Goal: Task Accomplishment & Management: Manage account settings

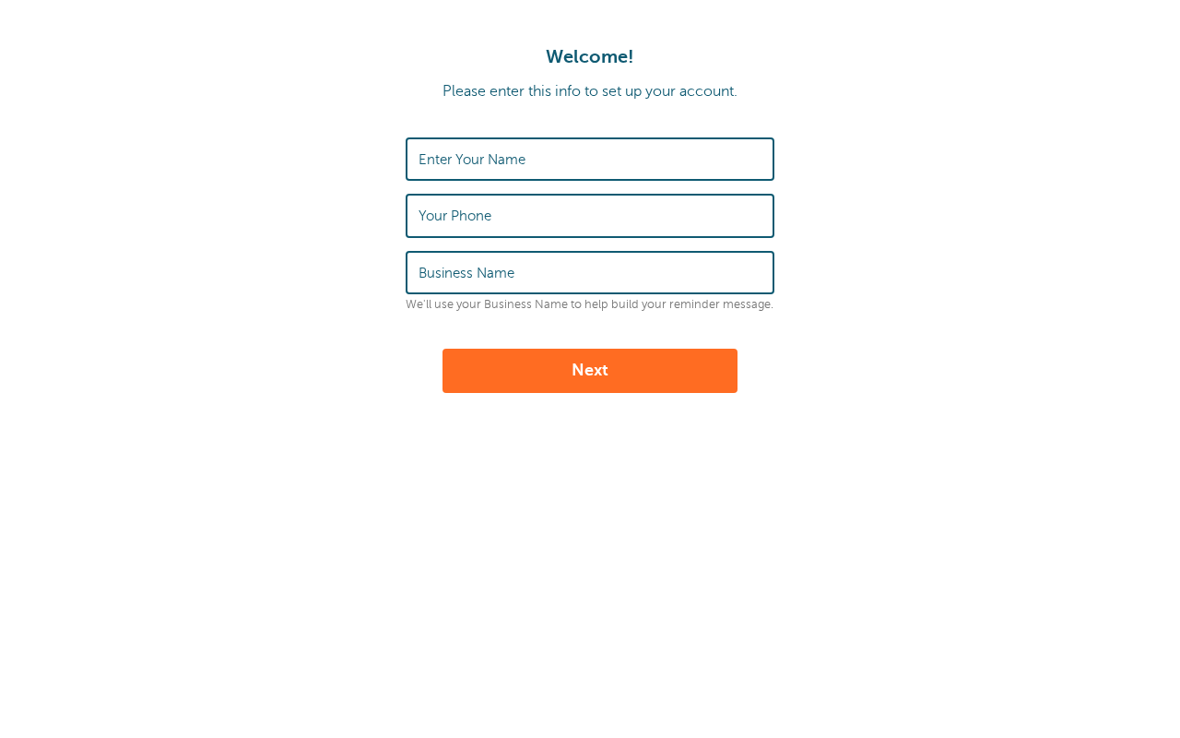
click at [506, 158] on label "Enter Your Name" at bounding box center [472, 159] width 107 height 17
click at [506, 158] on input "Enter Your Name" at bounding box center [590, 159] width 343 height 40
type input "L"
type input "LOS QUE SABEN"
type input "8"
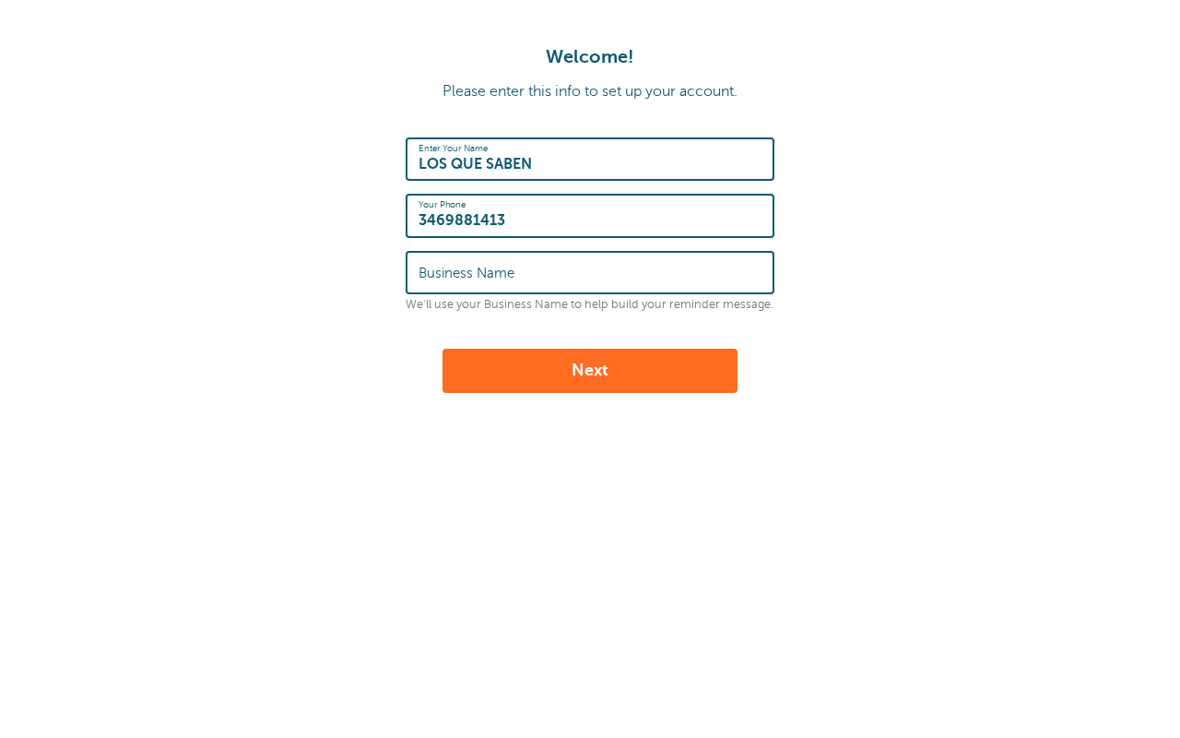
type input "3469881413"
type input "LOS QUE SABEN"
drag, startPoint x: 557, startPoint y: 164, endPoint x: 326, endPoint y: 152, distance: 230.8
click at [325, 152] on form "Enter Your Name LOS QUE SABEN Your Phone 3469881413 Business Name LOS QUE SABEN…" at bounding box center [589, 264] width 1143 height 255
click at [554, 167] on input "LOS QUE SABEN" at bounding box center [590, 159] width 343 height 40
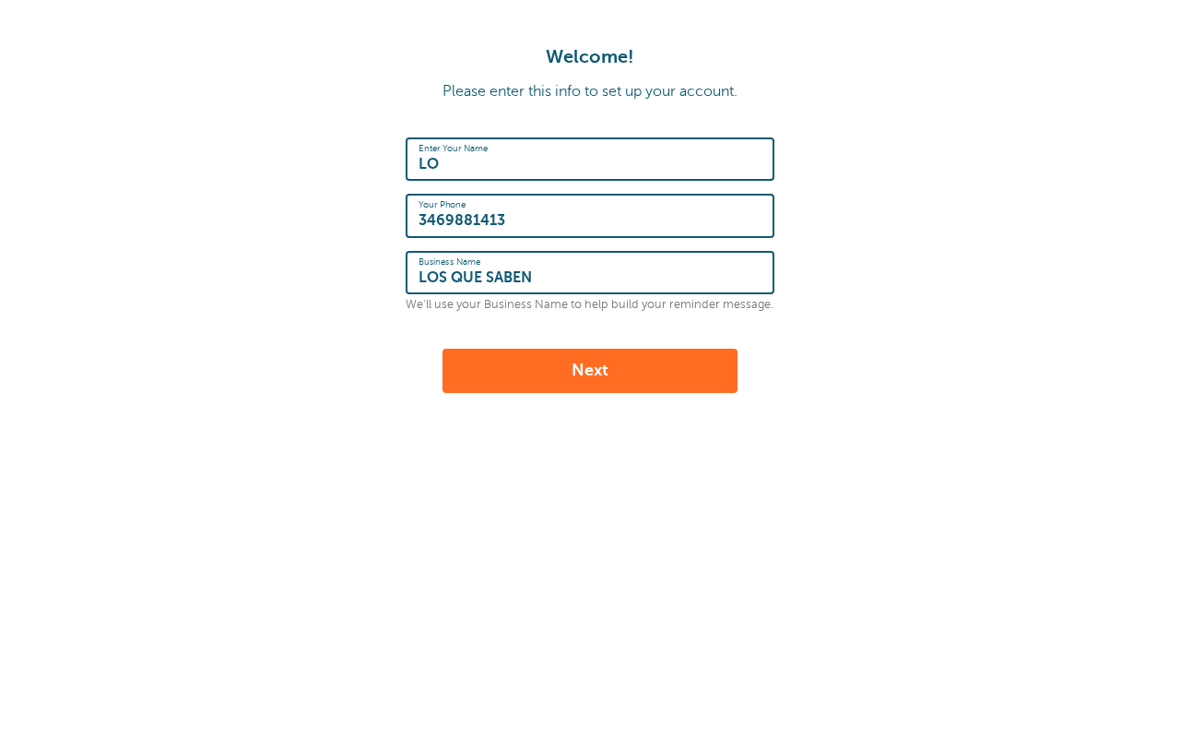
type input "L"
type input "FLOR HERNANDEZ"
click at [649, 373] on button "Next" at bounding box center [590, 371] width 295 height 44
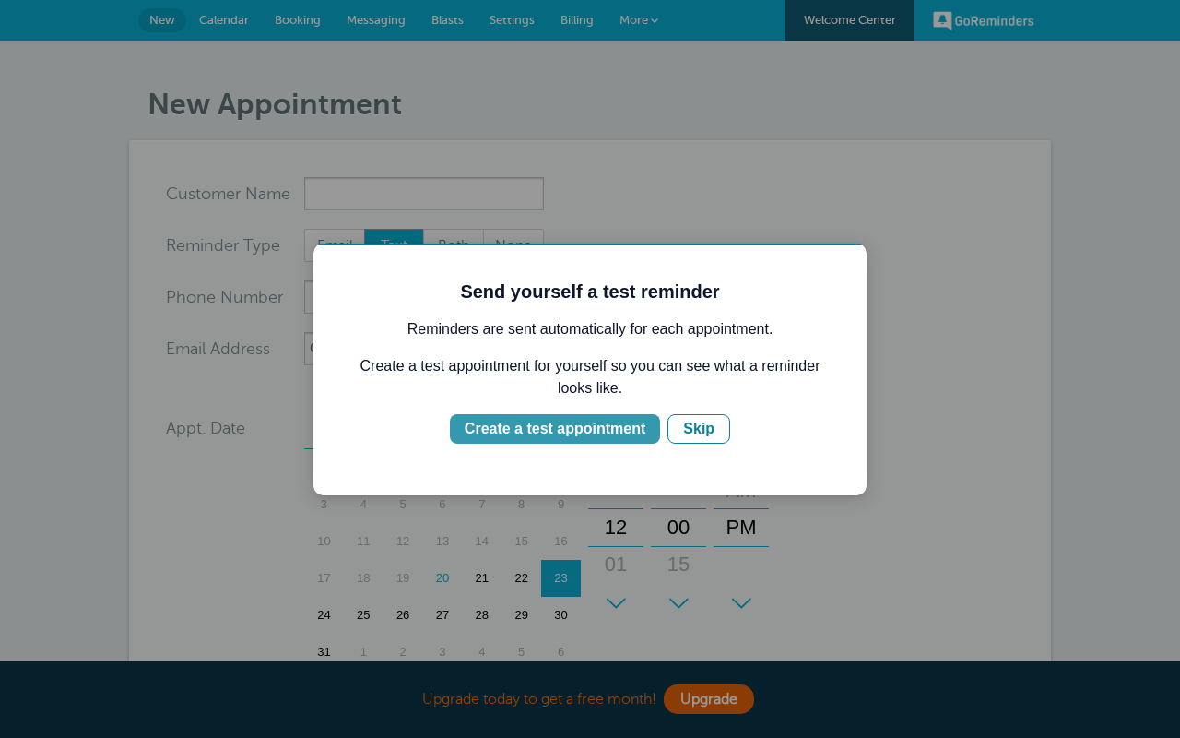
click at [604, 432] on div "Create a test appointment" at bounding box center [555, 429] width 181 height 22
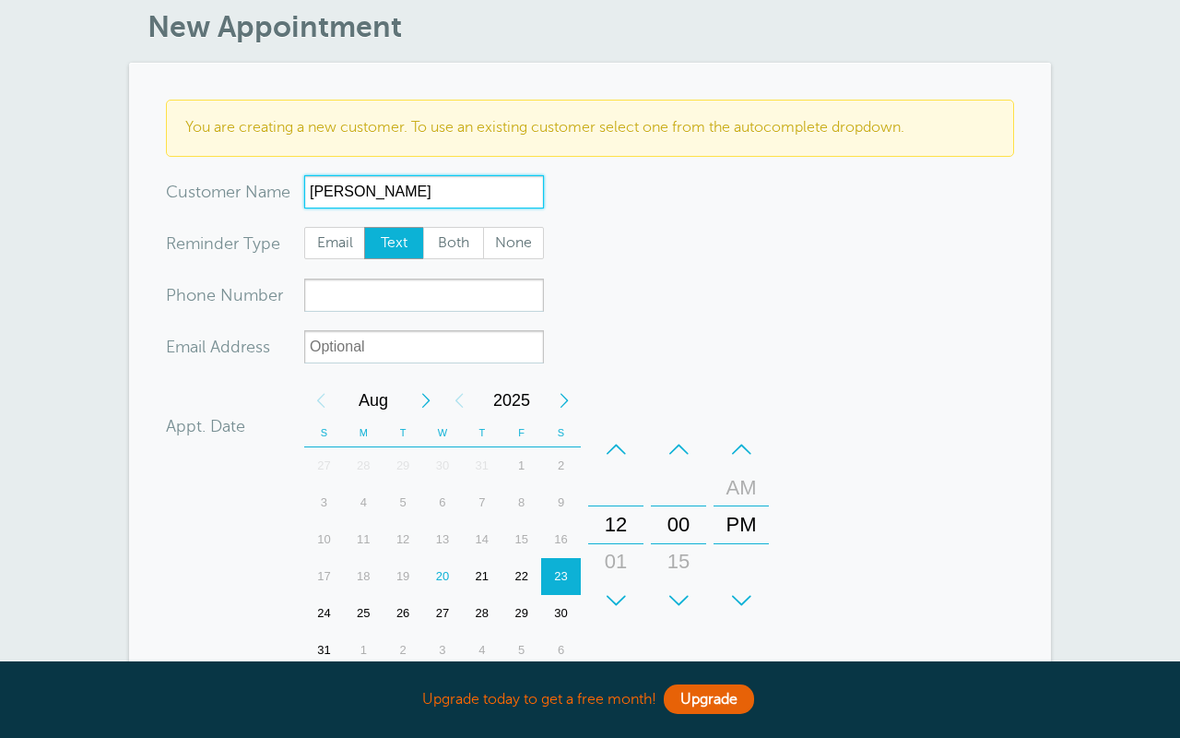
scroll to position [83, 0]
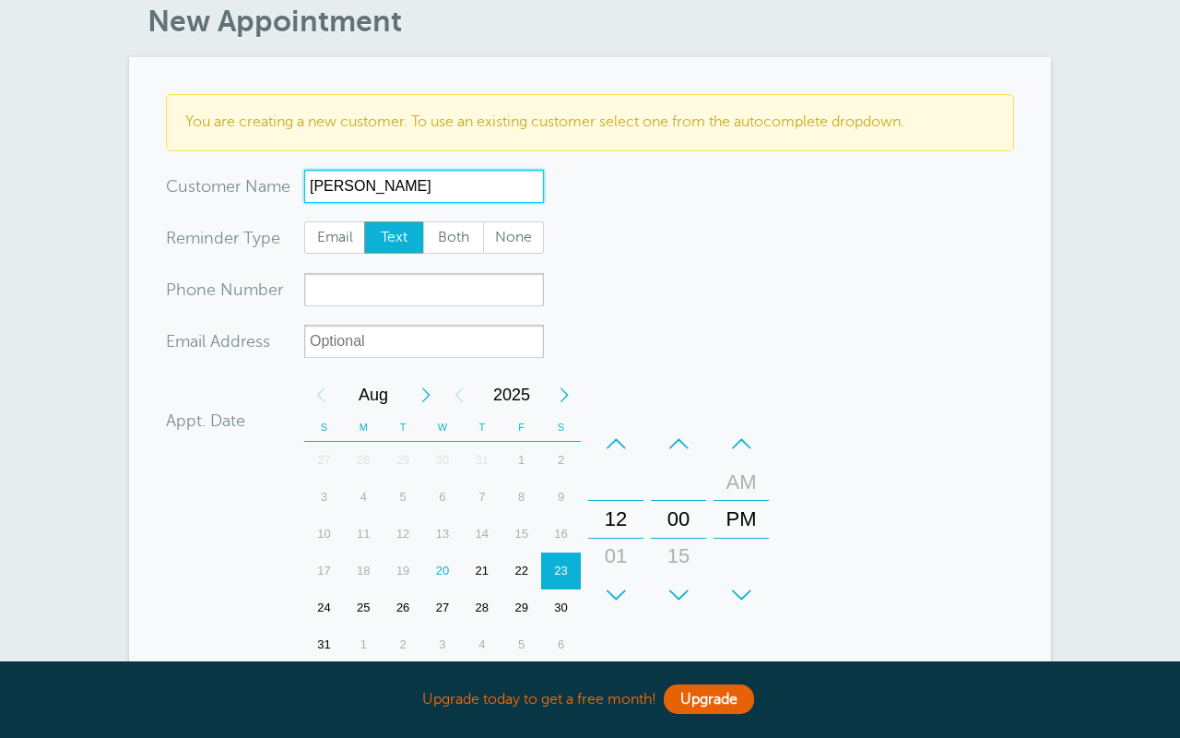
type input "LIZBETH A CAMPOS"
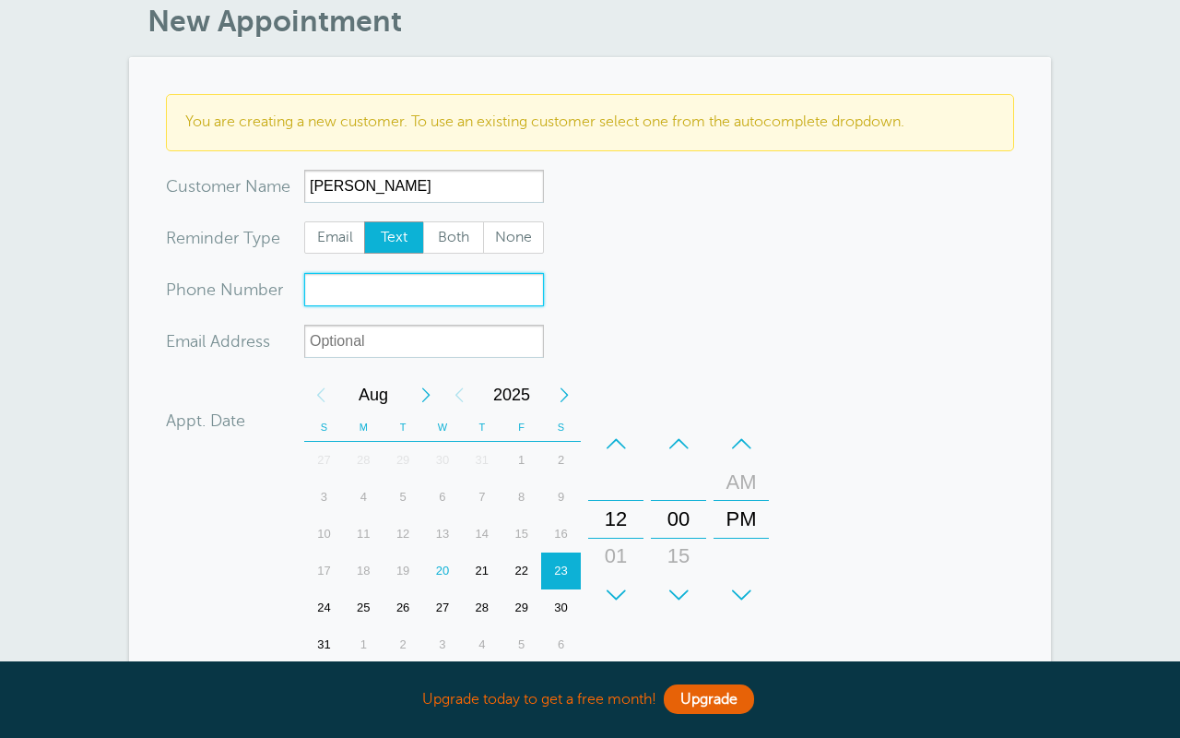
click at [401, 282] on input "xxx-no-autofill" at bounding box center [424, 289] width 240 height 33
type input "8329654793"
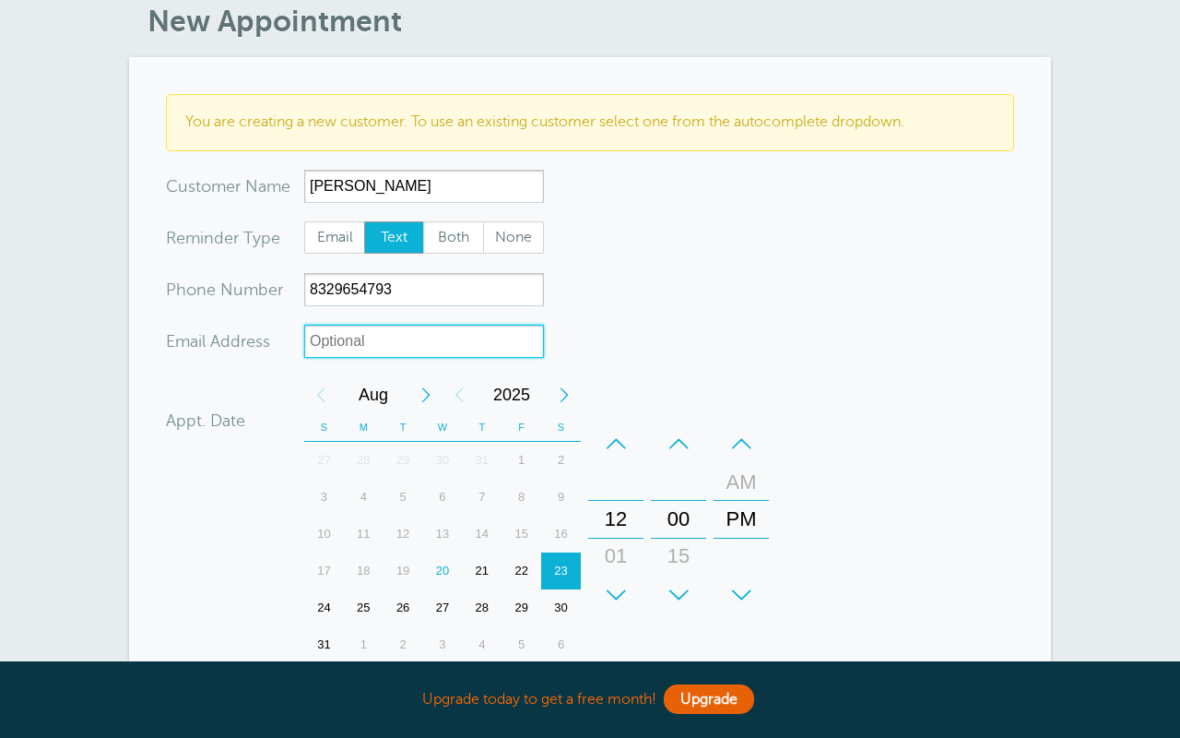
click at [400, 349] on input "xx-no-autofill" at bounding box center [424, 341] width 240 height 33
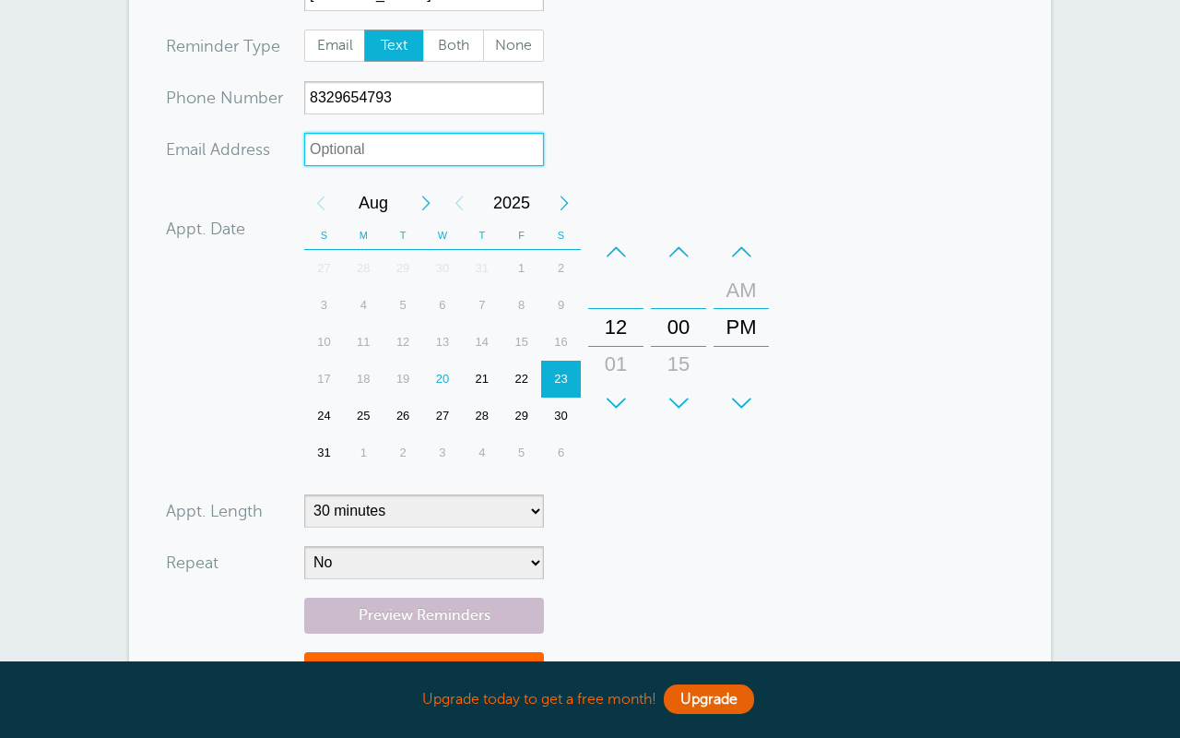
scroll to position [277, 0]
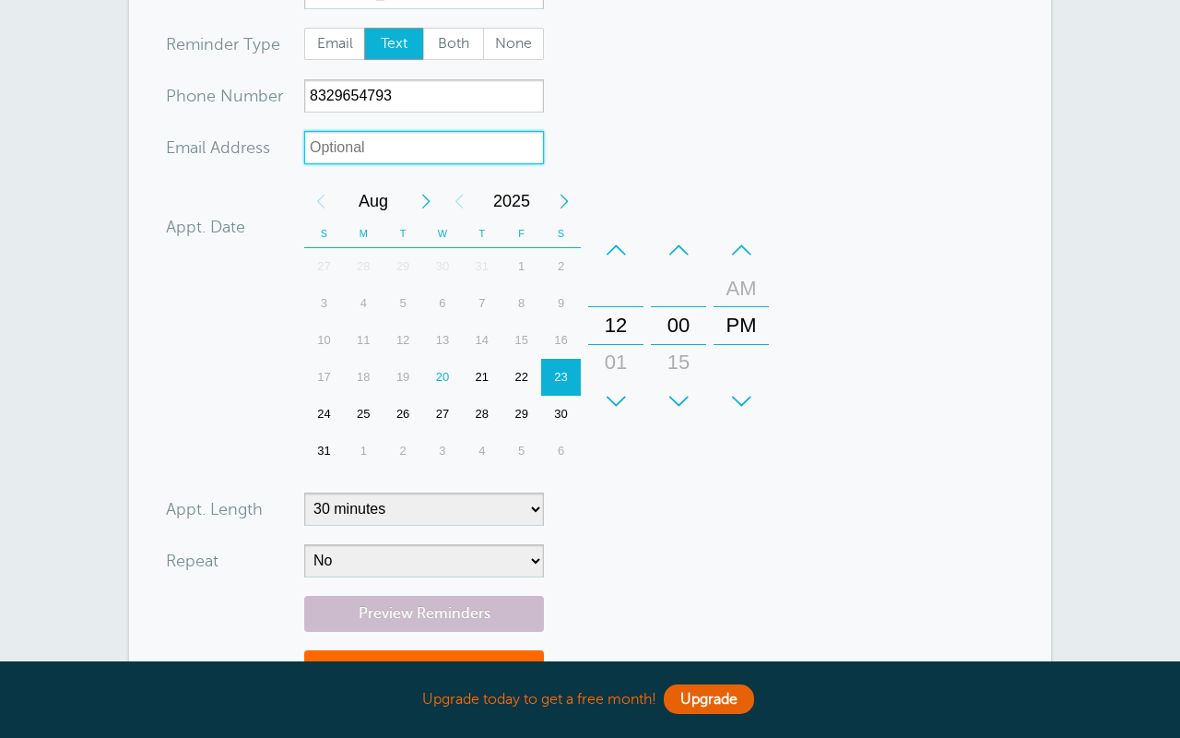
click at [410, 410] on div "26" at bounding box center [404, 414] width 40 height 37
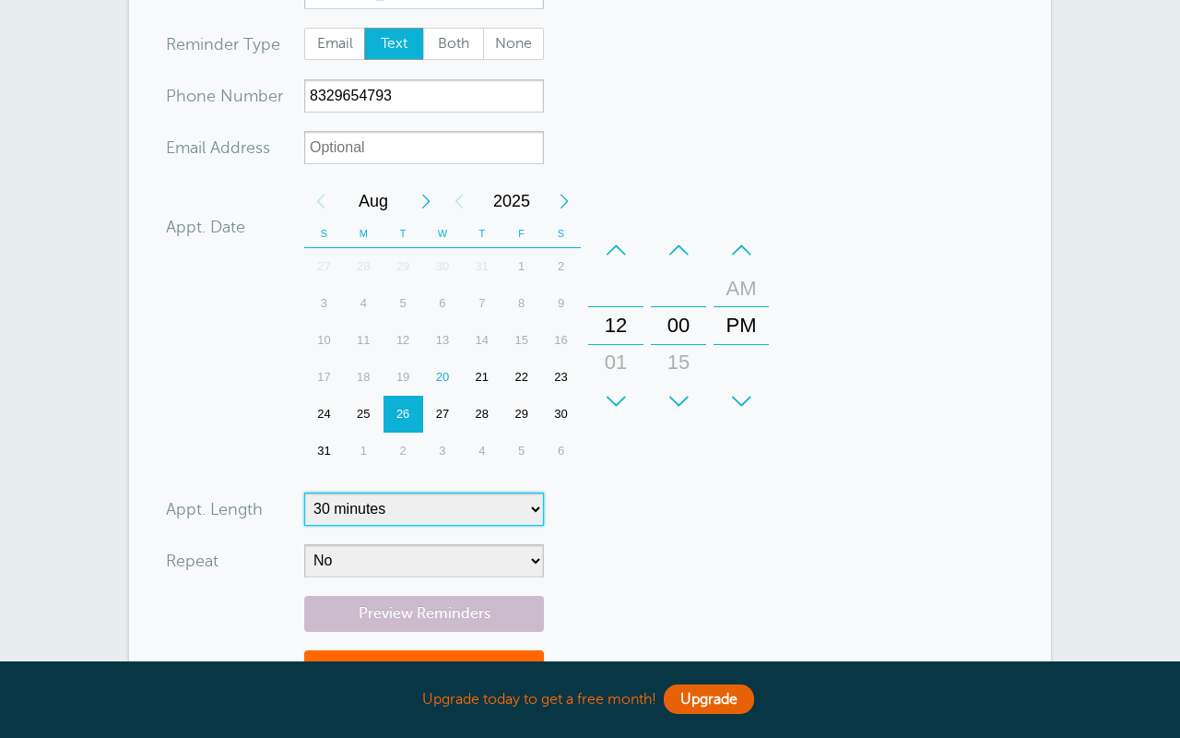
select select "15"
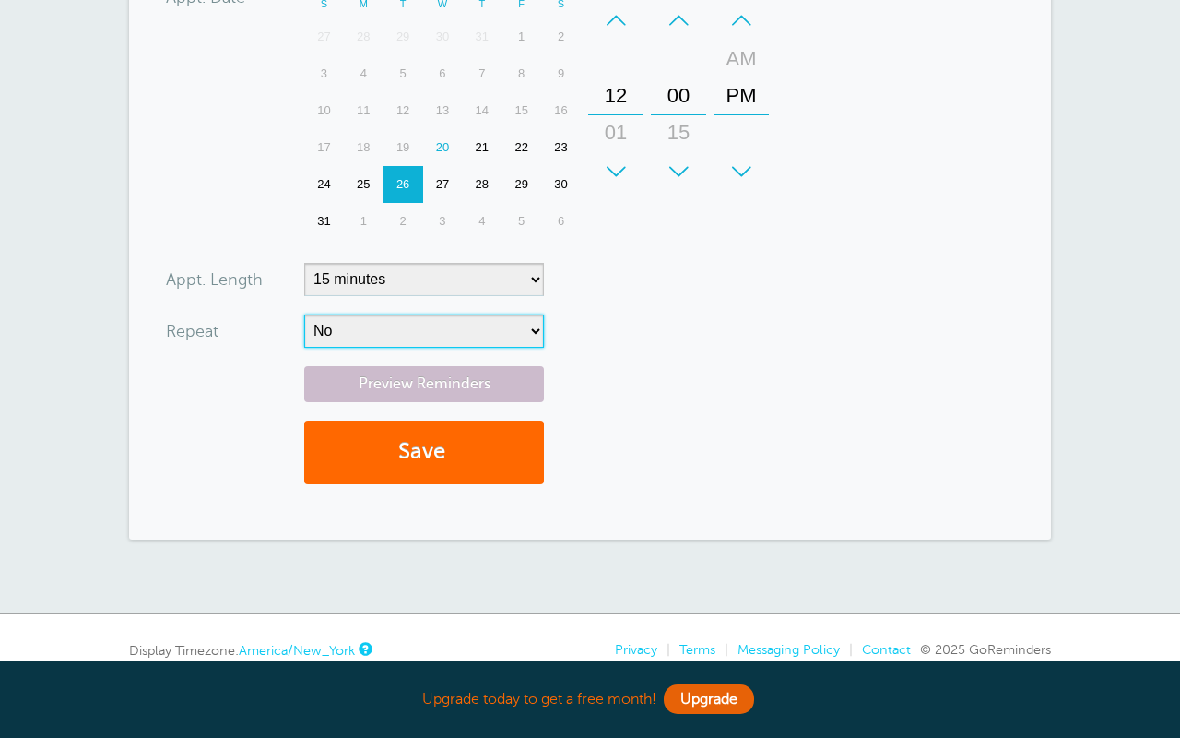
scroll to position [507, 0]
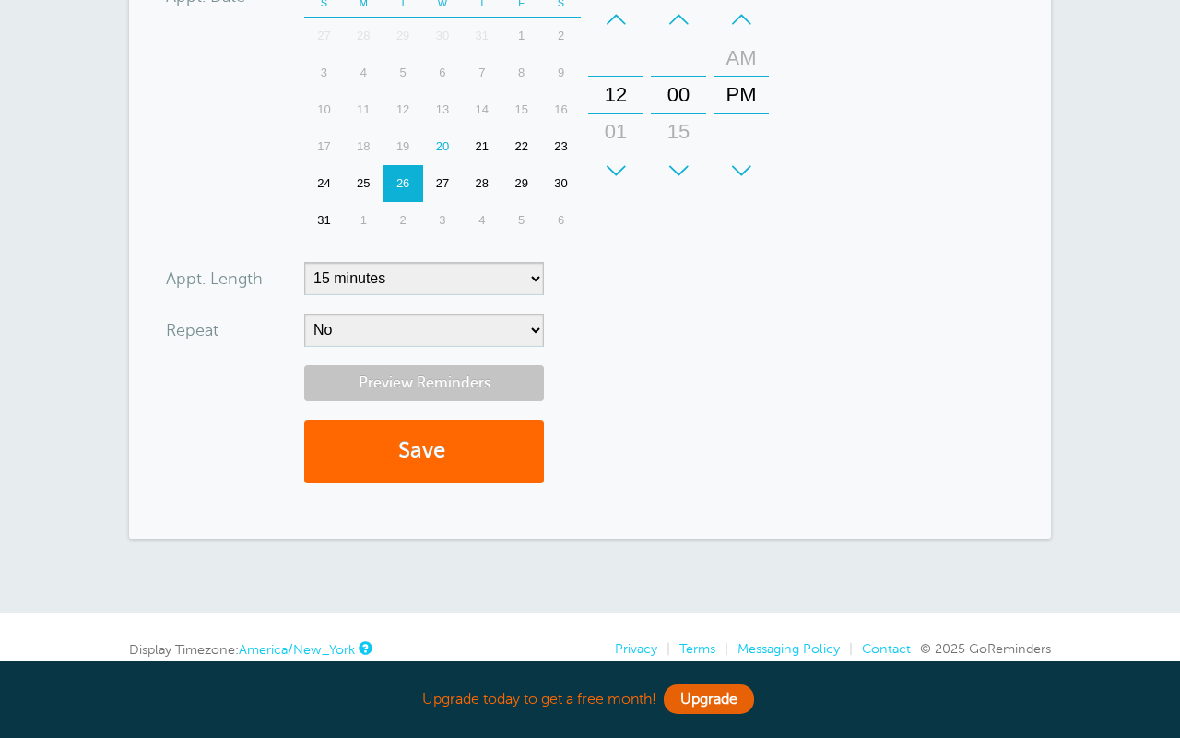
click at [420, 384] on link "Preview Reminders" at bounding box center [424, 383] width 240 height 36
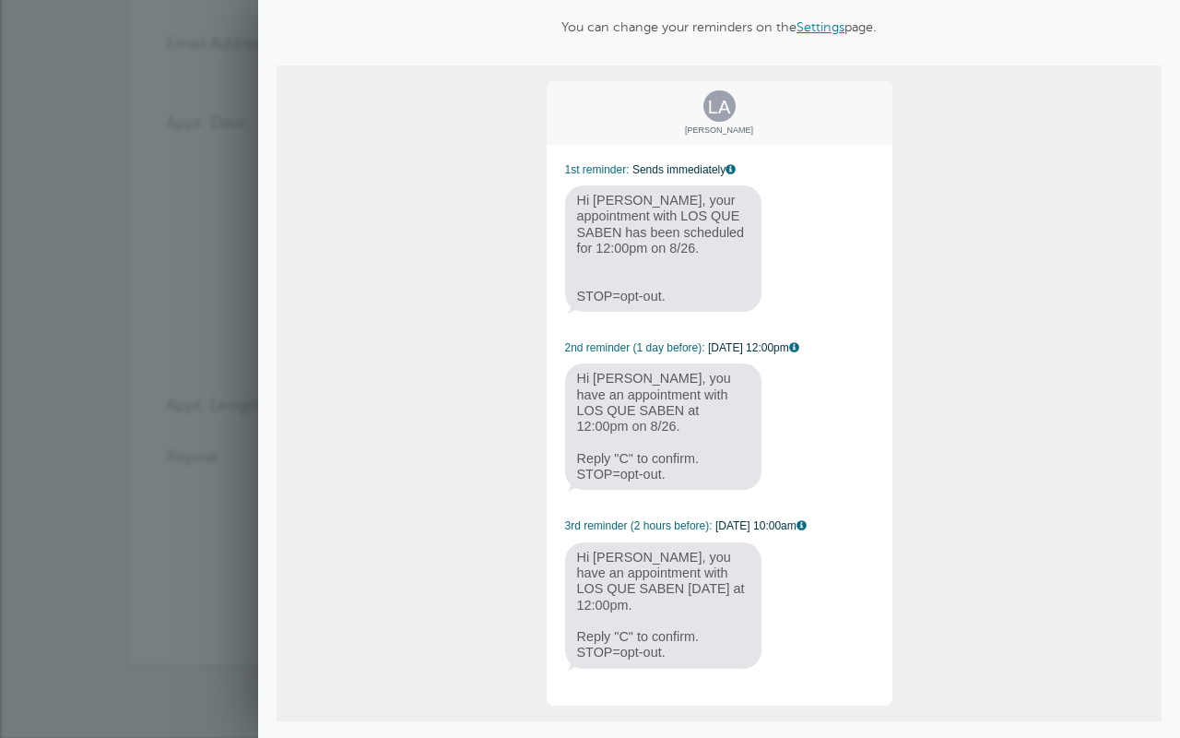
scroll to position [99, 0]
click at [645, 566] on span "Hi LIZBETH, you have an appointment with LOS QUE SABEN today at 12:00pm. Reply …" at bounding box center [663, 606] width 197 height 126
click at [645, 432] on span "Hi LIZBETH, you have an appointment with LOS QUE SABEN at 12:00pm on 8/26. Repl…" at bounding box center [663, 427] width 197 height 126
click at [713, 737] on span "Close" at bounding box center [717, 751] width 66 height 22
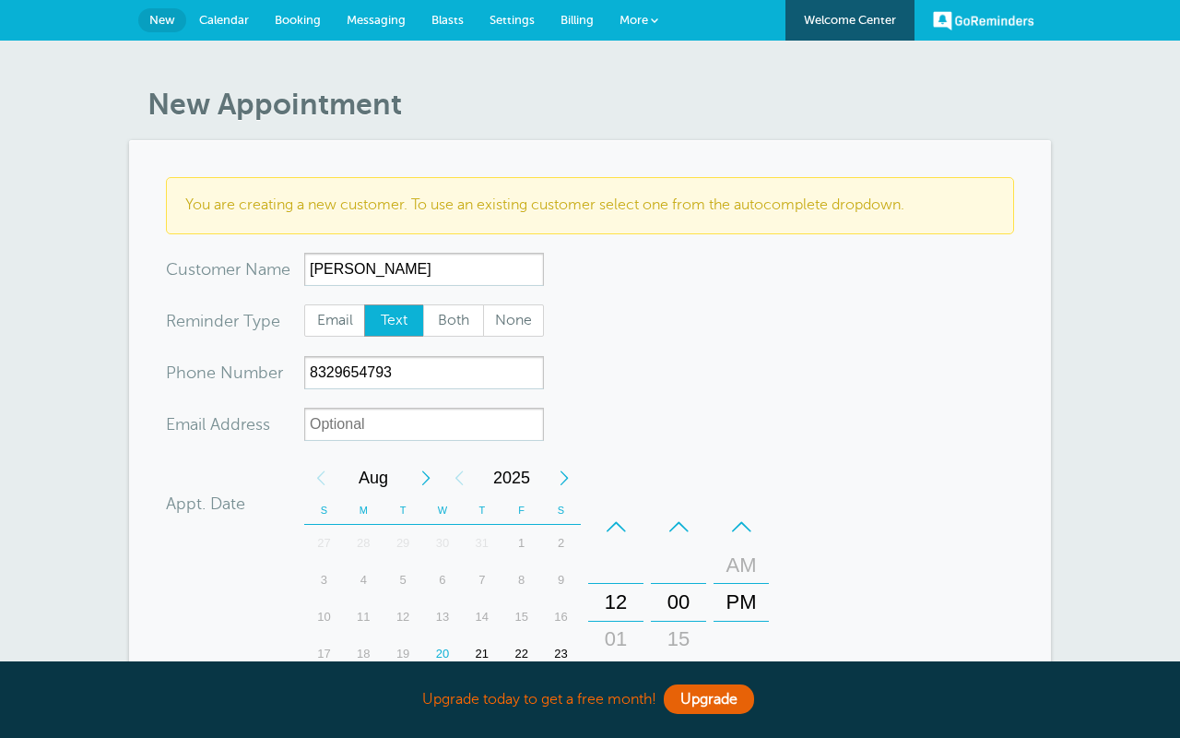
scroll to position [0, 0]
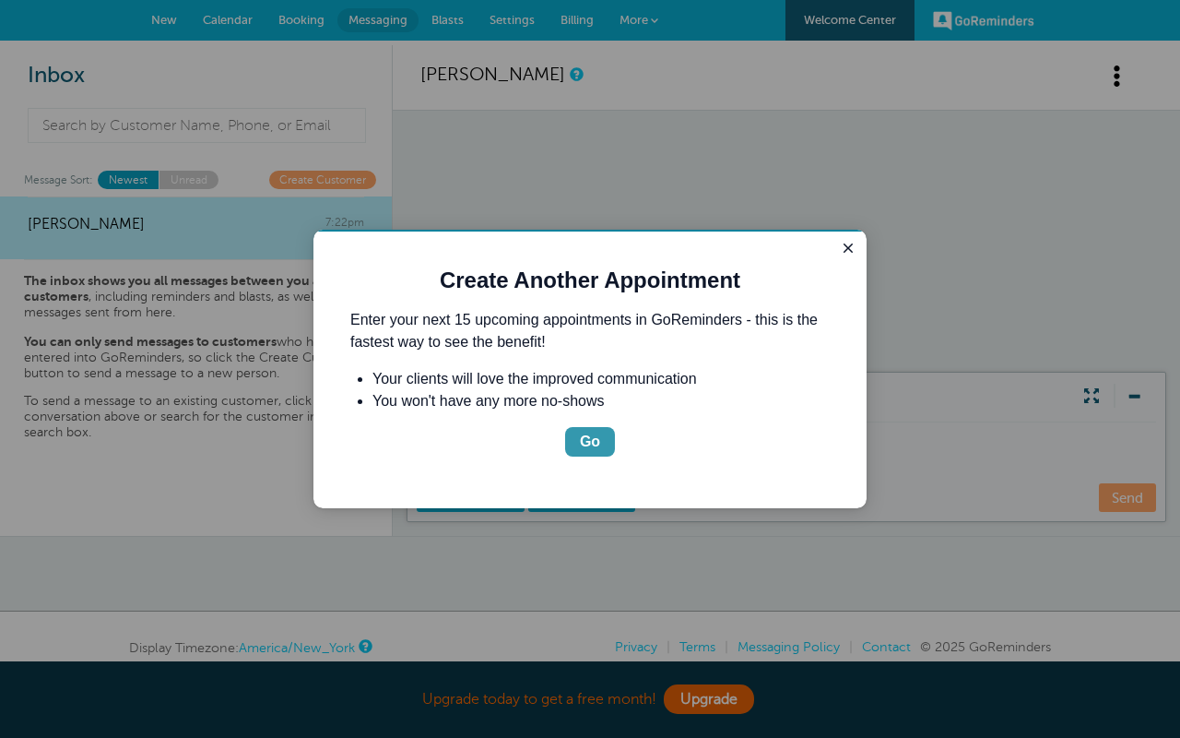
click at [591, 439] on div "Go" at bounding box center [590, 442] width 20 height 22
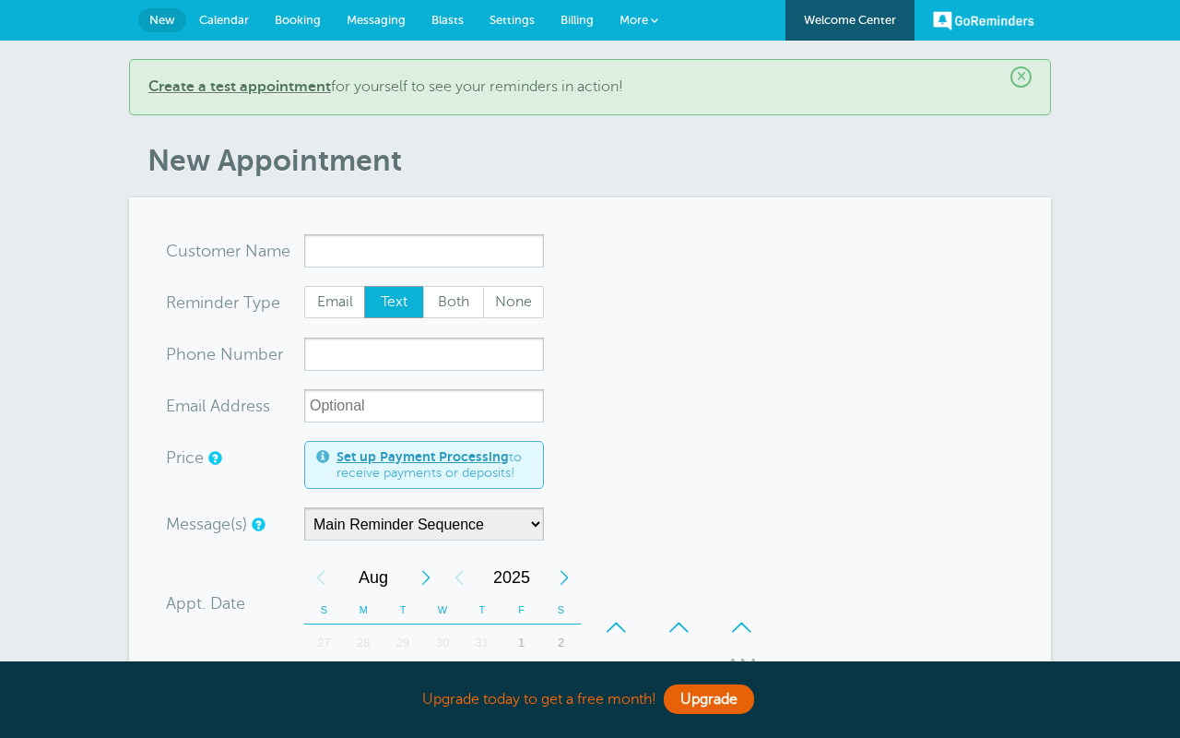
click at [383, 22] on span "Messaging" at bounding box center [376, 20] width 59 height 14
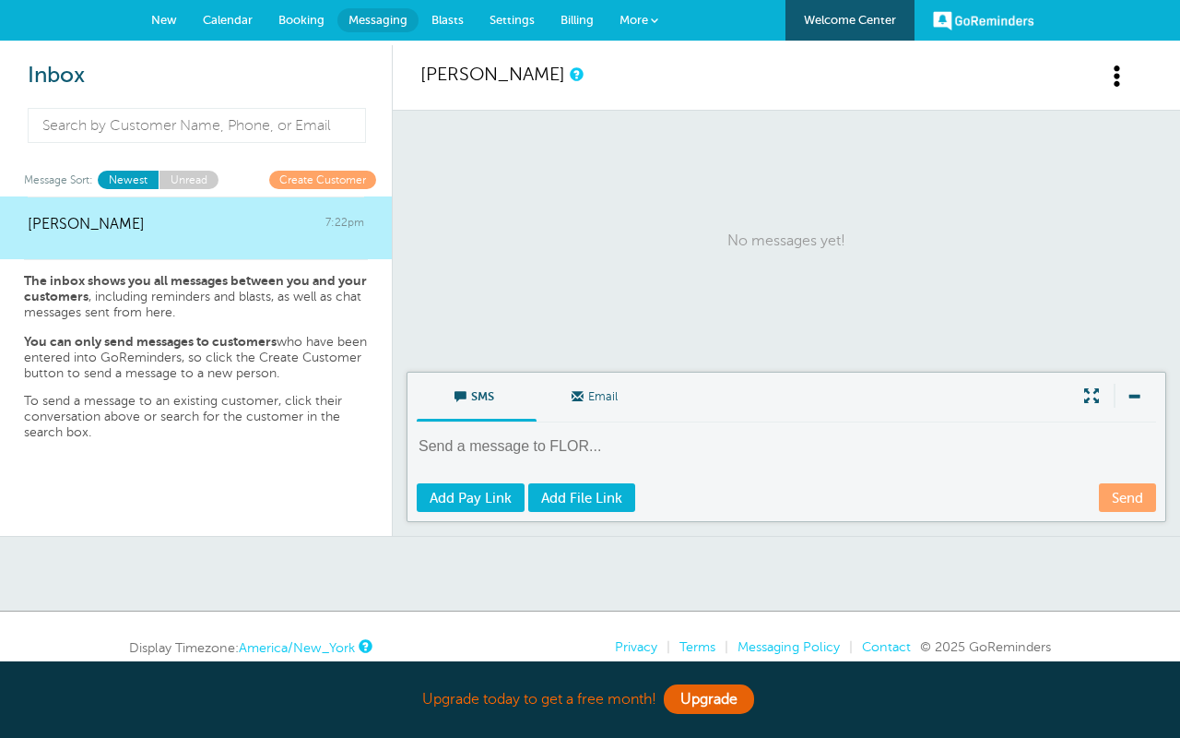
click at [547, 449] on textarea at bounding box center [788, 458] width 743 height 45
click at [308, 23] on span "Booking" at bounding box center [301, 20] width 46 height 14
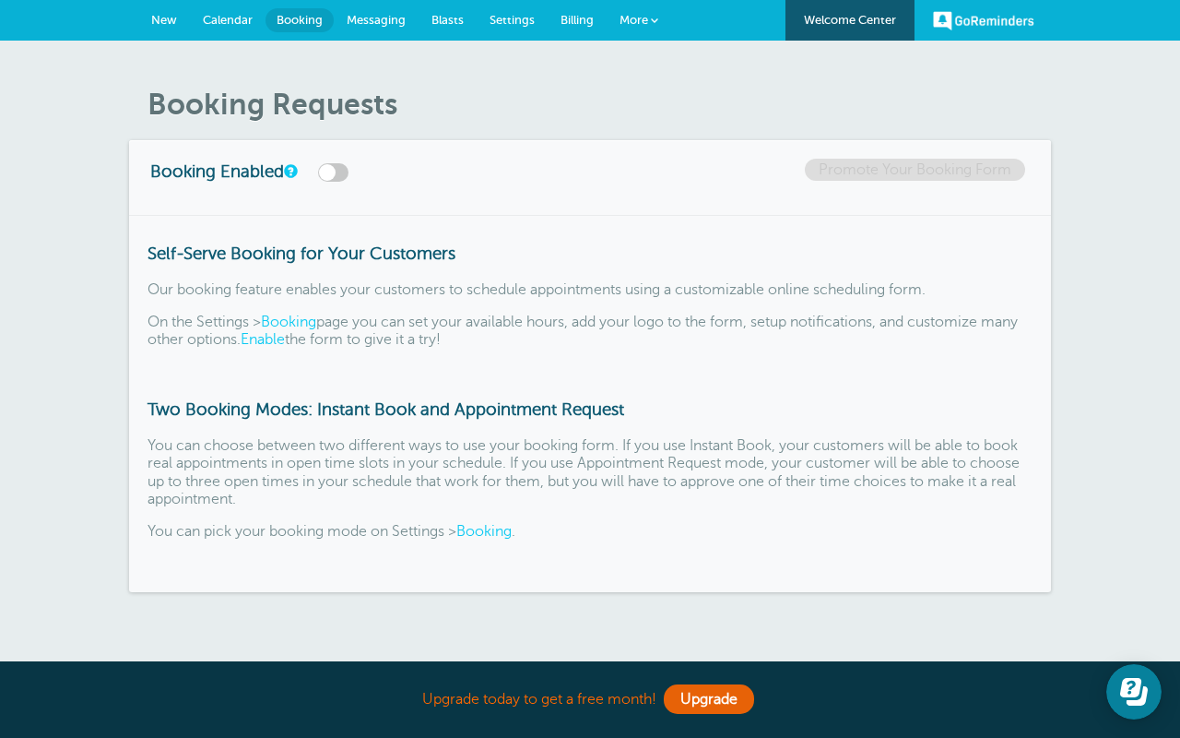
click at [229, 17] on span "Calendar" at bounding box center [228, 20] width 50 height 14
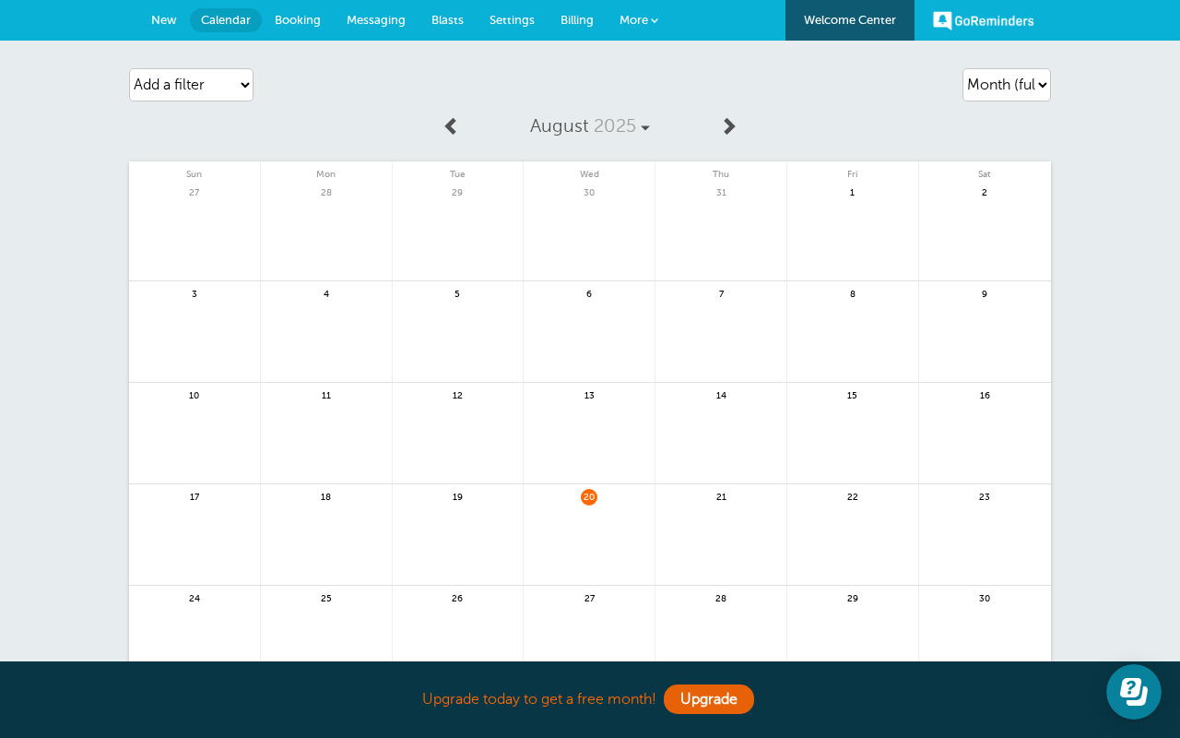
click at [166, 16] on span "New" at bounding box center [164, 20] width 26 height 14
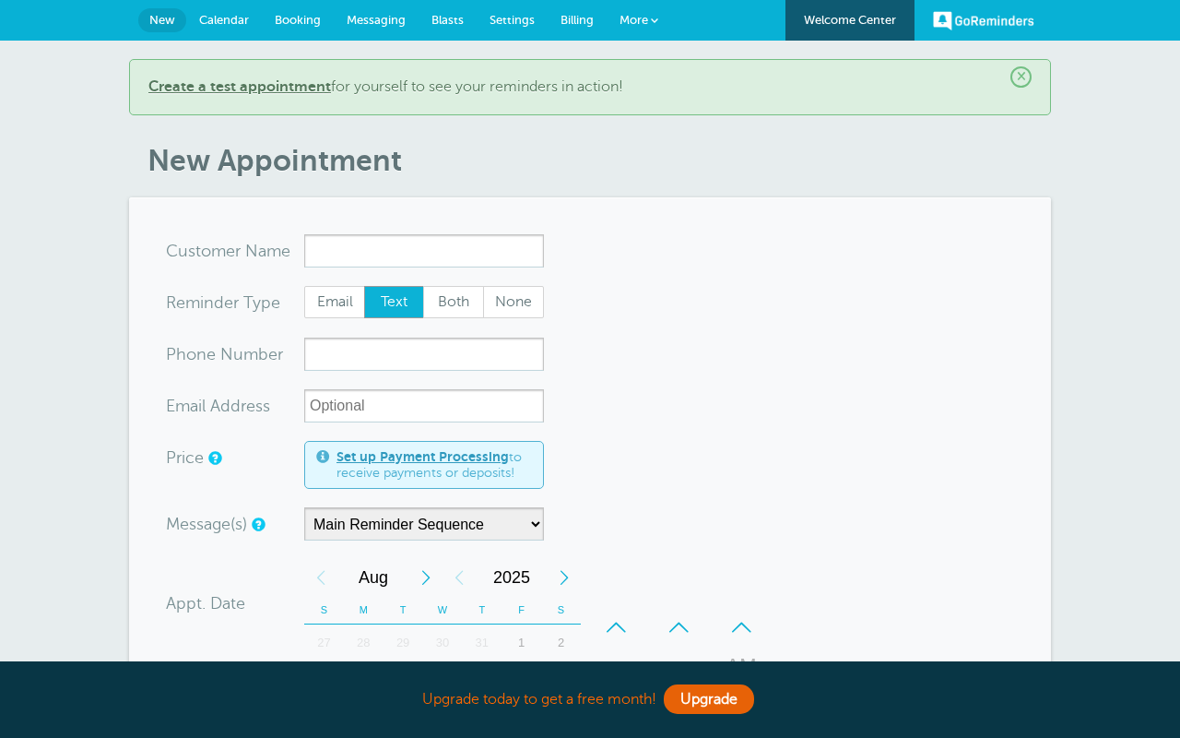
click at [964, 22] on link "GoReminders" at bounding box center [983, 20] width 101 height 41
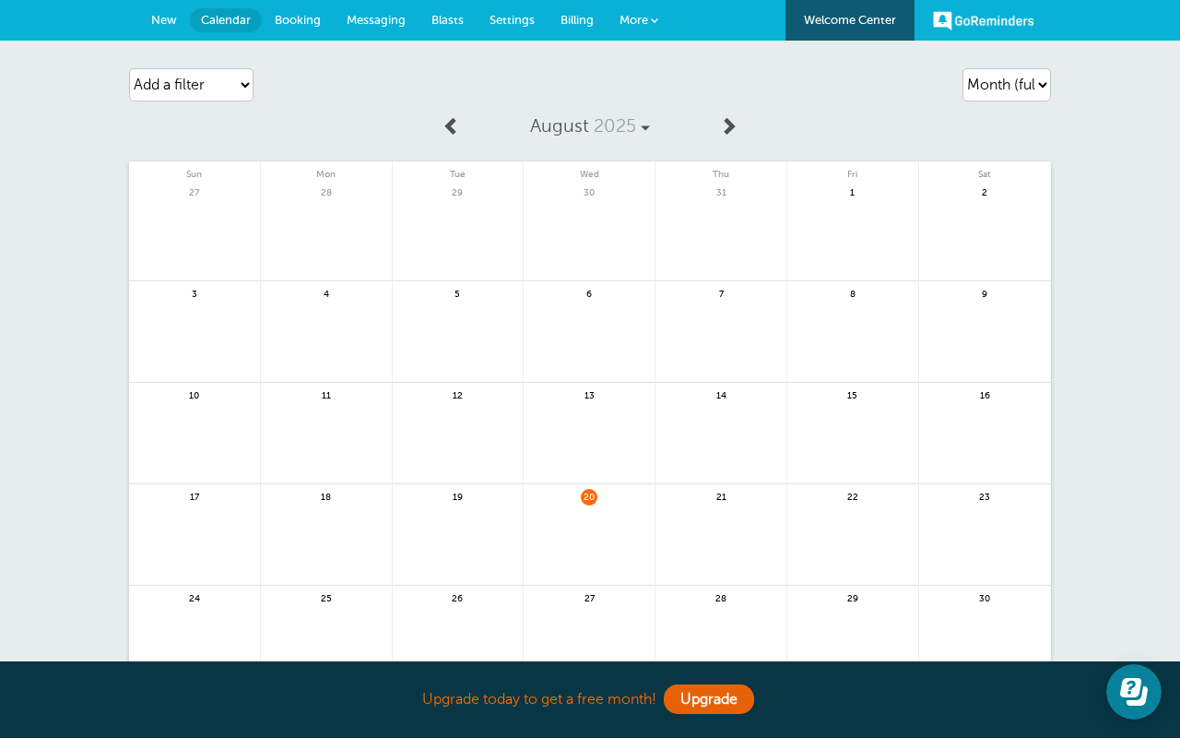
click at [858, 24] on link "Welcome Center" at bounding box center [850, 20] width 129 height 41
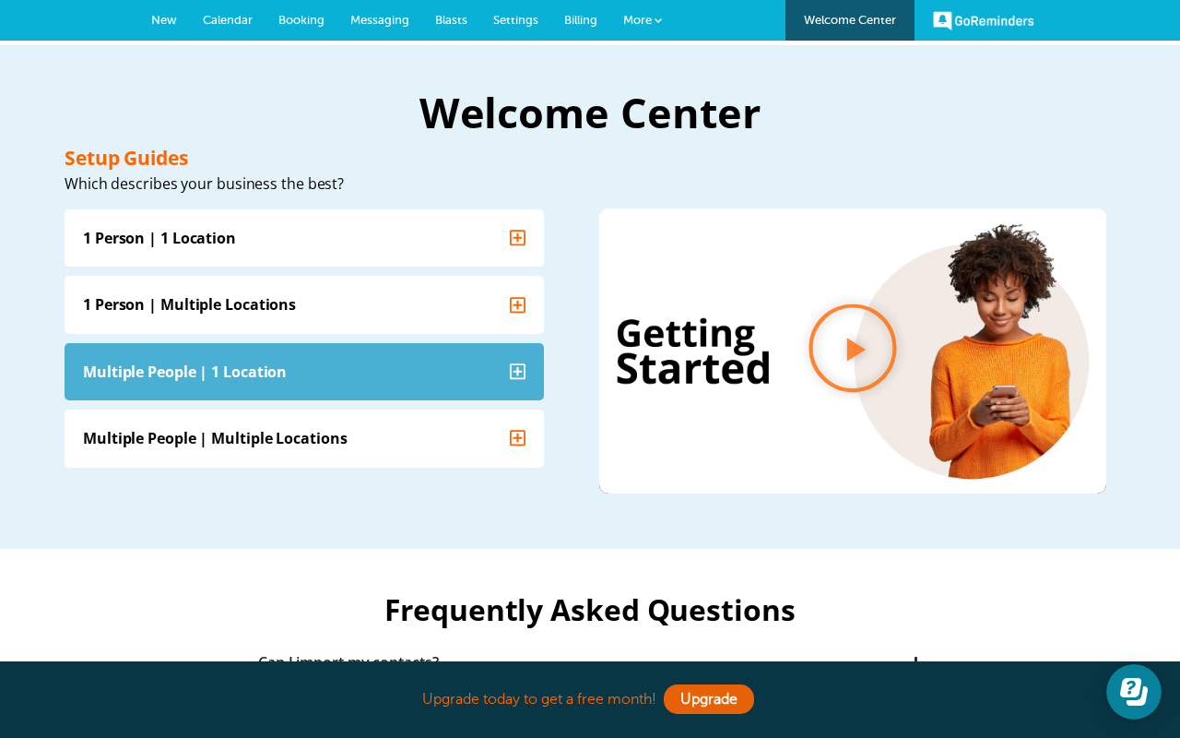
click at [523, 370] on icon "Accordion. Open links with Enter or Space, close with Escape, and navigate with…" at bounding box center [518, 370] width 17 height 18
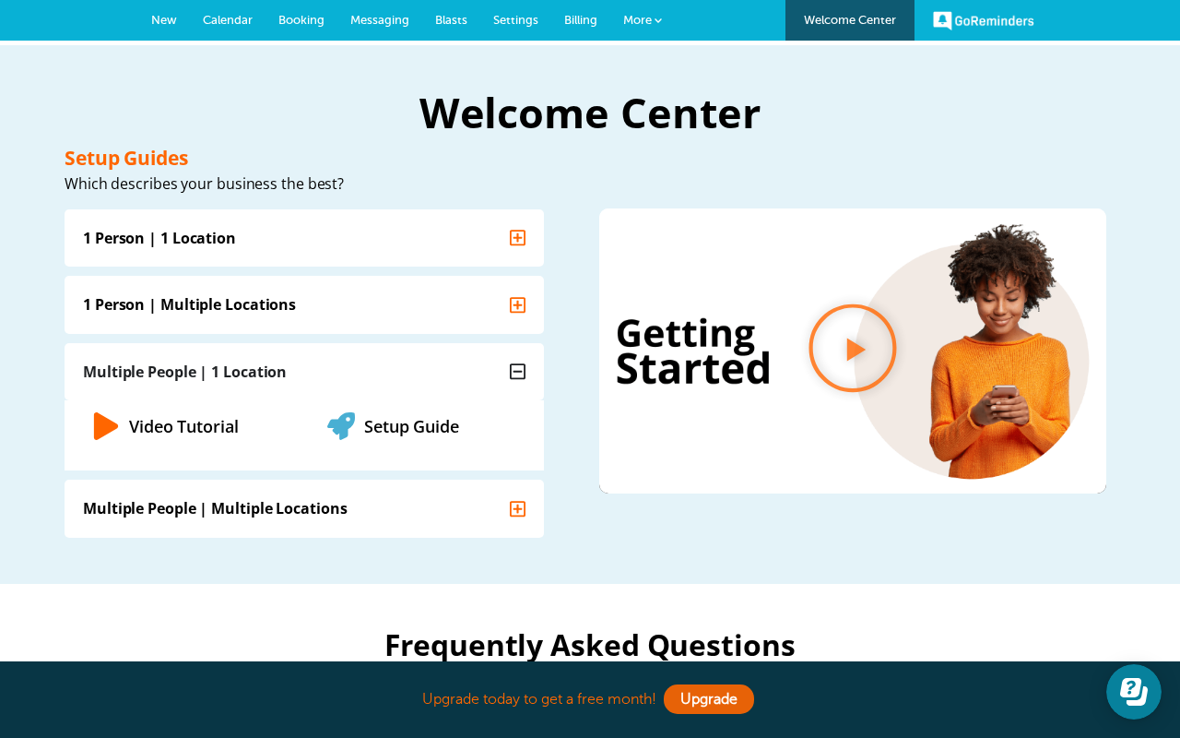
click at [179, 367] on div "Multiple People | 1 Location" at bounding box center [185, 371] width 204 height 20
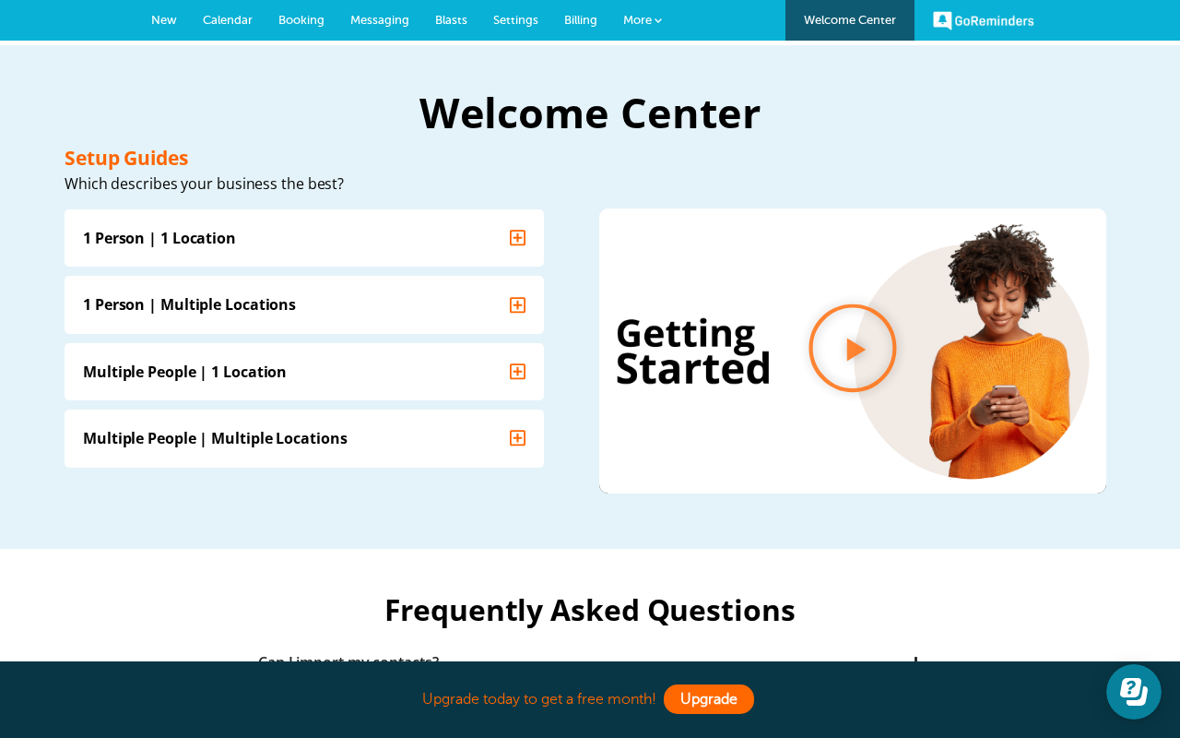
click at [724, 711] on link "Upgrade" at bounding box center [709, 699] width 90 height 30
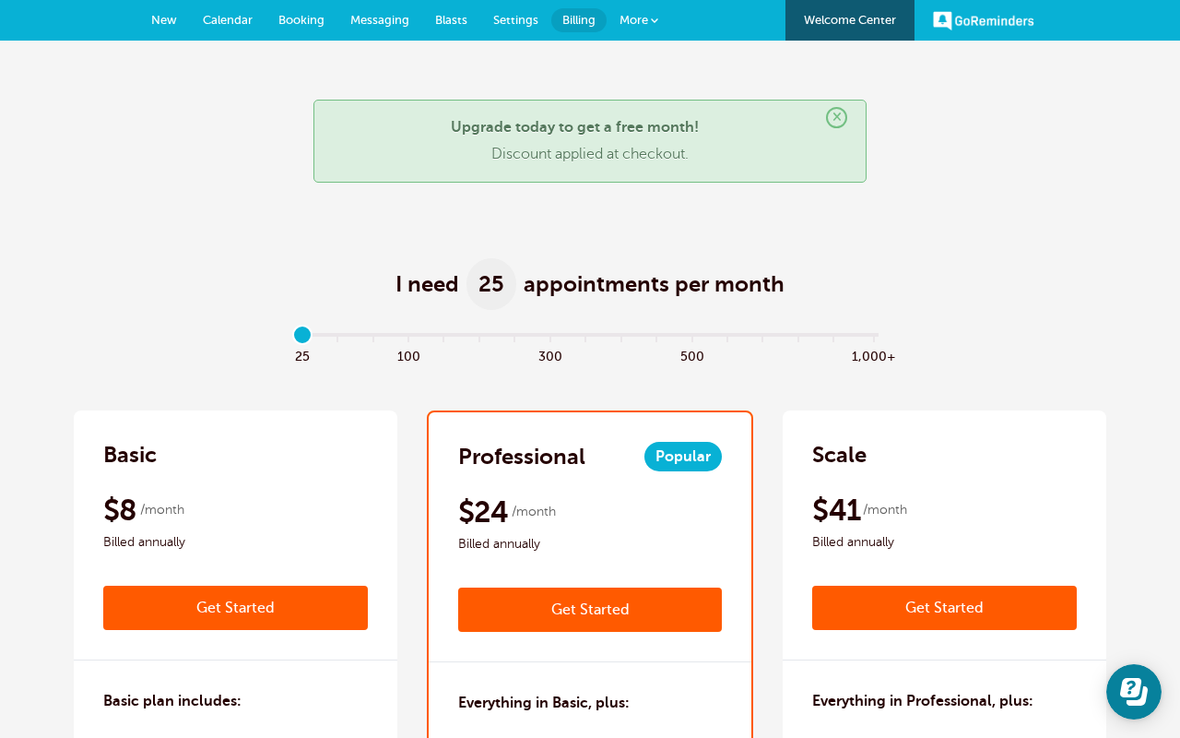
click at [830, 24] on link "Welcome Center" at bounding box center [850, 20] width 129 height 41
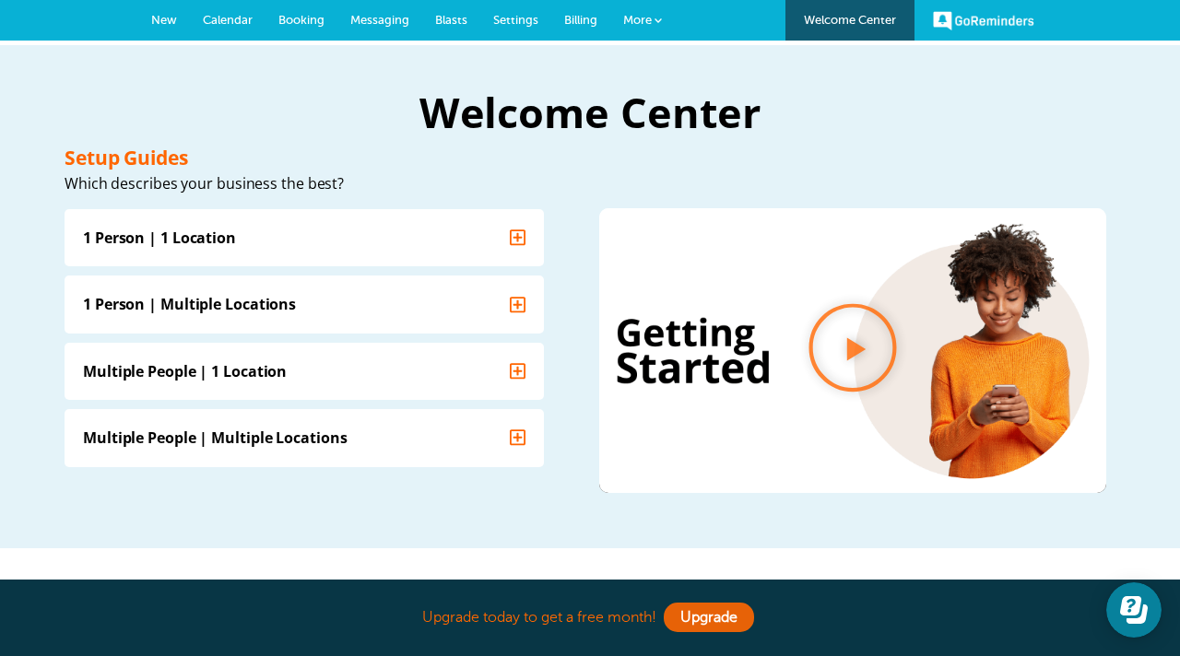
click at [226, 24] on span "Calendar" at bounding box center [228, 20] width 50 height 14
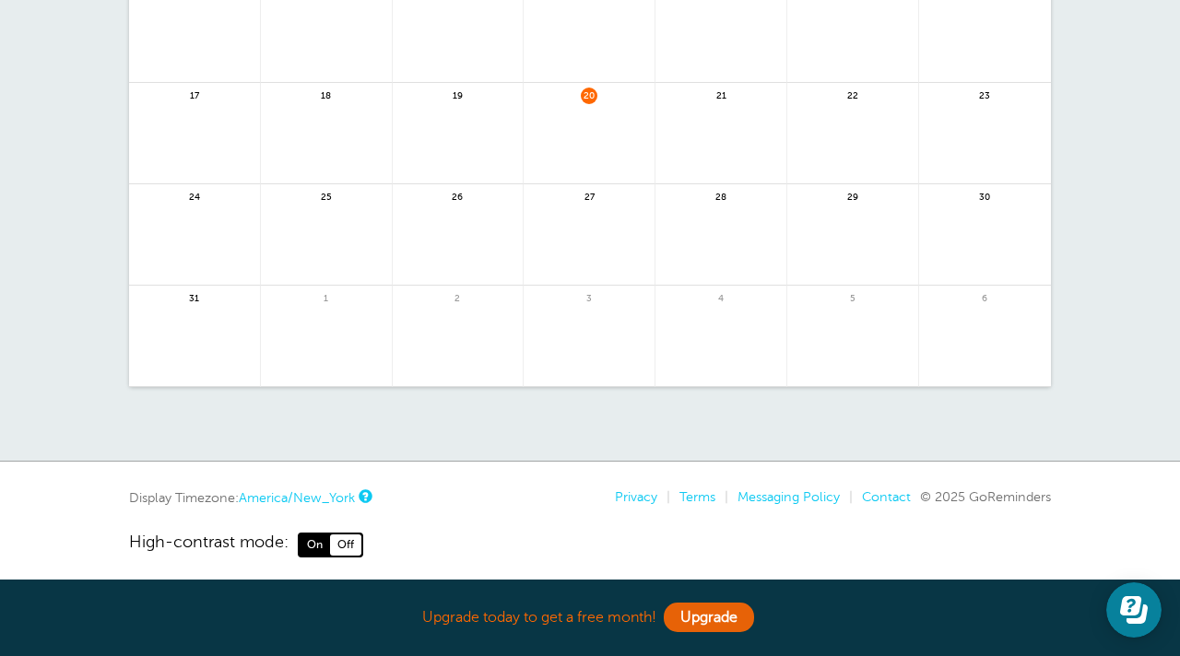
scroll to position [412, 0]
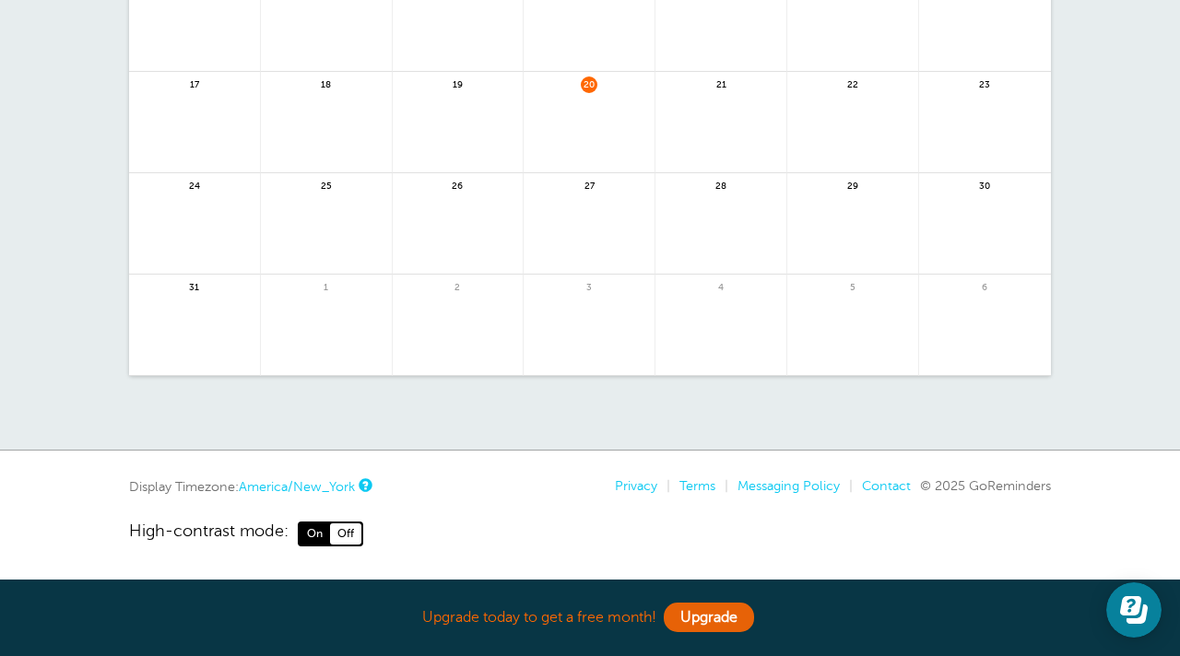
click at [565, 192] on div "27" at bounding box center [590, 223] width 132 height 101
click at [588, 188] on span "27" at bounding box center [589, 185] width 17 height 14
click at [590, 183] on span "27" at bounding box center [589, 185] width 17 height 14
click at [586, 192] on span "27" at bounding box center [589, 186] width 17 height 17
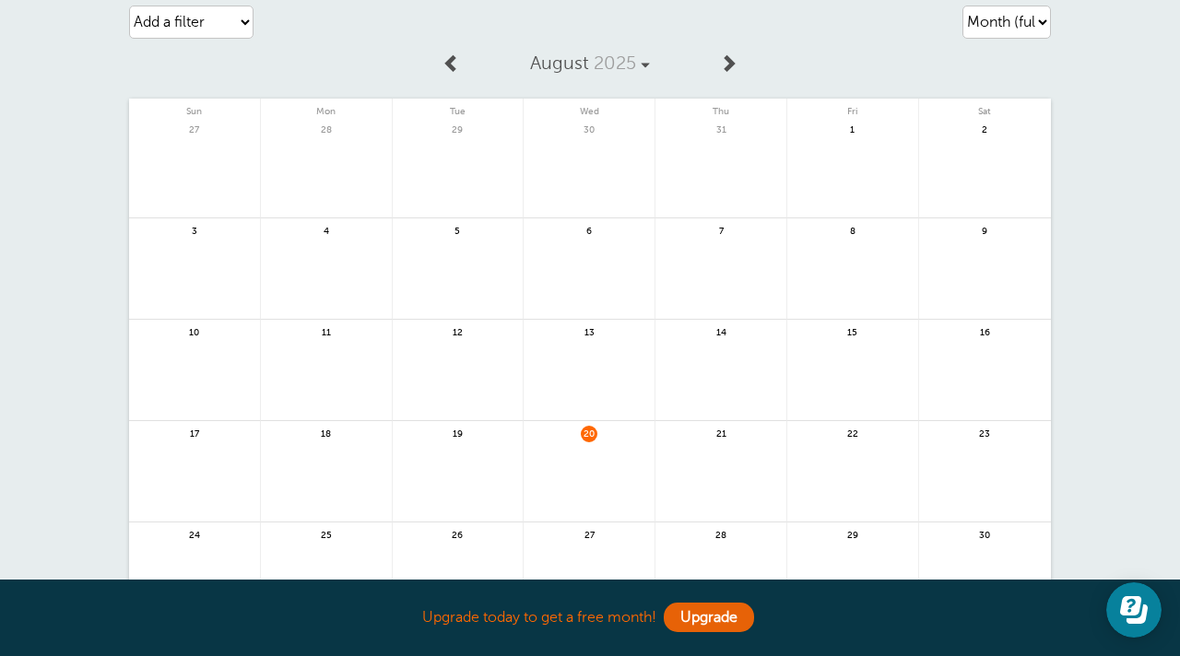
scroll to position [0, 0]
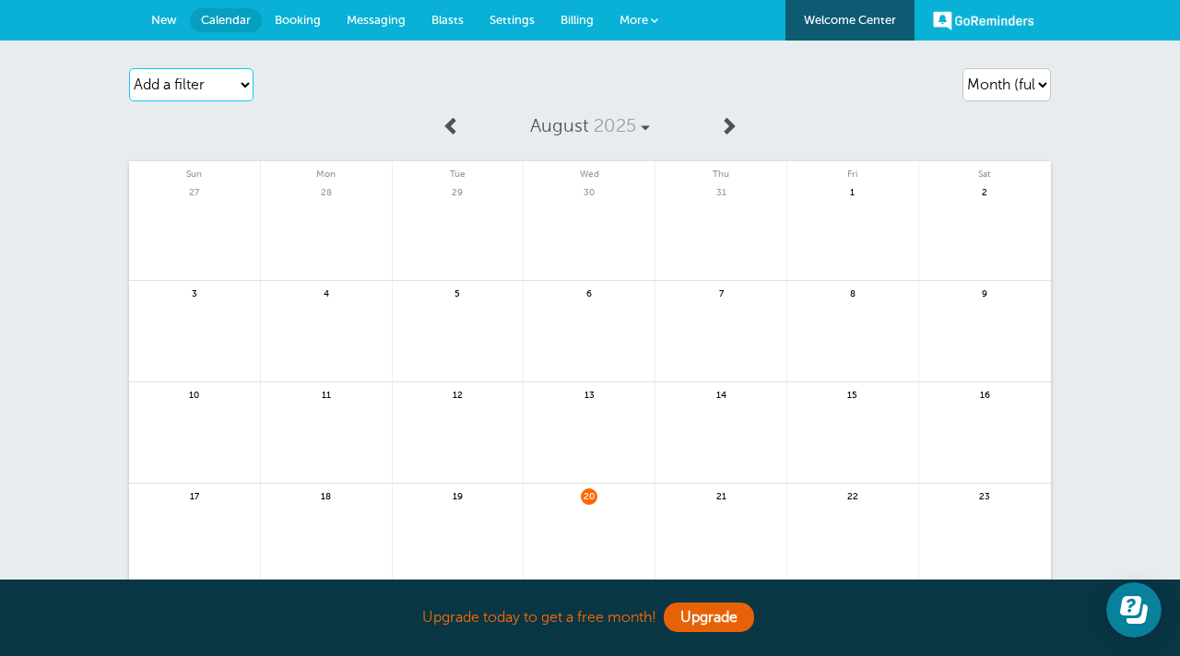
select select "customer"
select select
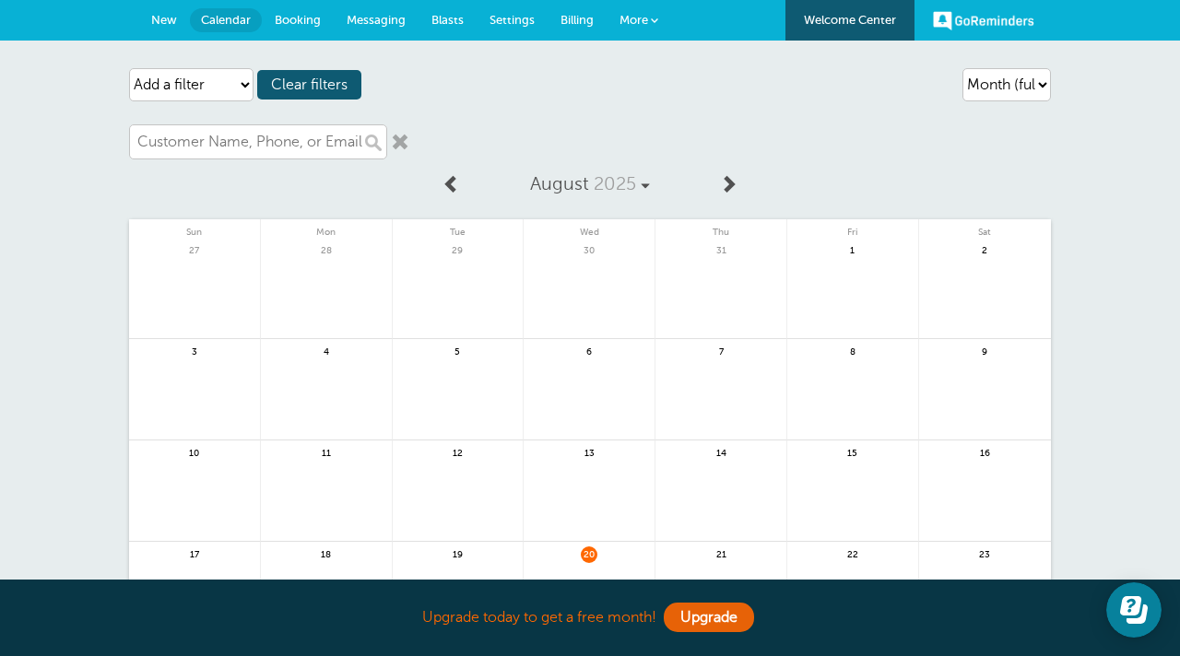
click at [394, 139] on link at bounding box center [400, 142] width 18 height 18
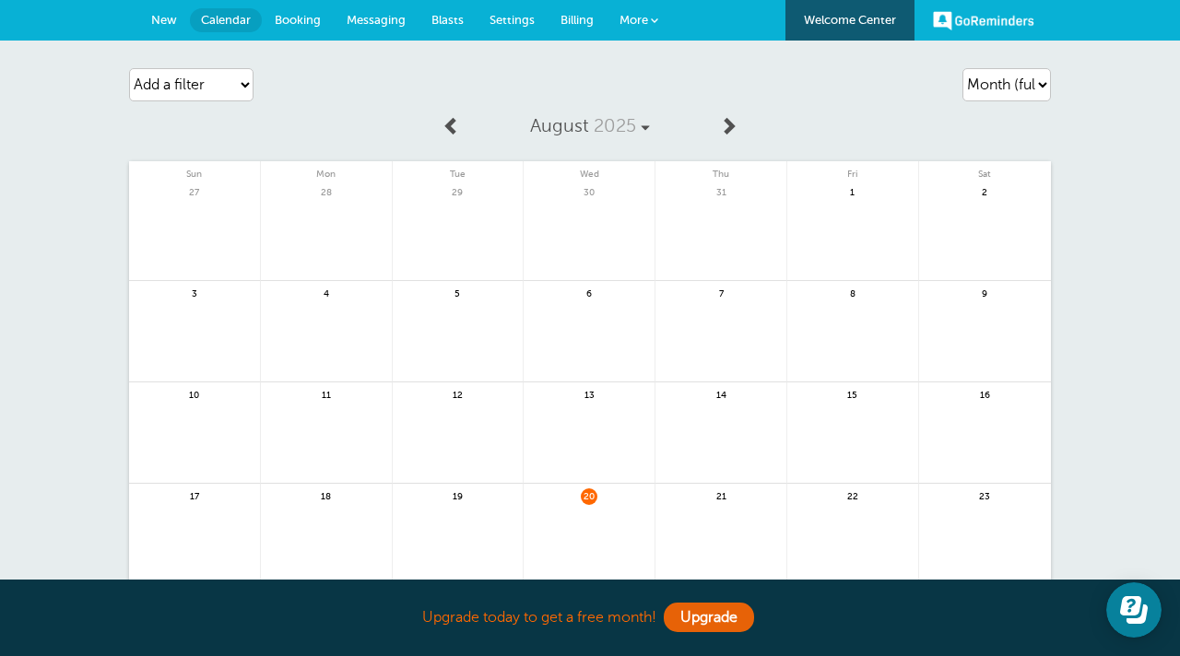
click at [162, 16] on span "New" at bounding box center [164, 20] width 26 height 14
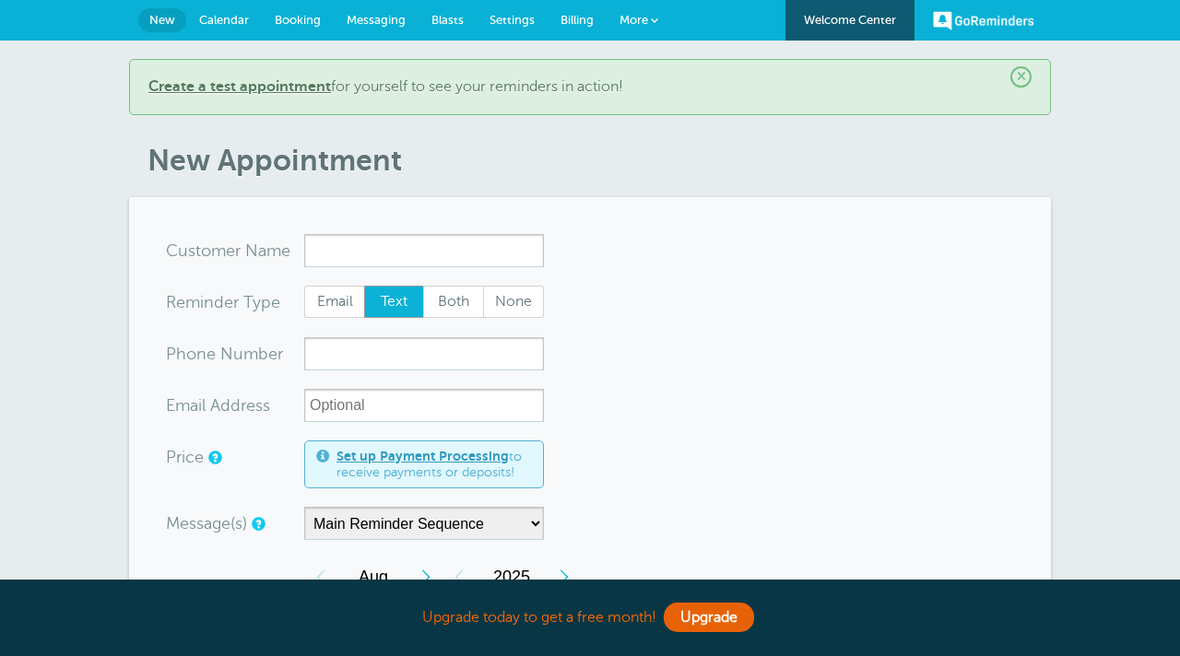
click at [309, 18] on span "Booking" at bounding box center [298, 20] width 46 height 14
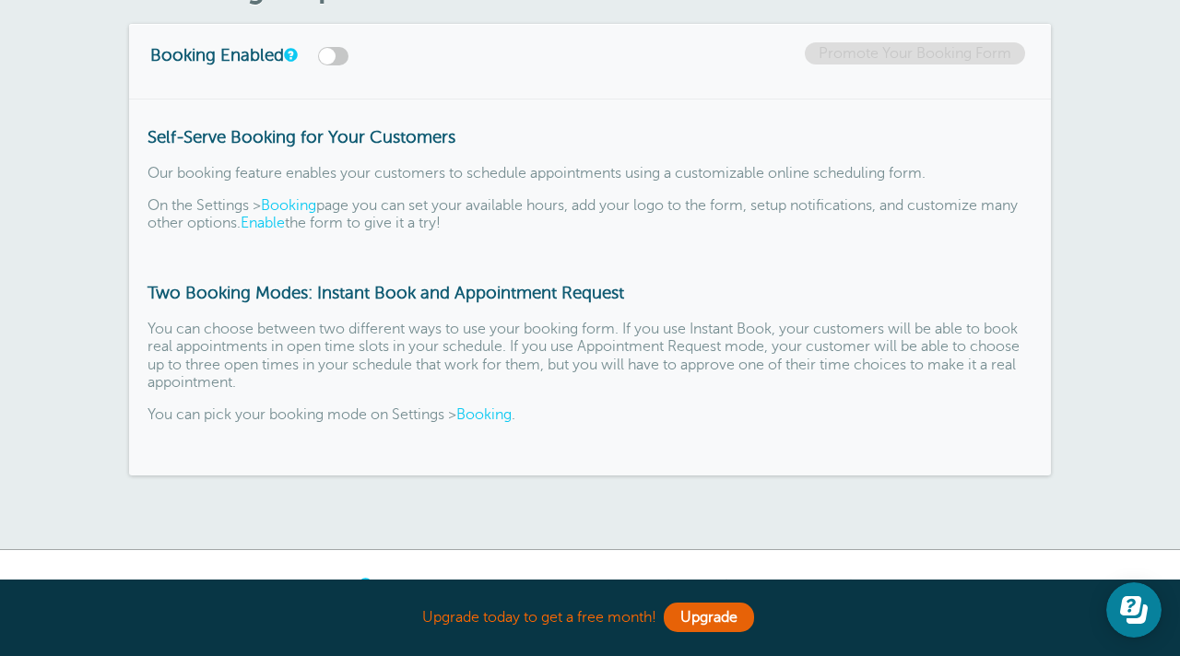
scroll to position [120, 0]
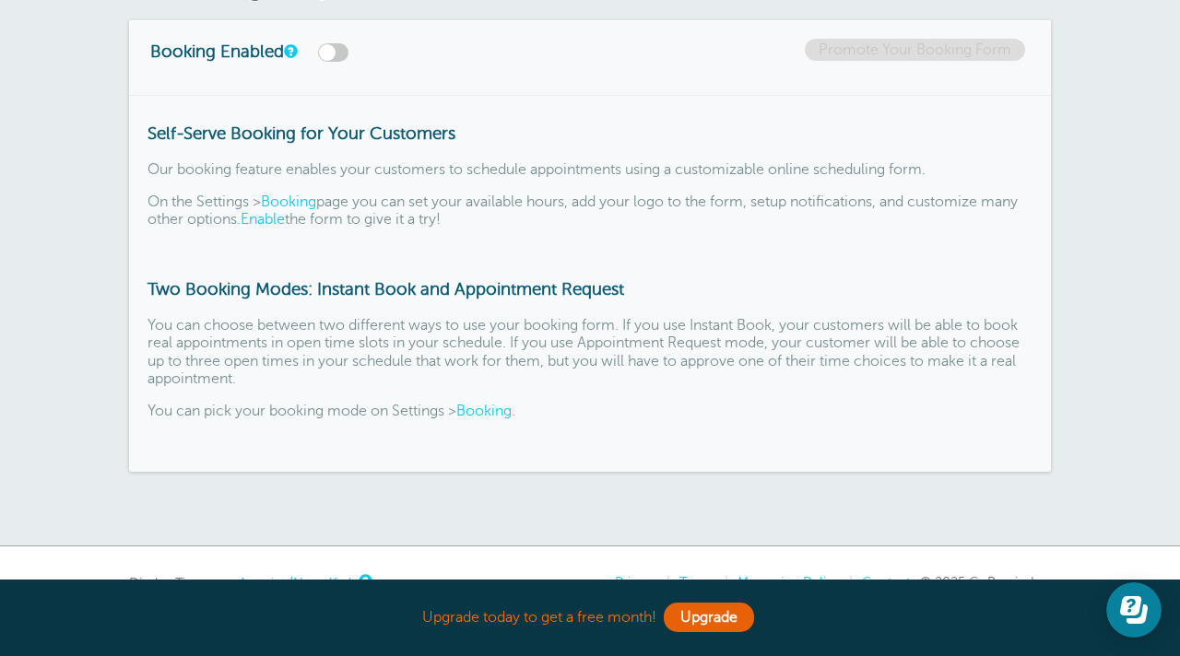
click at [345, 57] on label at bounding box center [333, 52] width 30 height 18
click at [0, 0] on input "checkbox" at bounding box center [0, 0] width 0 height 0
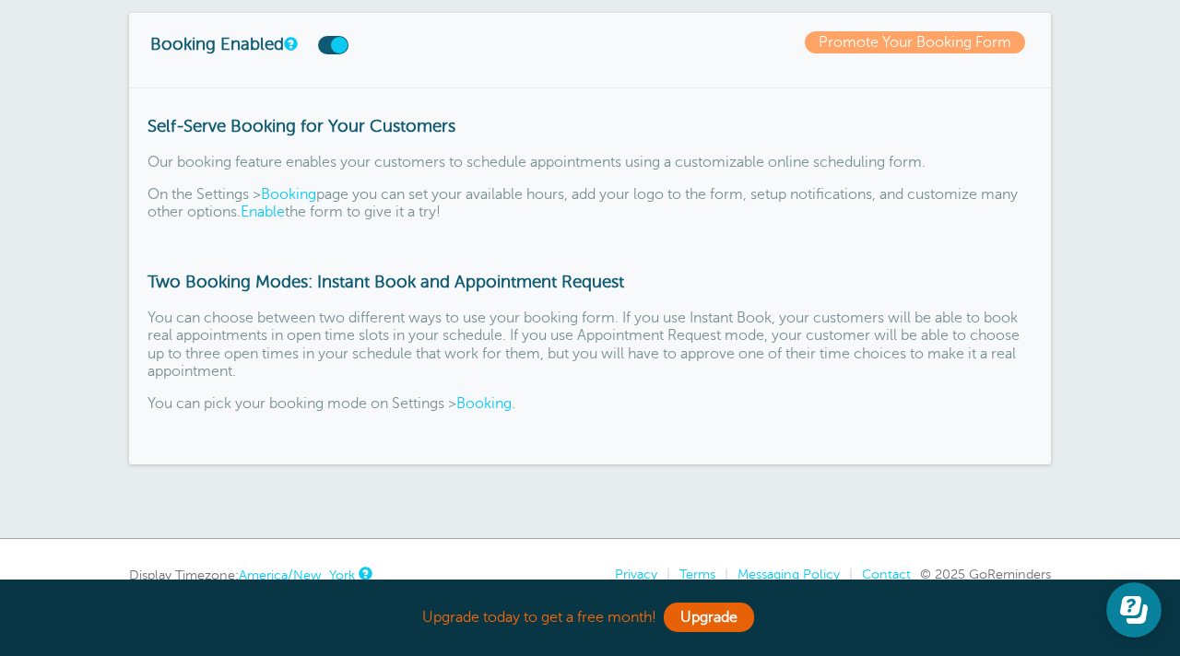
click at [868, 42] on link "Promote Your Booking Form" at bounding box center [915, 42] width 220 height 22
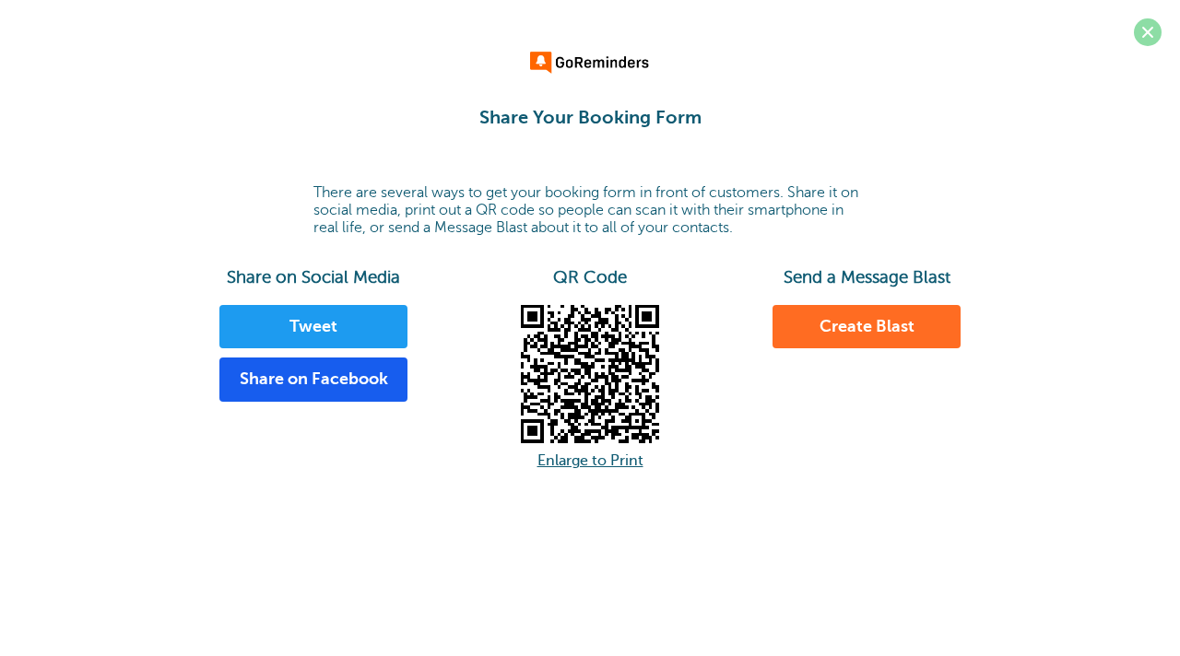
click at [1150, 35] on span at bounding box center [1148, 32] width 28 height 28
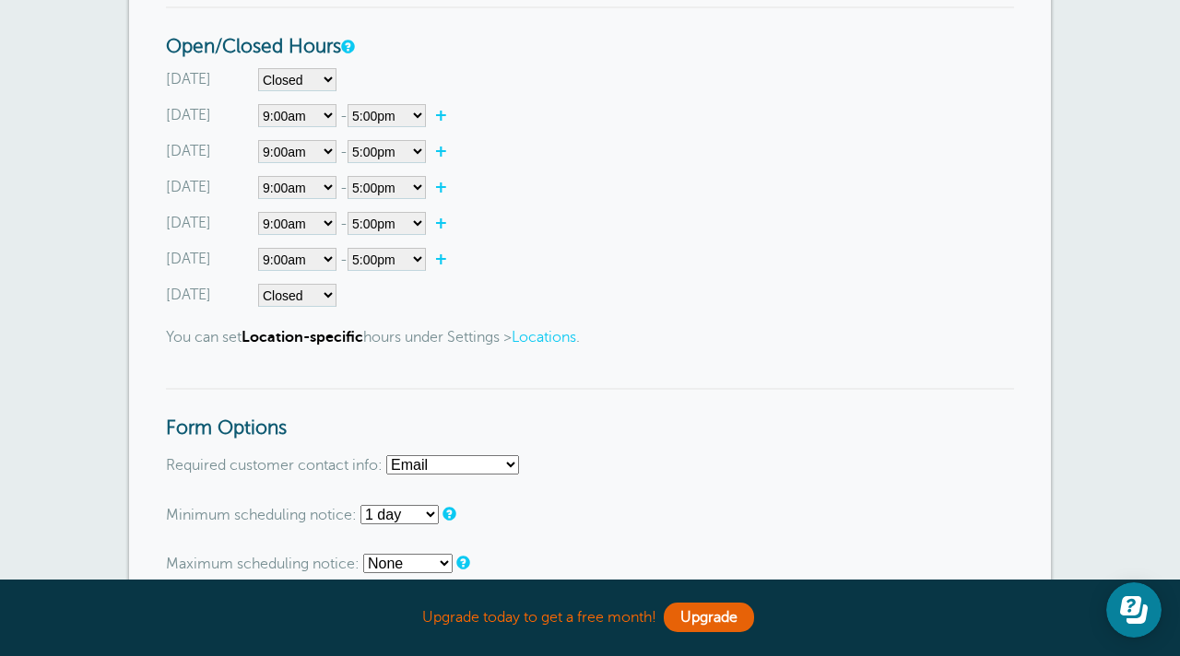
scroll to position [732, 0]
select select"] "10"
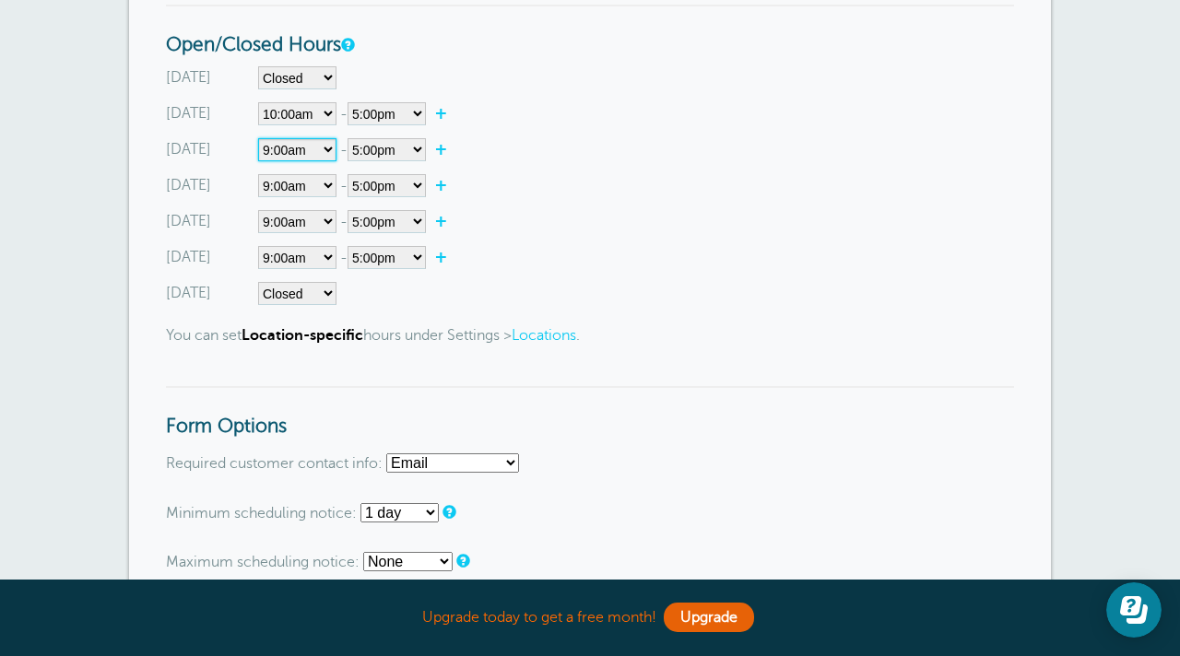
select select"] "10"
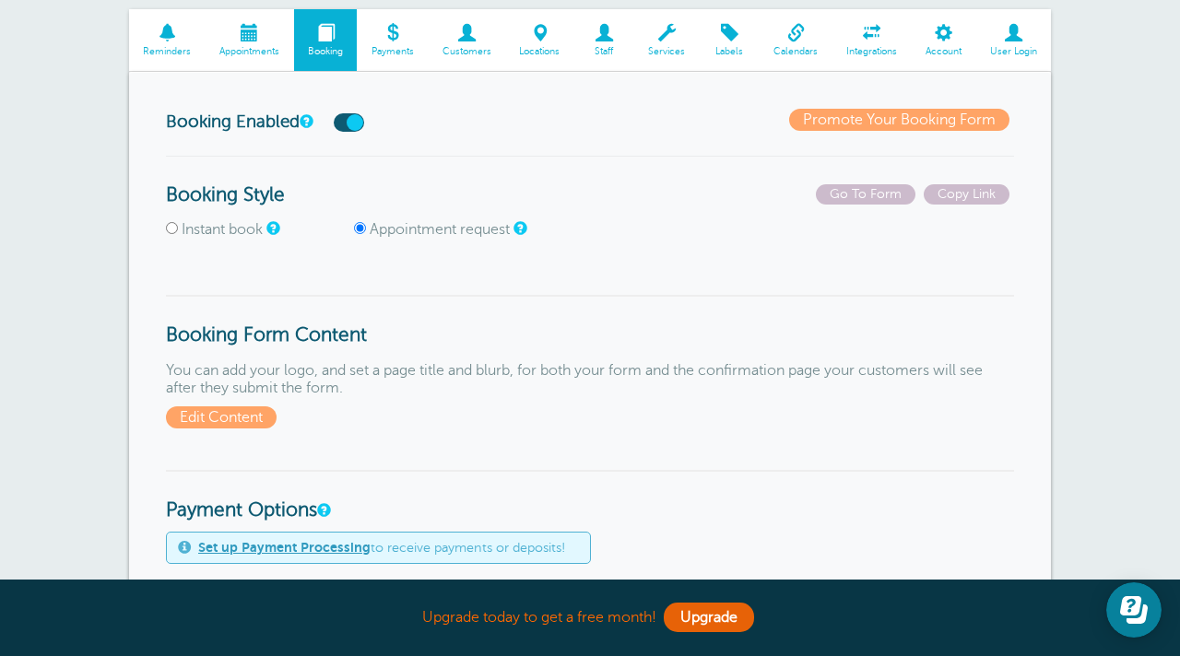
scroll to position [128, 0]
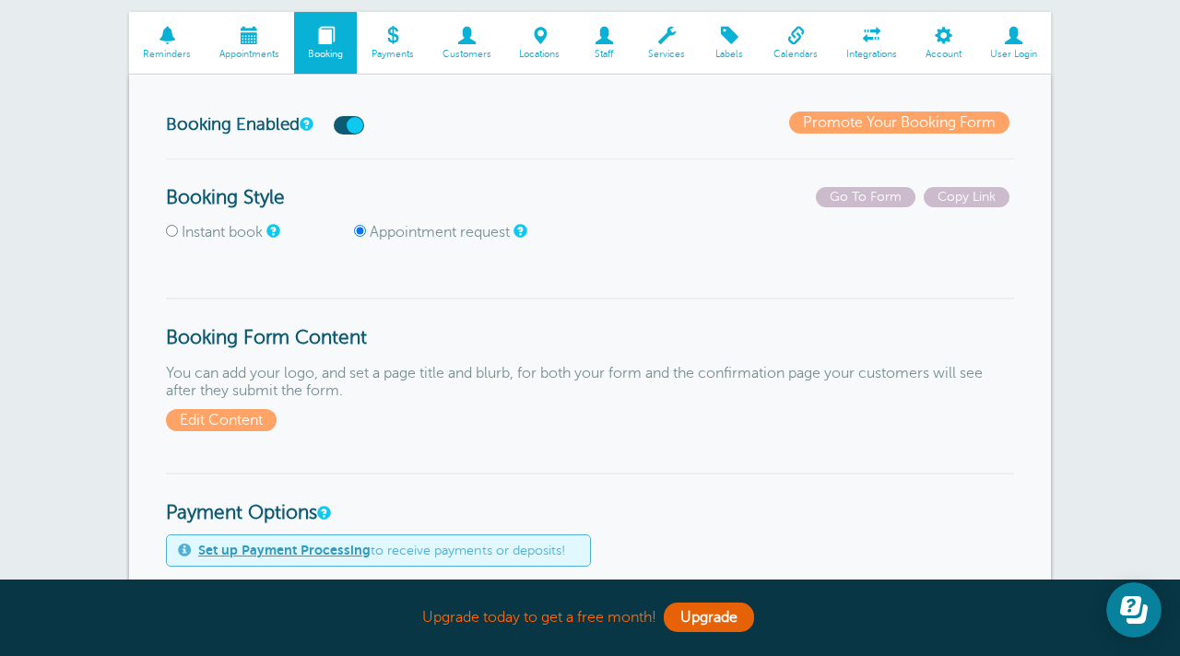
click at [178, 234] on span "Instant book" at bounding box center [258, 233] width 184 height 18
click at [173, 231] on input "Instant book" at bounding box center [172, 231] width 12 height 12
radio input "true"
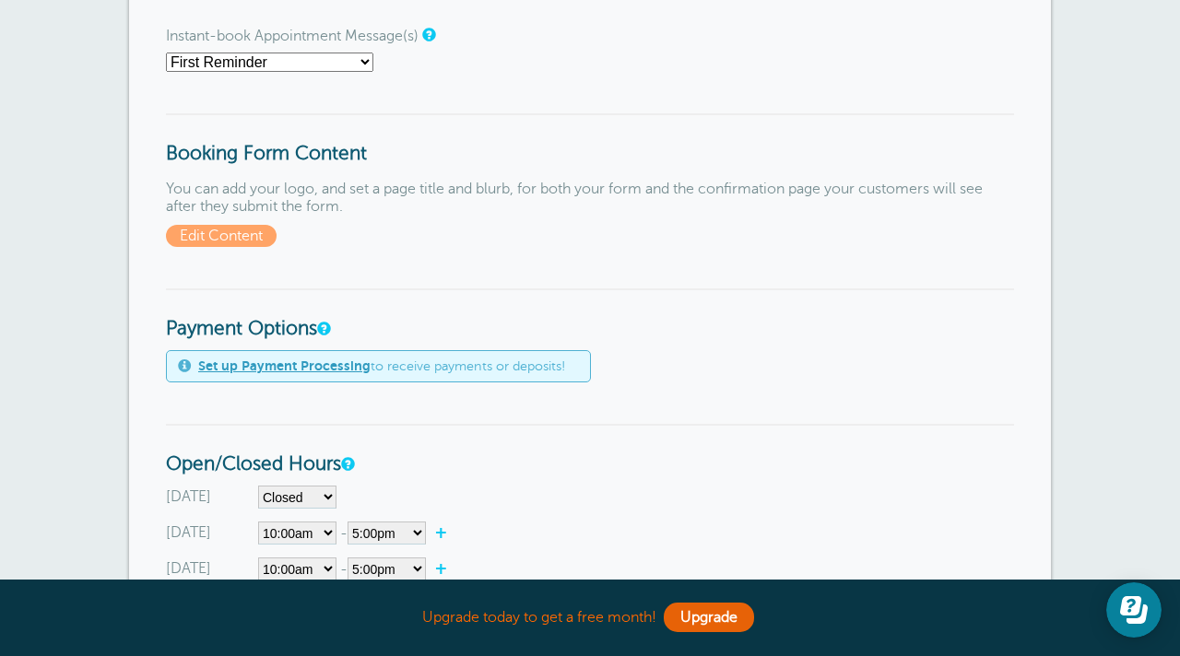
scroll to position [384, 0]
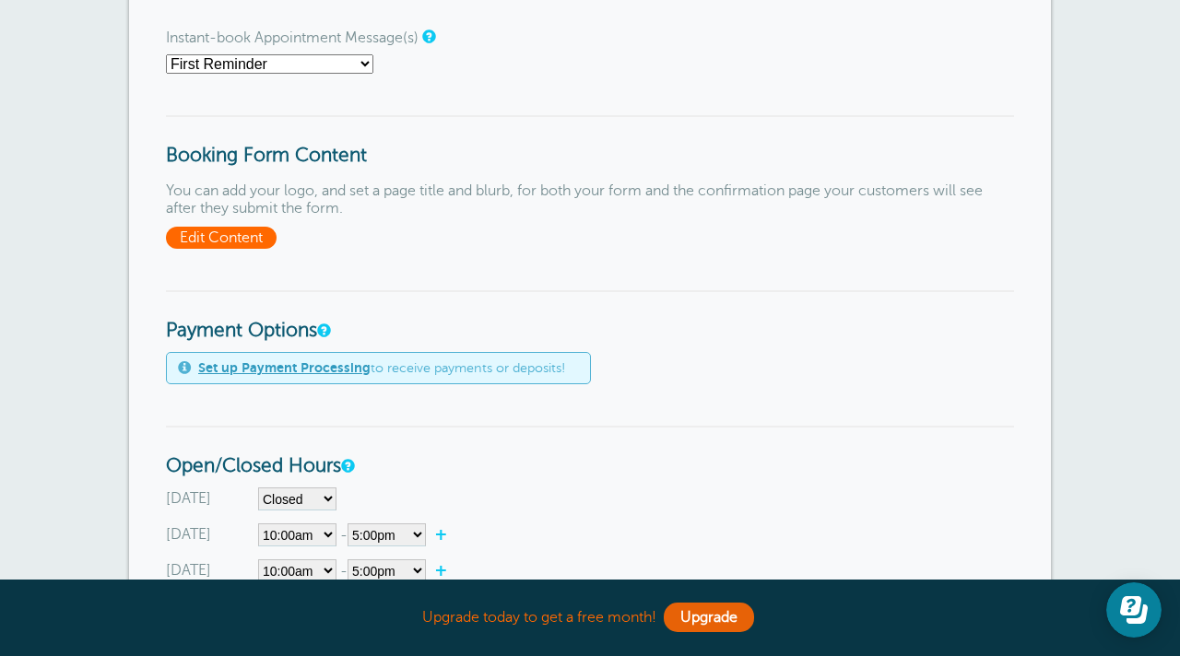
click at [207, 234] on span "Edit Content" at bounding box center [221, 238] width 111 height 22
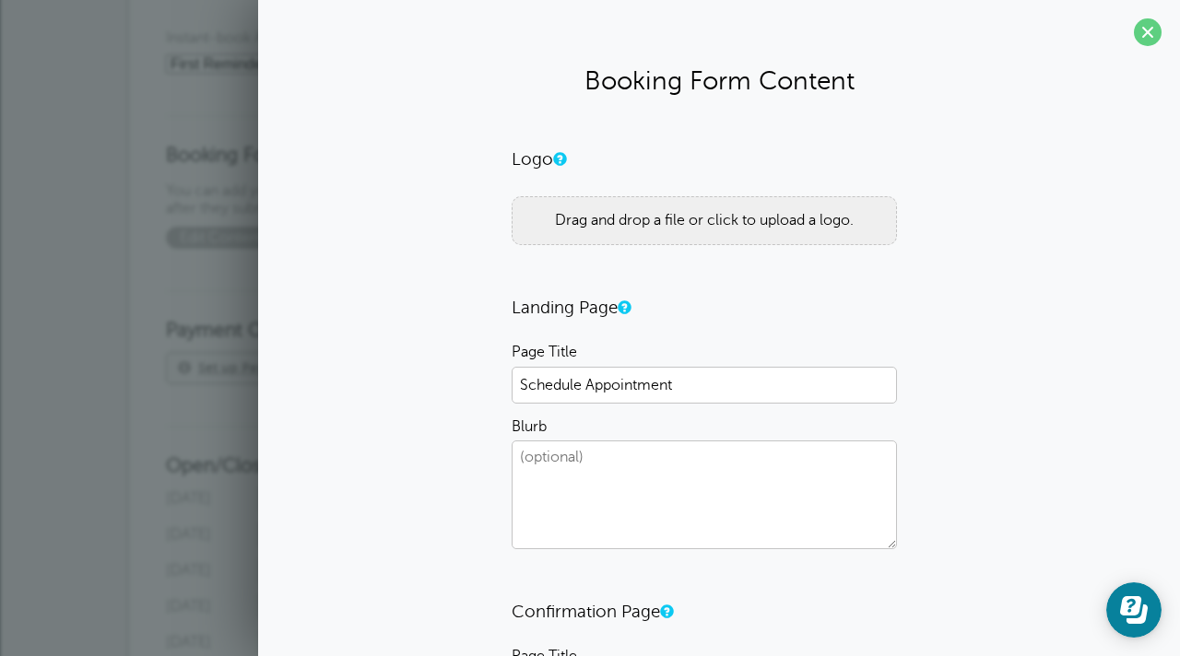
click at [582, 214] on div "Drag and drop a file or click to upload a logo." at bounding box center [704, 220] width 385 height 49
click at [567, 217] on div "Drag and drop a file or click to upload a logo." at bounding box center [704, 220] width 385 height 49
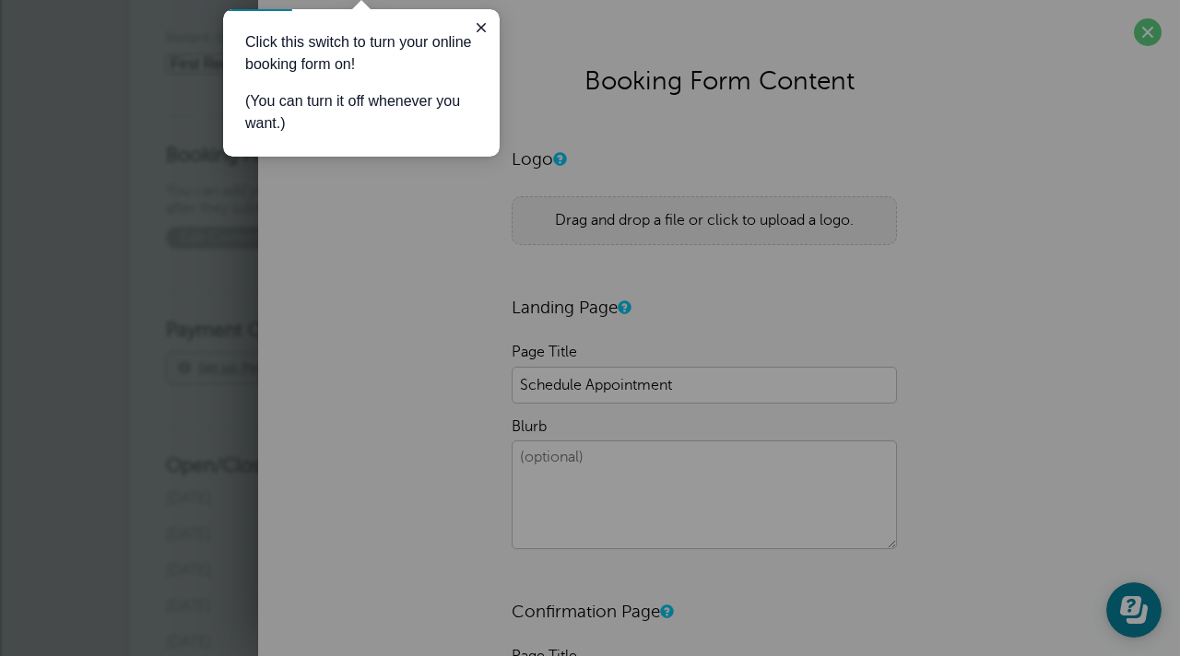
scroll to position [243, 0]
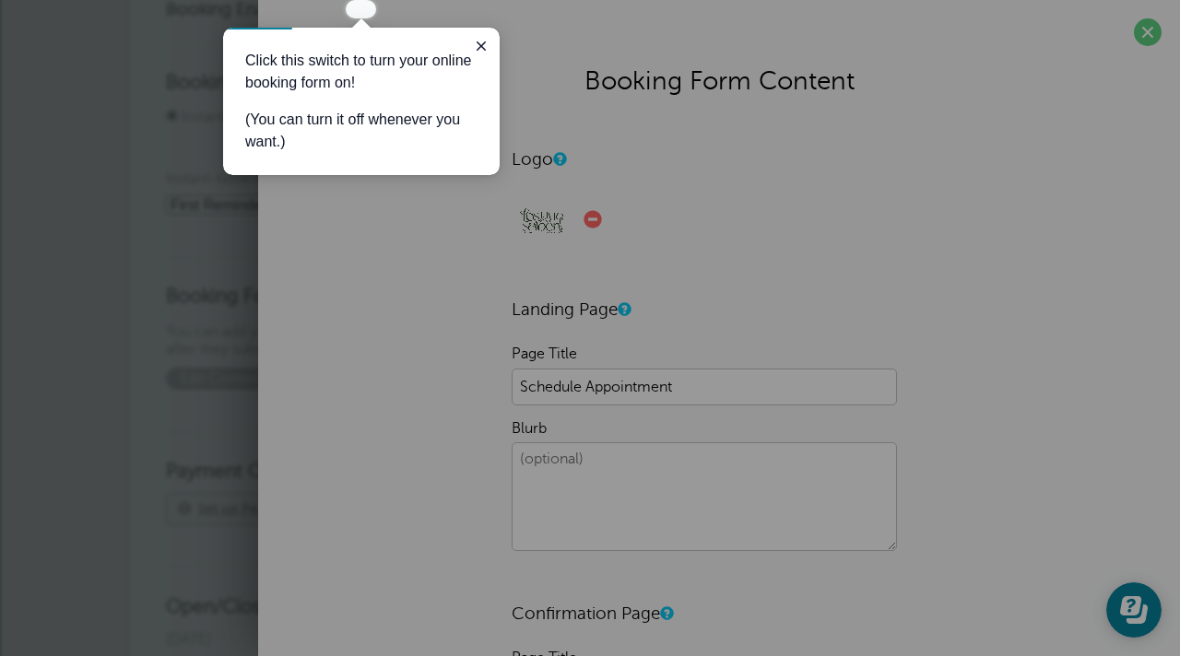
click at [665, 301] on div at bounding box center [763, 337] width 834 height 638
click at [408, 68] on p "Click this switch to turn your online booking form on!" at bounding box center [361, 72] width 232 height 44
click at [474, 32] on div "Click this switch to turn your online booking form on! (You can turn it off whe…" at bounding box center [361, 102] width 277 height 148
click at [483, 45] on icon "Close guide" at bounding box center [481, 45] width 9 height 9
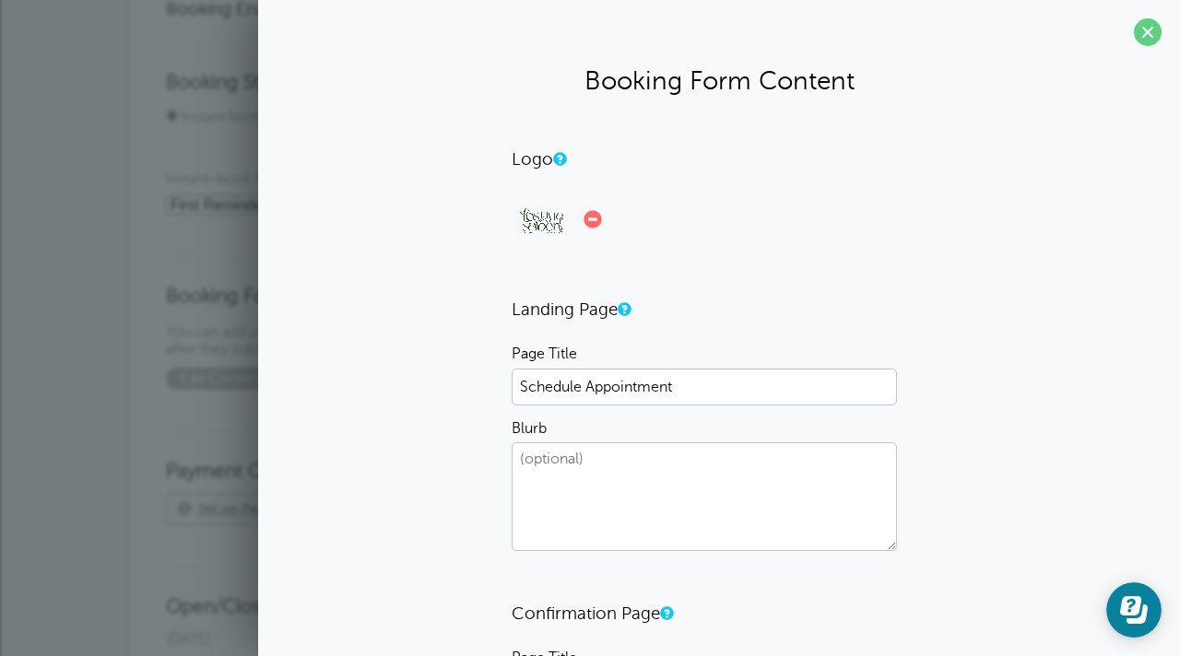
scroll to position [10, 0]
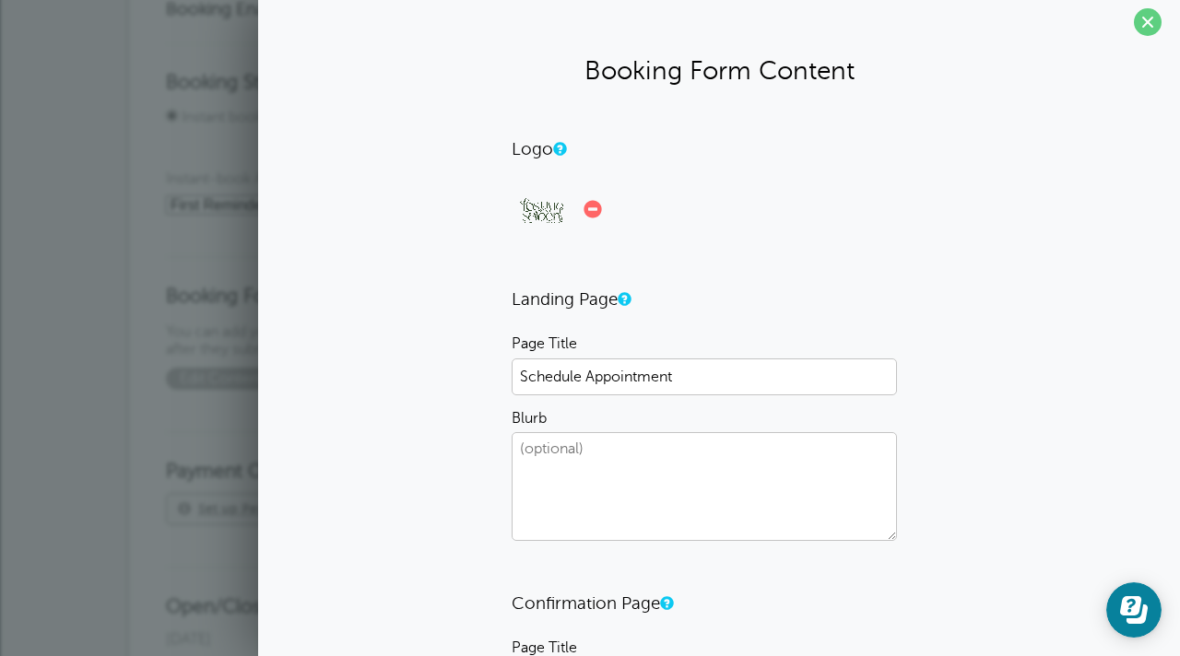
click at [550, 211] on img at bounding box center [541, 209] width 59 height 46
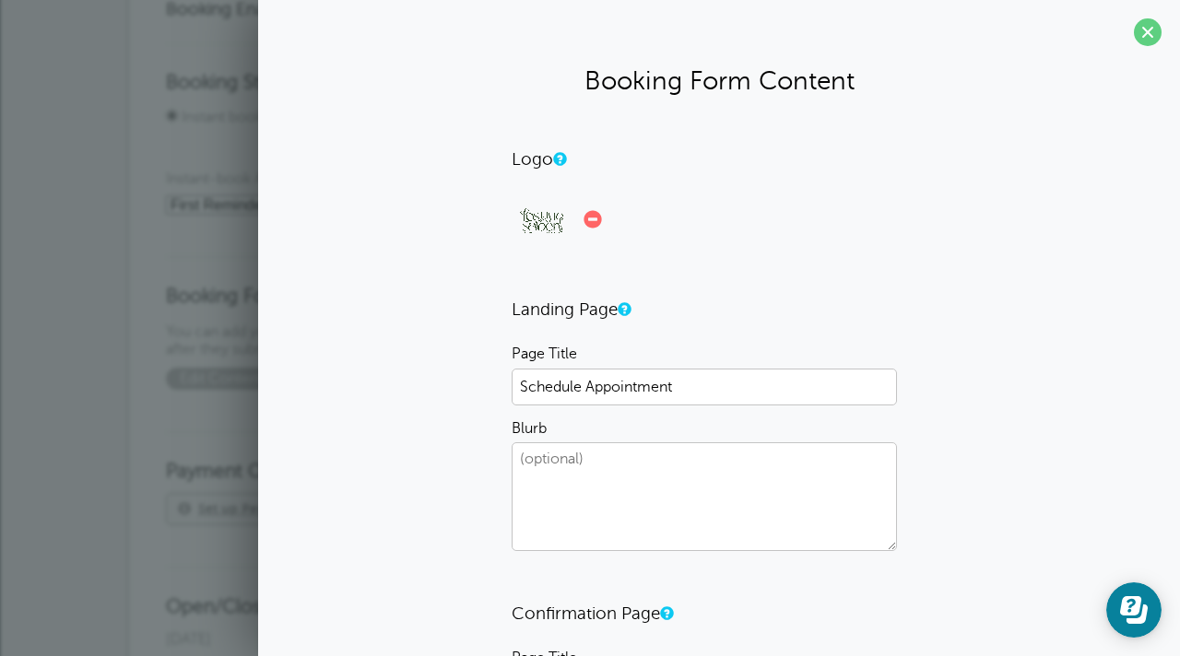
scroll to position [0, 0]
click at [311, 18] on section "Booking Form Content Logo 0.2 MB LOS QUE SABEN LOGO.PNG Check Error Drag and dr…" at bounding box center [719, 513] width 922 height 1026
click at [349, 18] on section "Booking Form Content Logo 0.2 MB LOS QUE SABEN LOGO.PNG Check Error Drag and dr…" at bounding box center [719, 513] width 922 height 1026
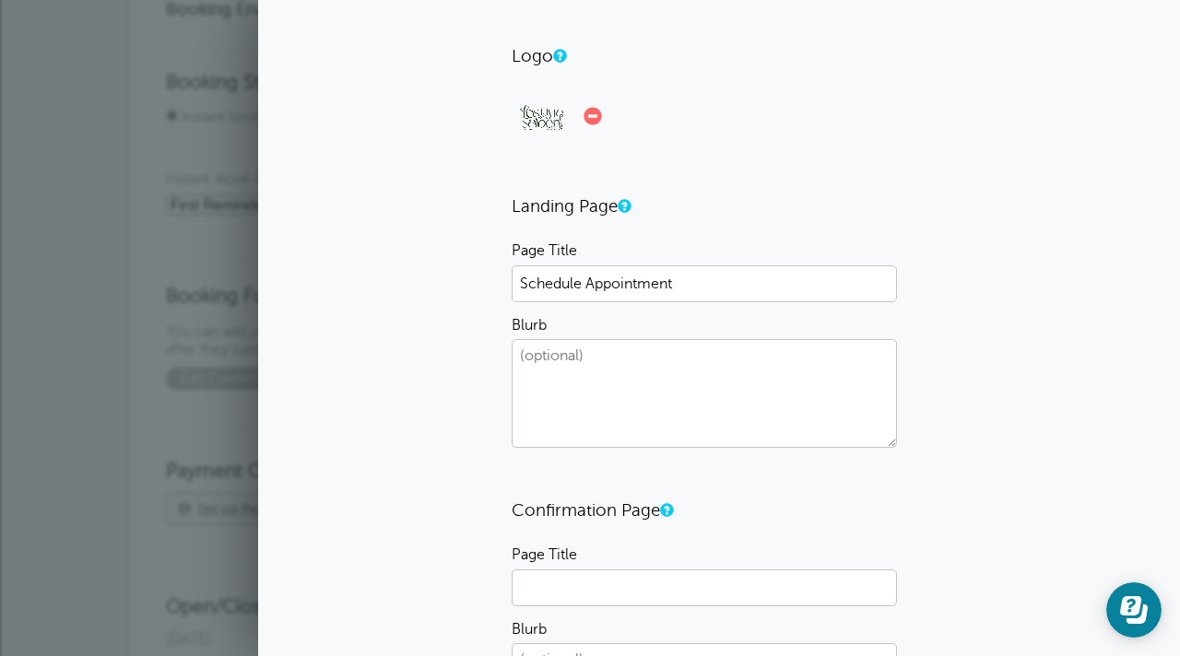
scroll to position [120, 0]
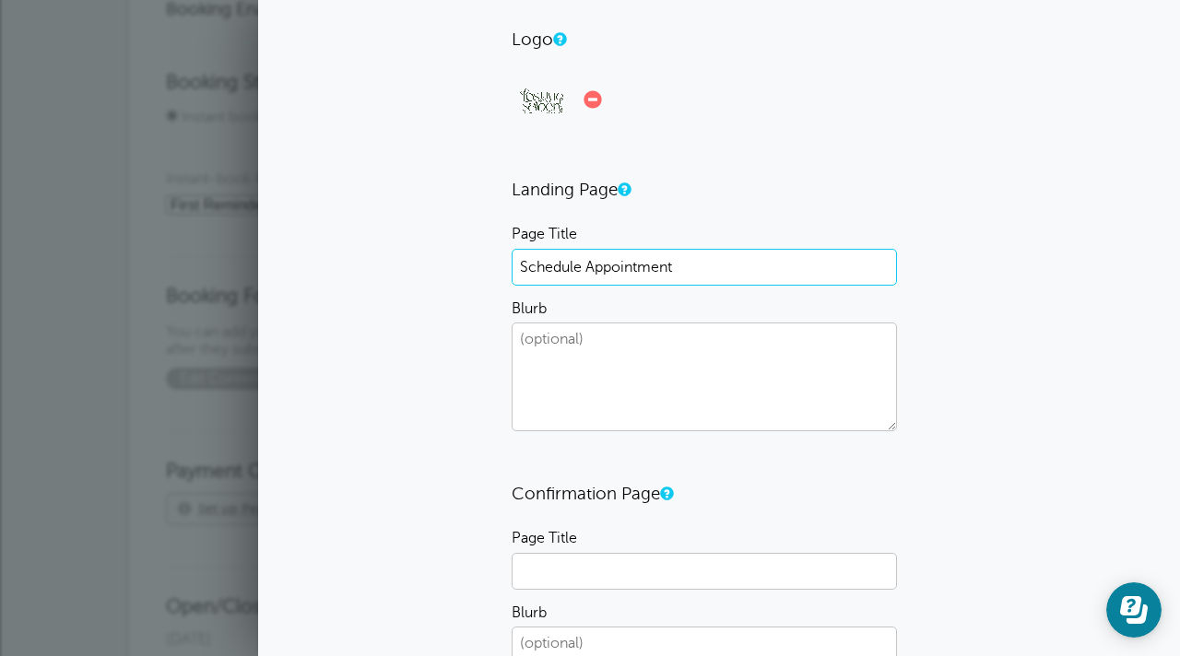
click at [552, 266] on input "Schedule Appointment" at bounding box center [704, 267] width 385 height 37
click at [641, 218] on form "Logo 0.2 MB LOS QUE SABEN LOGO.PNG Check Error Drag and drop a file or click to…" at bounding box center [719, 424] width 415 height 790
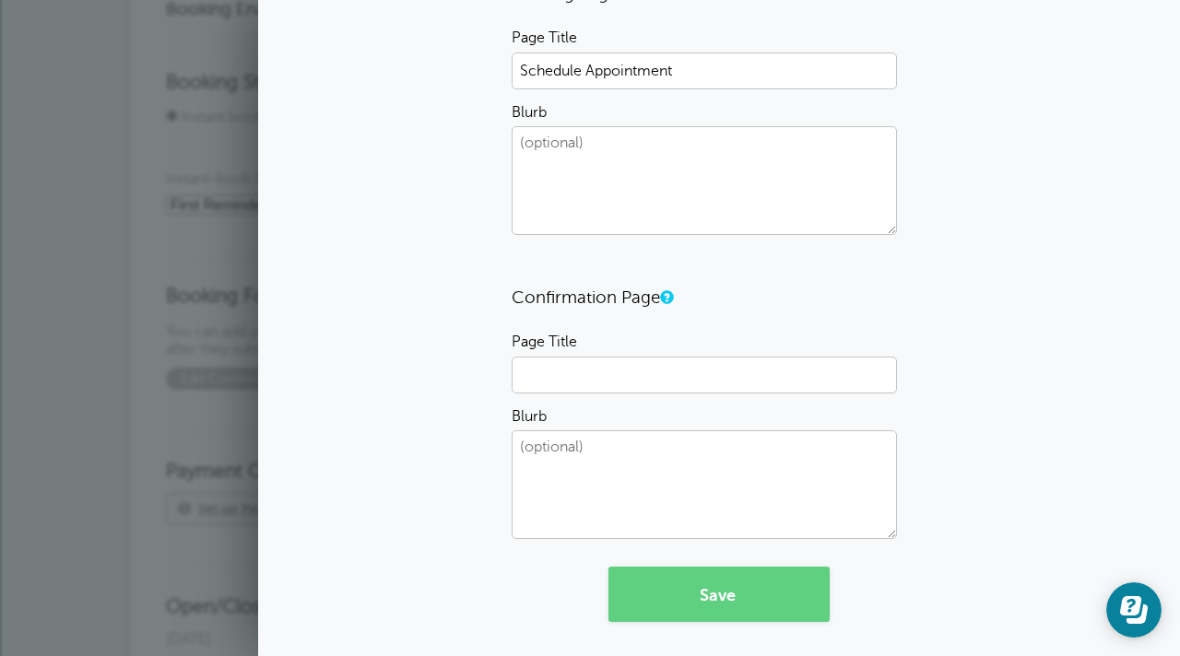
scroll to position [324, 0]
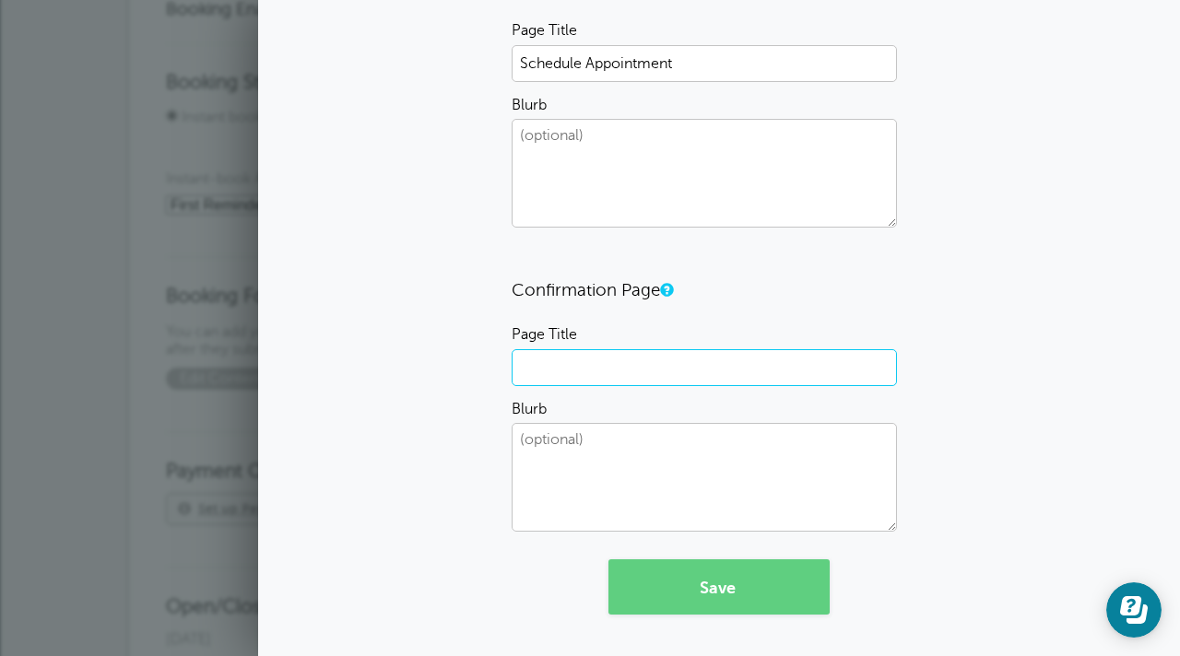
click at [718, 367] on input "Page Title" at bounding box center [704, 367] width 385 height 37
type input "T"
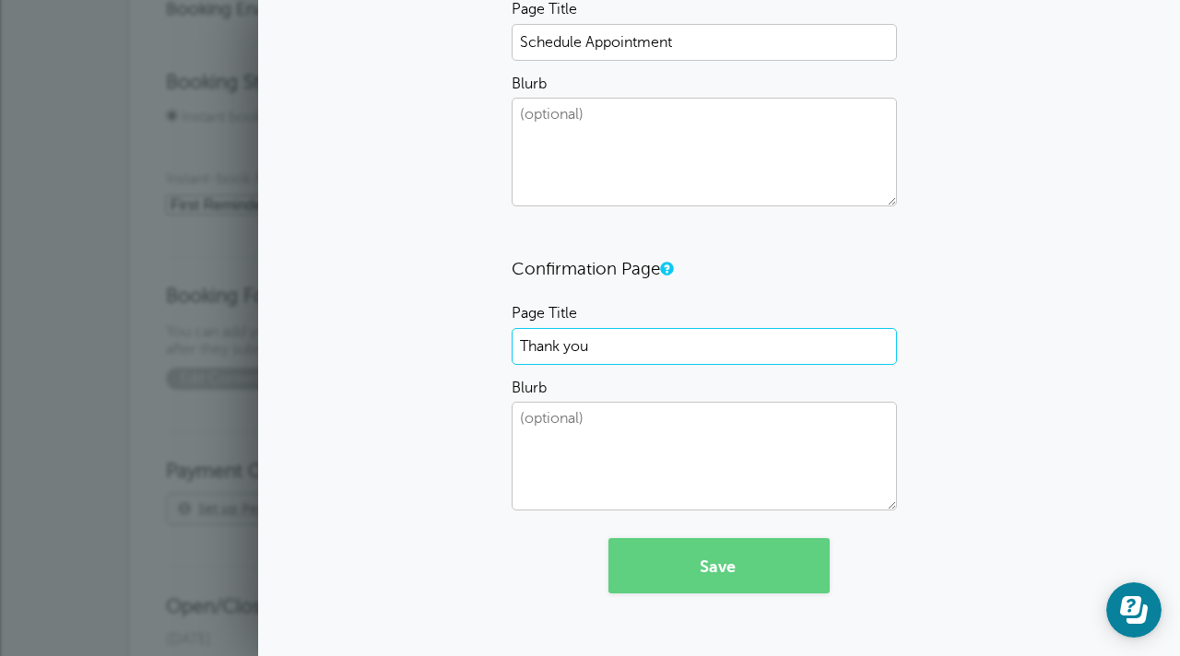
scroll to position [348, 0]
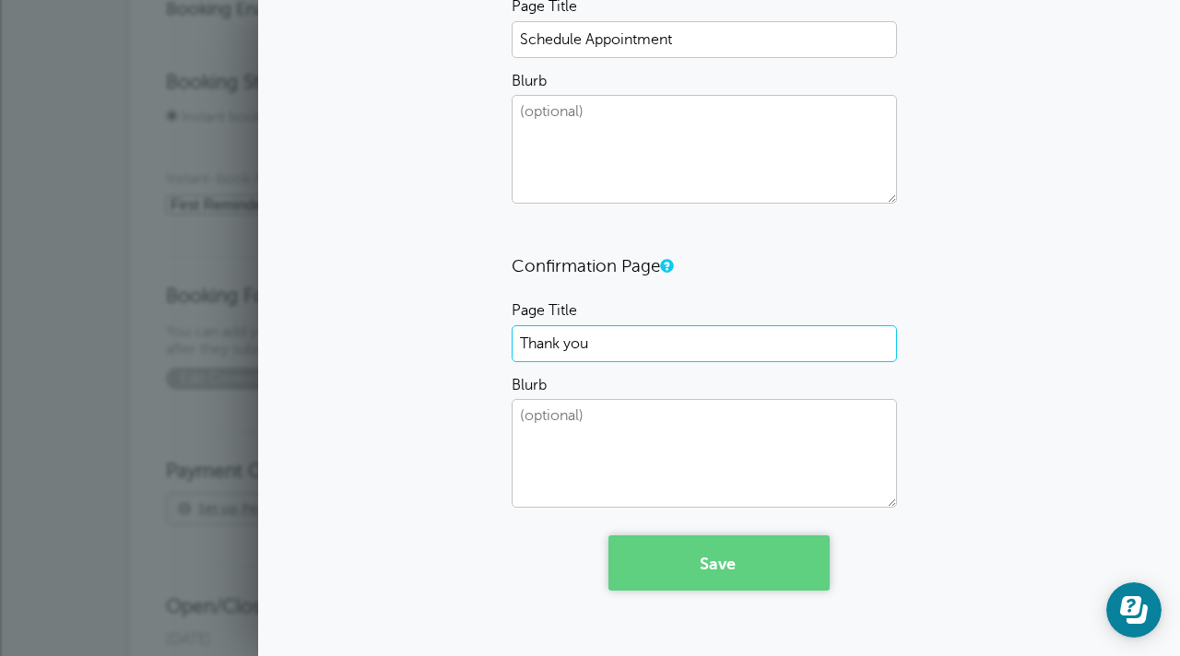
type input "Thank you"
click at [671, 575] on button "Save" at bounding box center [719, 563] width 221 height 55
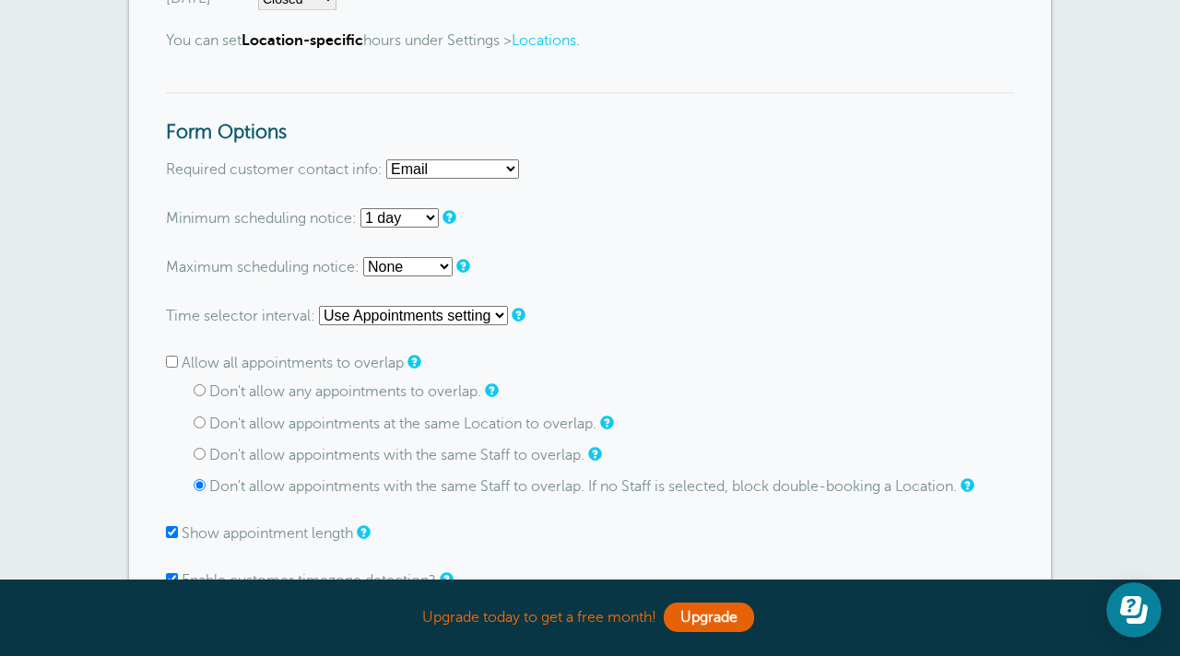
scroll to position [1079, 0]
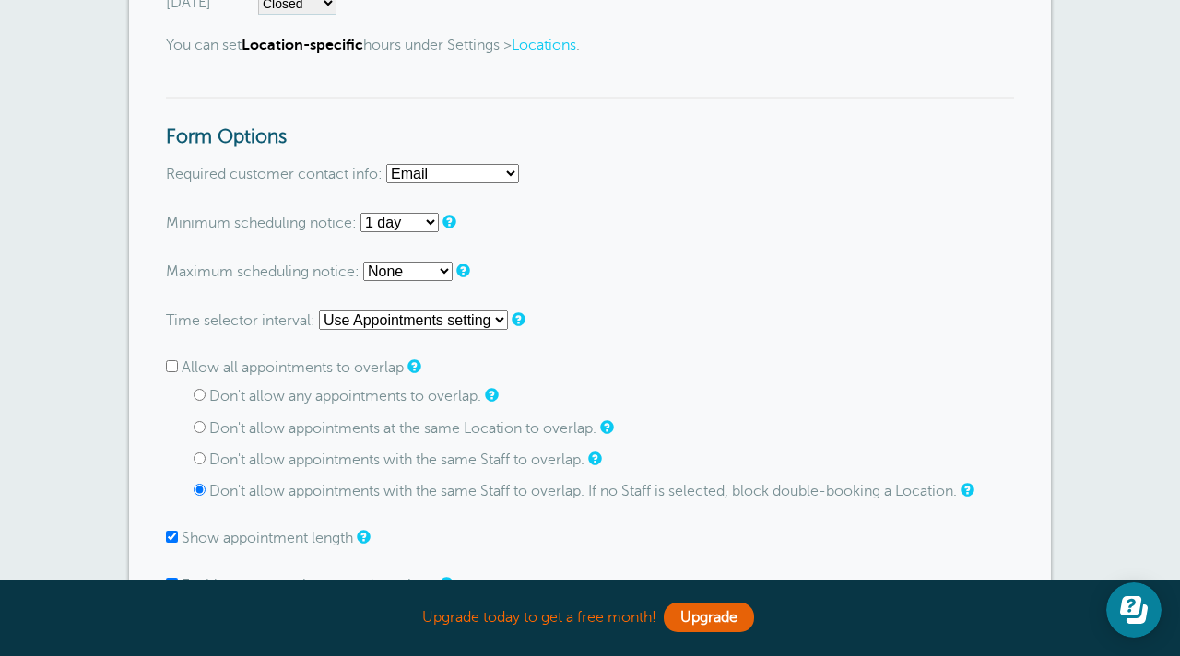
select select "both"
select select "2 days"
select select "4 days"
select select
select select "60"
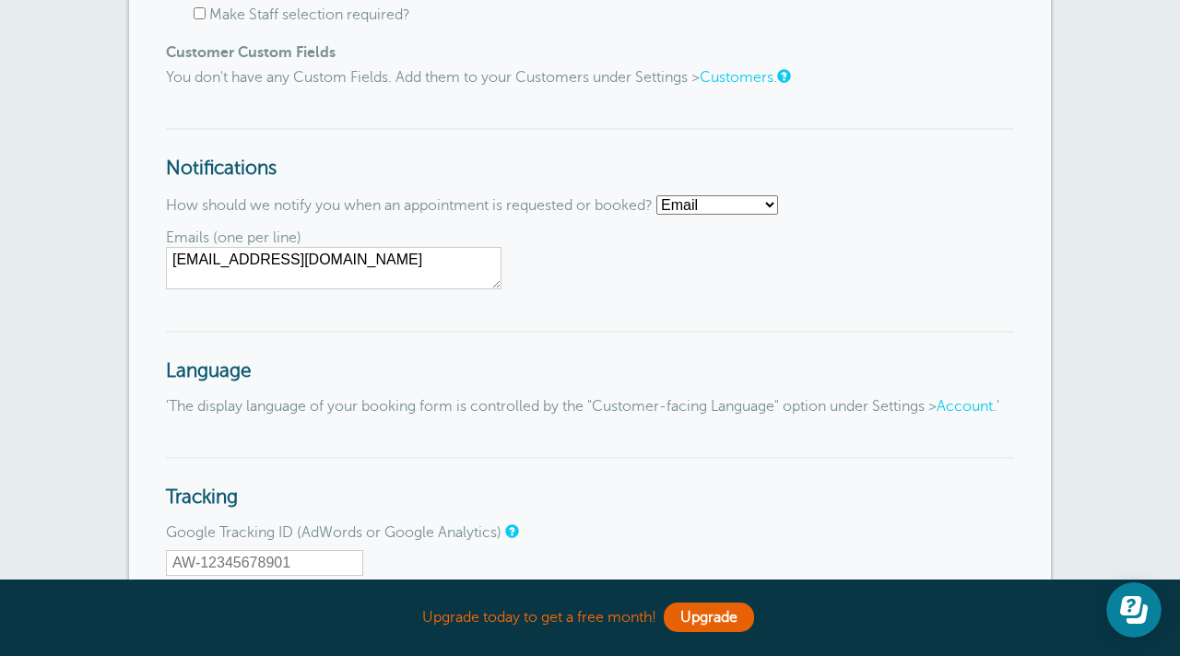
scroll to position [1908, 0]
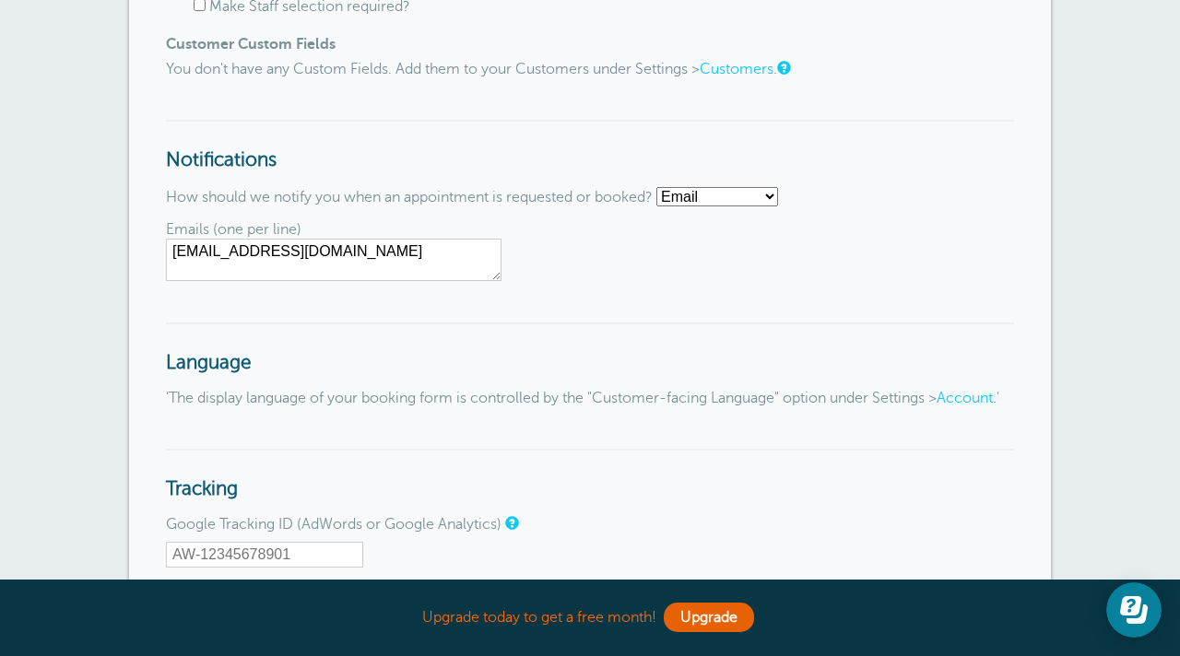
select select "sms"
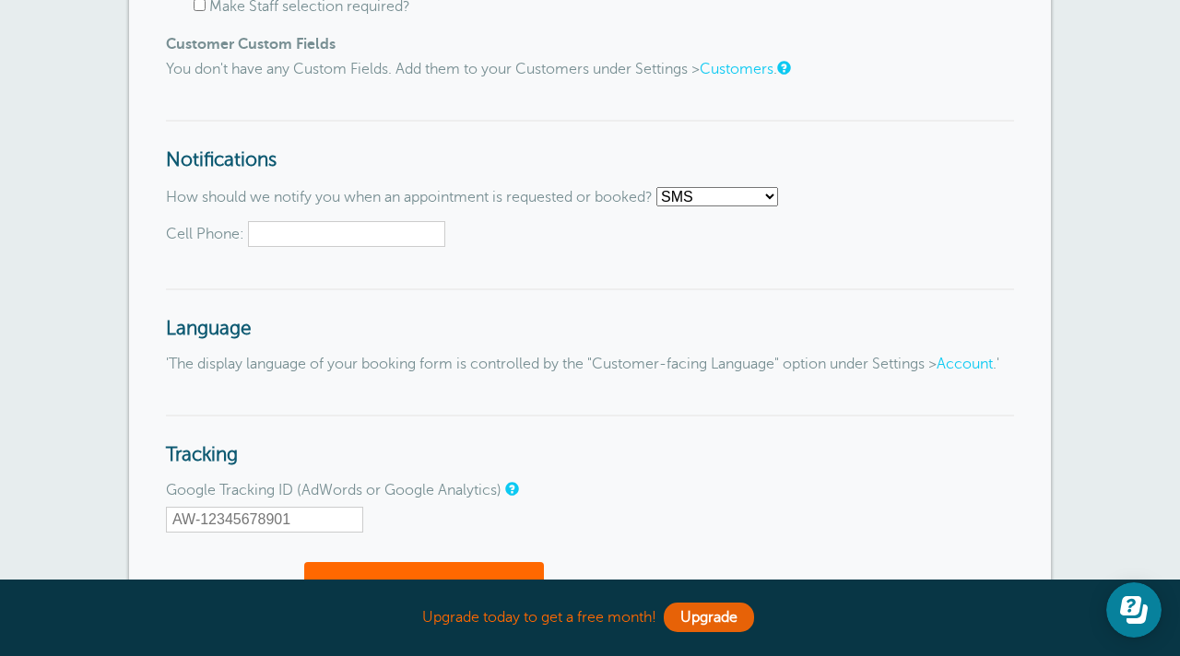
click at [374, 221] on input "Cell Phone:" at bounding box center [346, 234] width 197 height 26
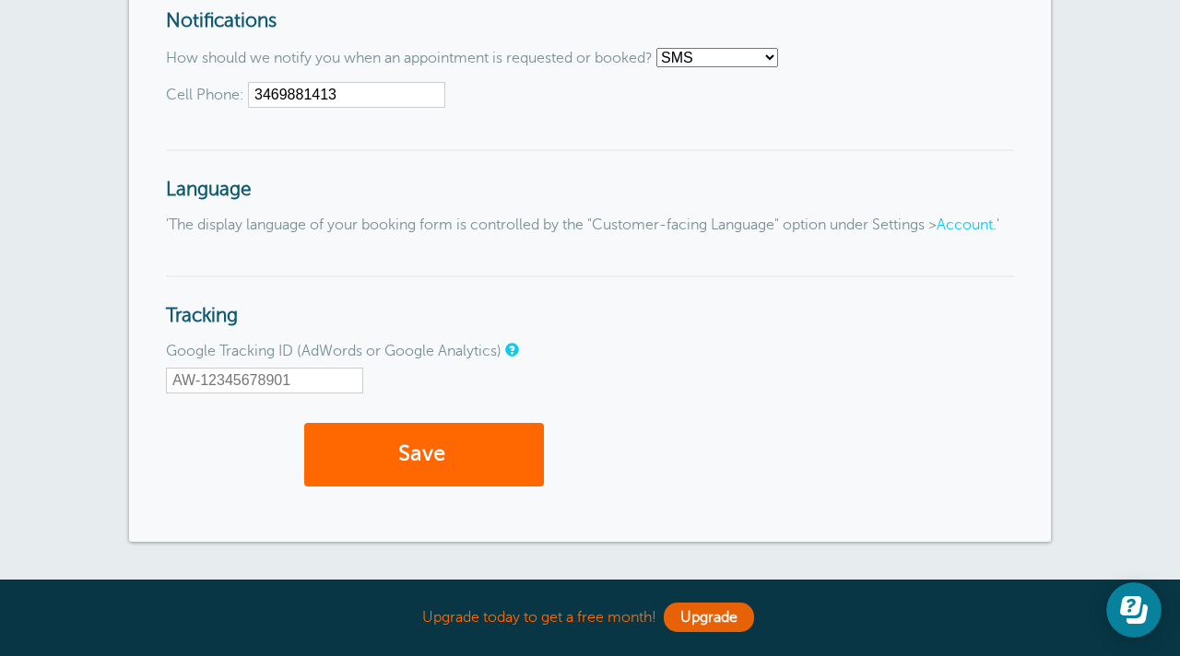
scroll to position [2053, 0]
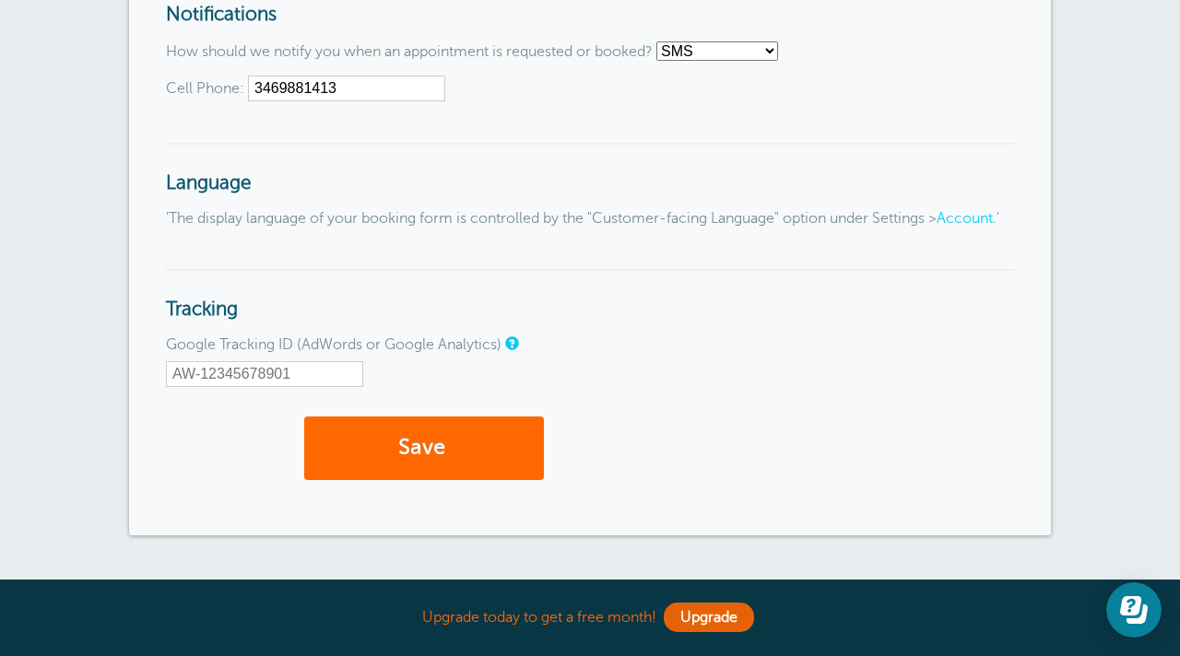
type input "3469881413"
click at [937, 226] on link "Account" at bounding box center [965, 218] width 56 height 17
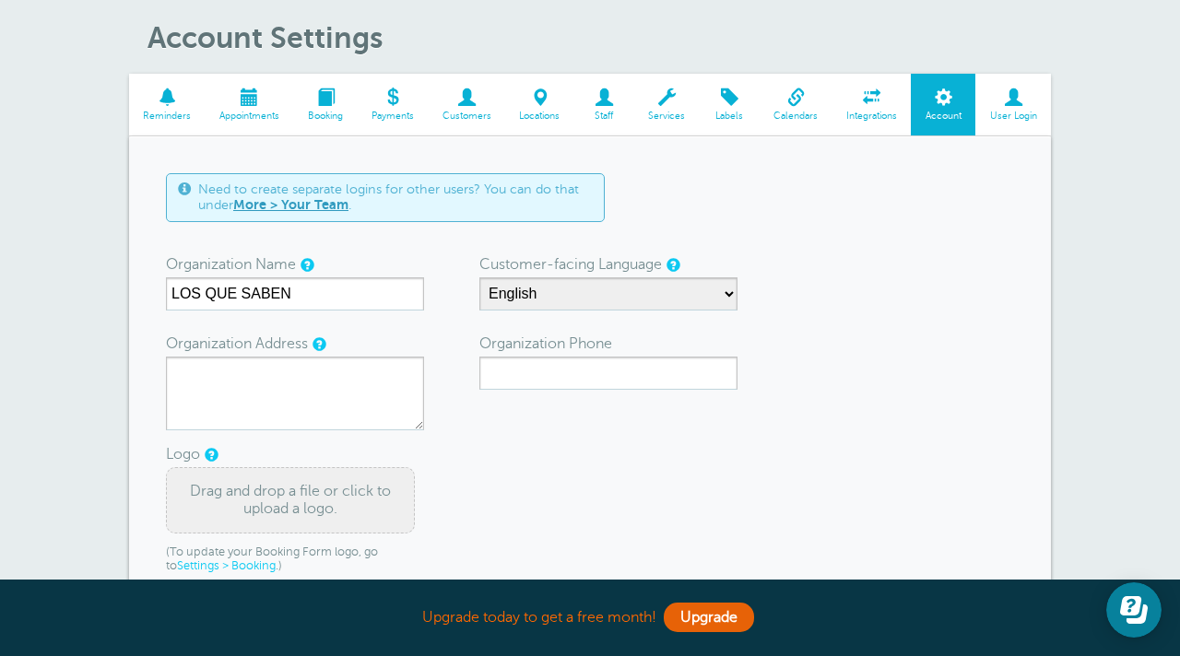
scroll to position [83, 0]
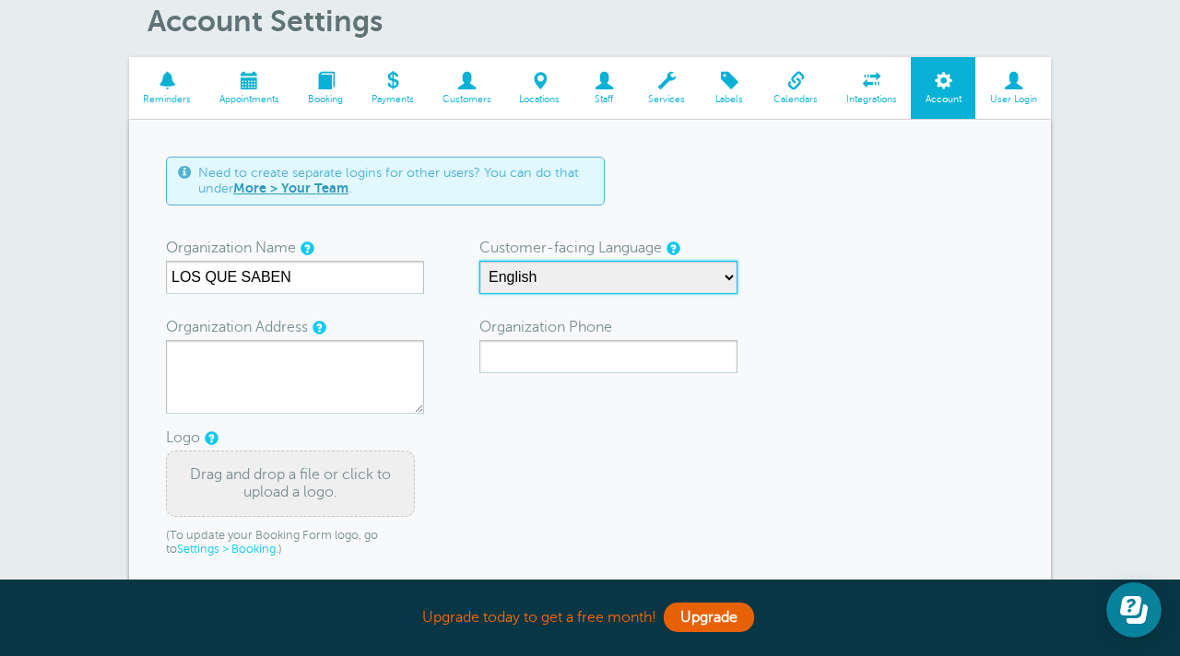
select select "es"
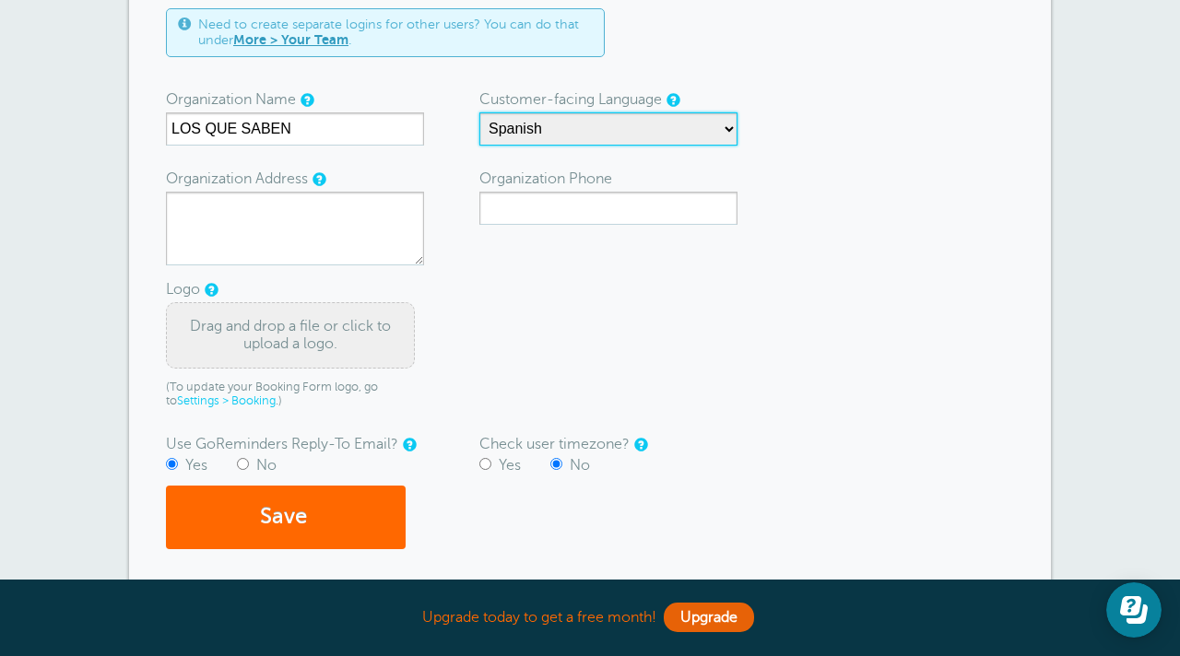
scroll to position [233, 0]
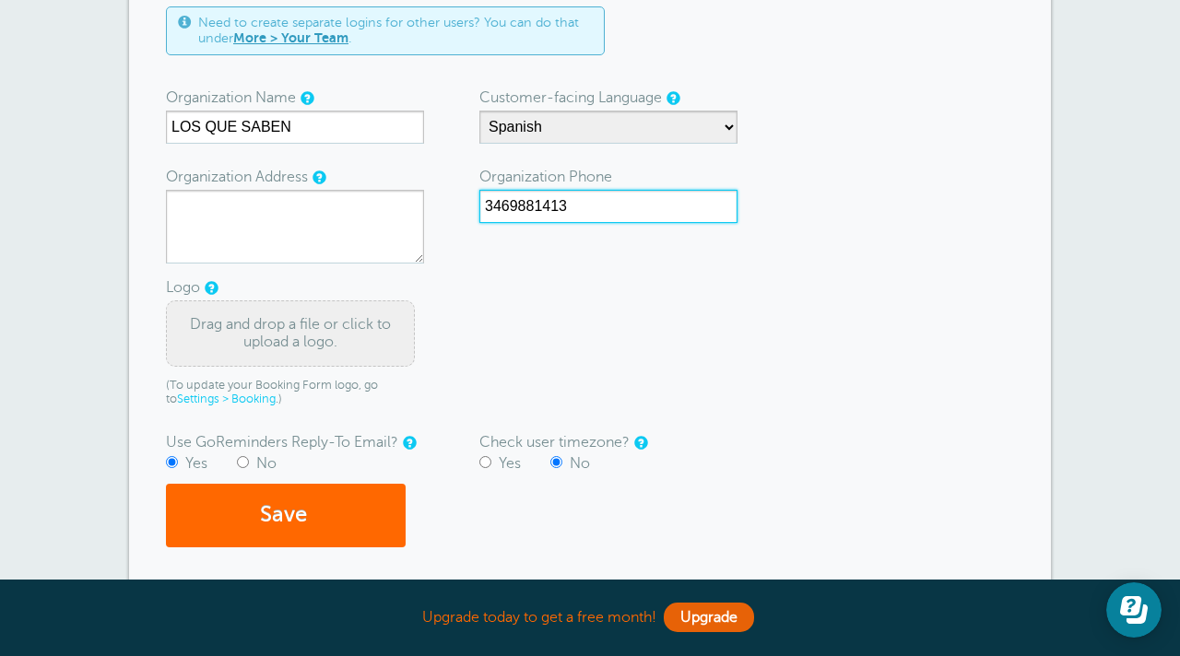
type input "3469881413"
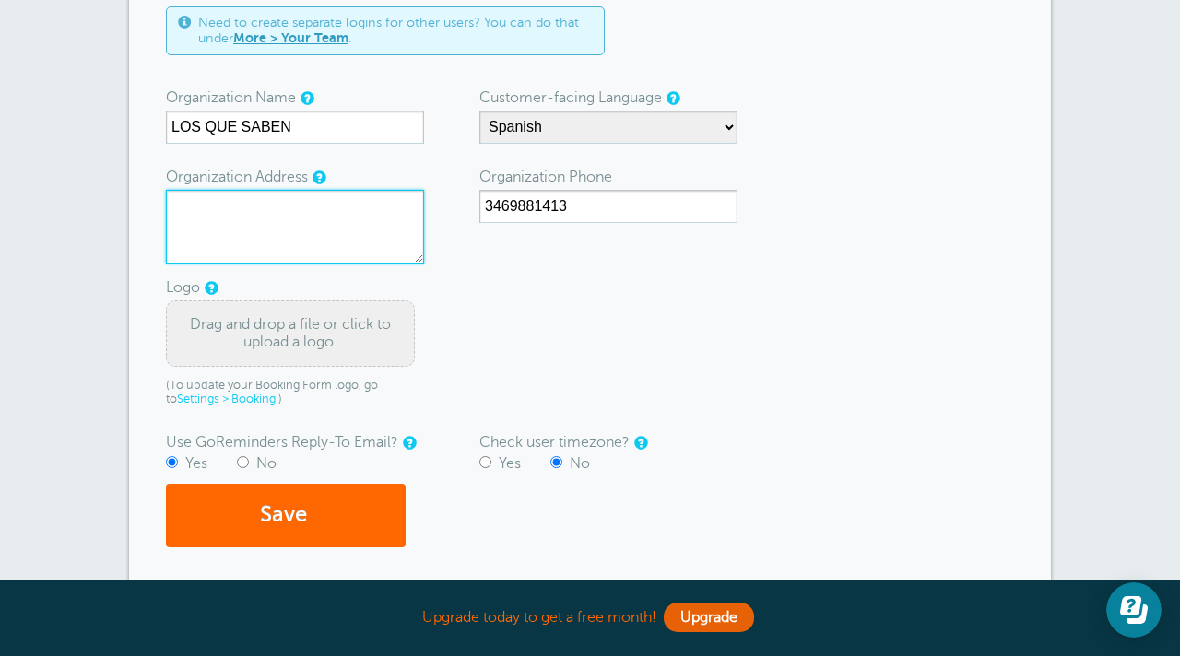
click at [349, 224] on textarea "Organization Address" at bounding box center [295, 227] width 258 height 74
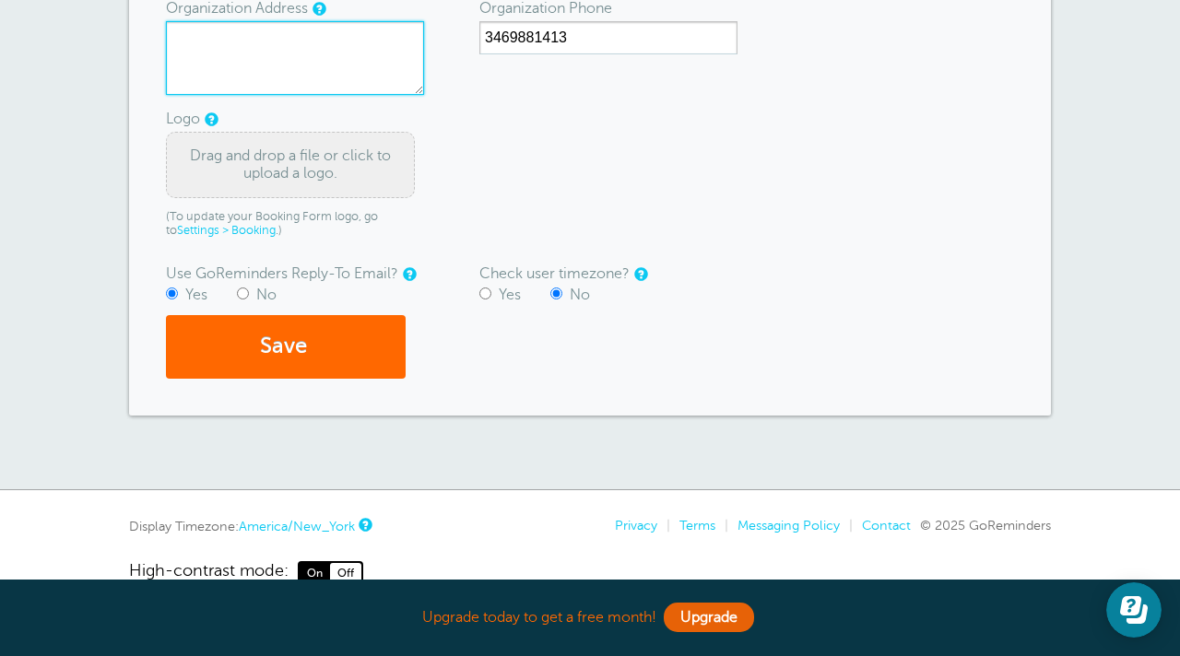
scroll to position [404, 0]
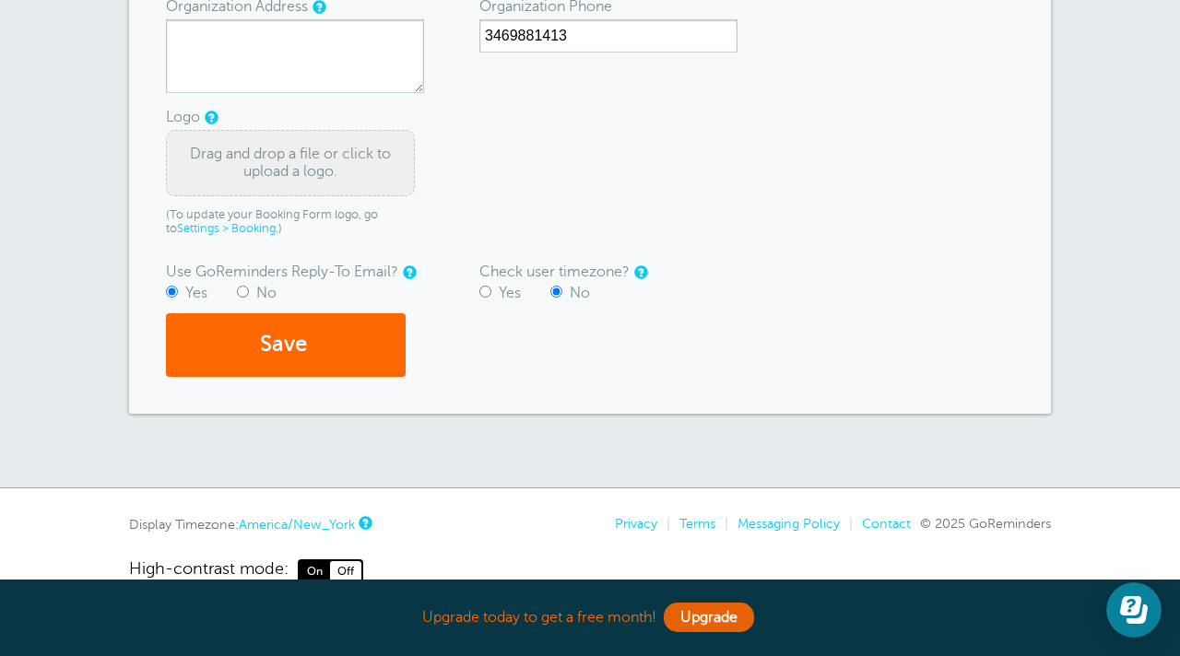
click at [337, 175] on div "Drag and drop a file or click to upload a logo." at bounding box center [290, 163] width 249 height 66
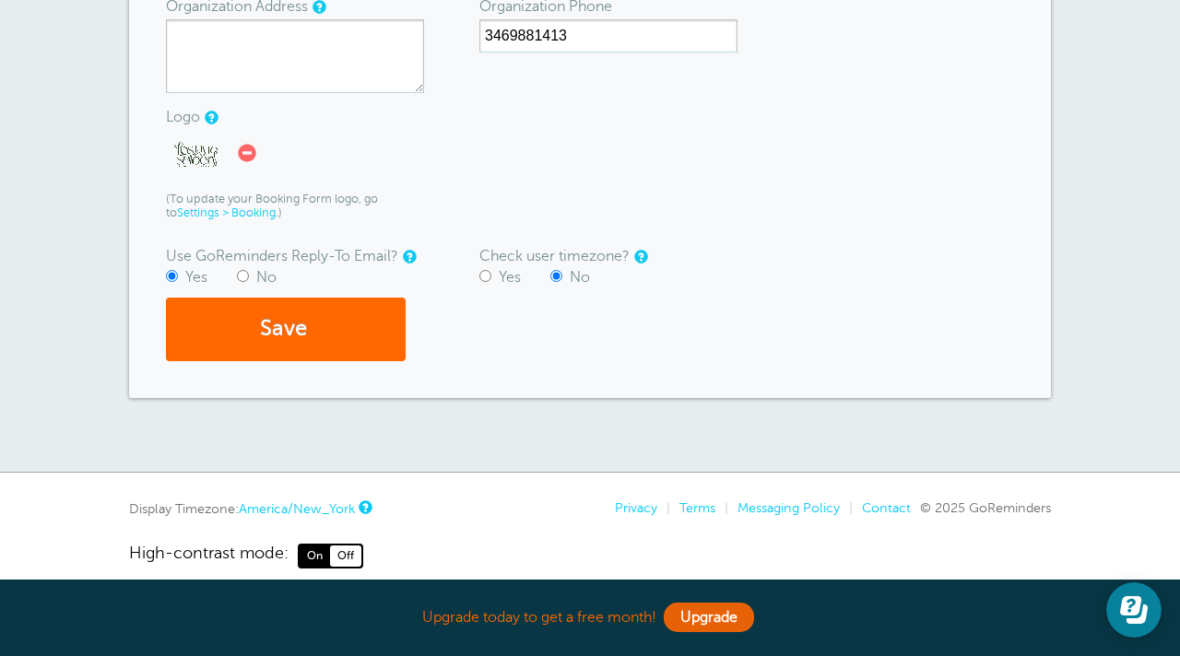
click at [486, 275] on input "Yes" at bounding box center [485, 276] width 12 height 12
radio input "true"
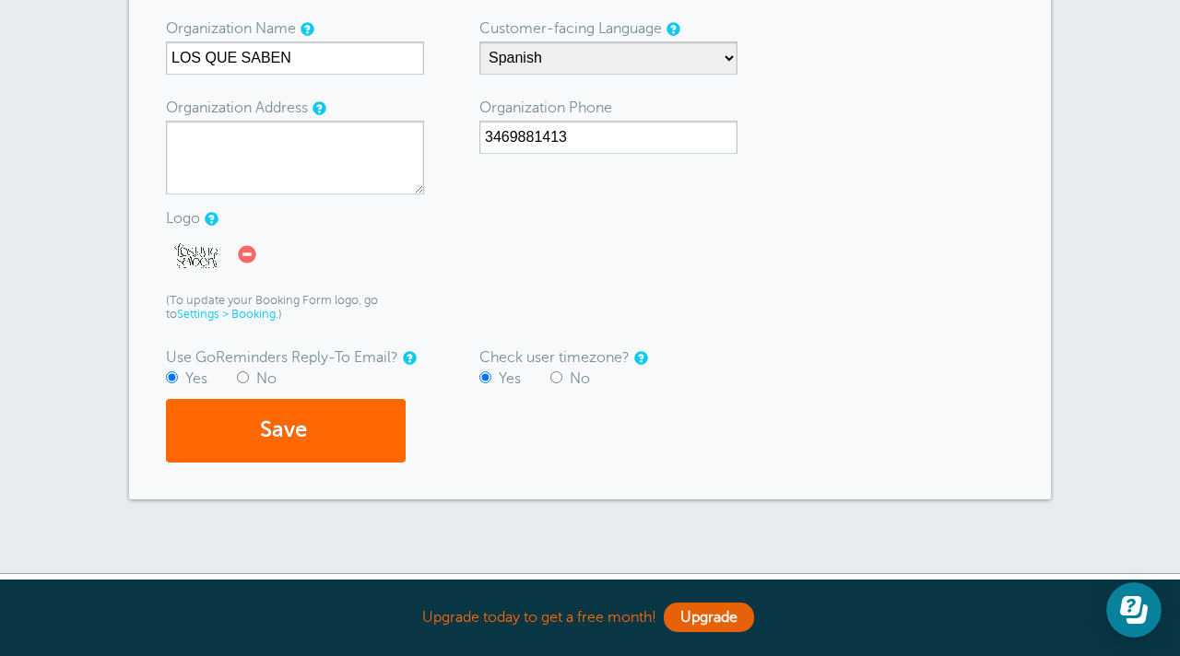
scroll to position [309, 0]
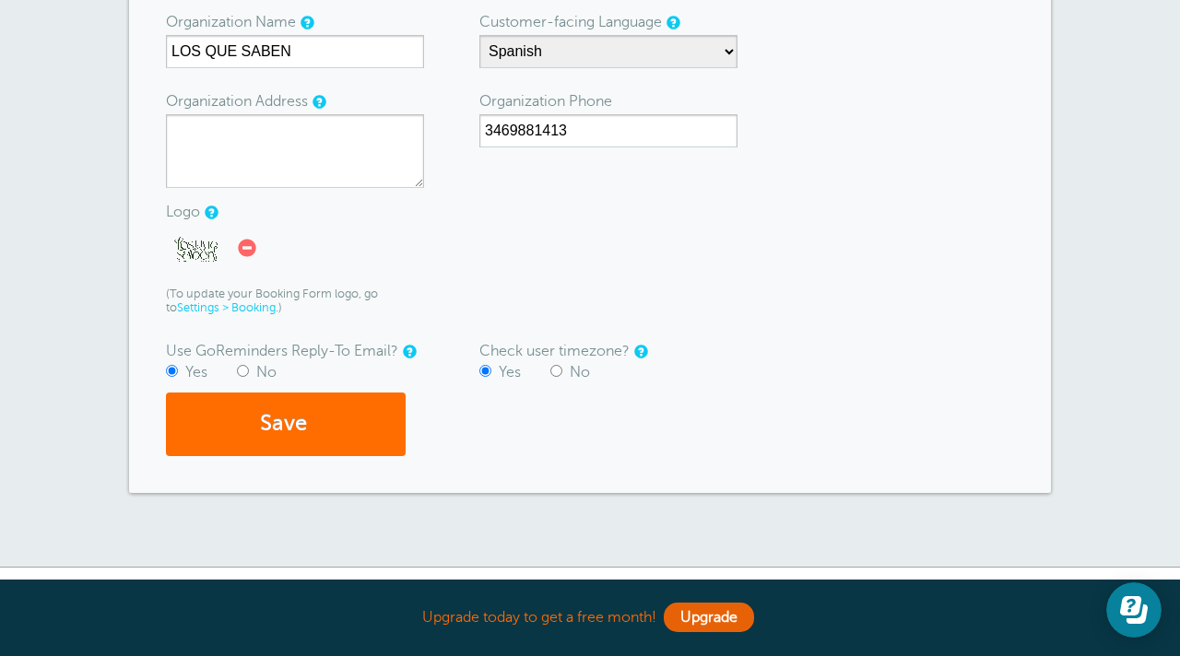
click at [267, 405] on button "Save" at bounding box center [286, 425] width 240 height 64
click at [268, 417] on button "Save" at bounding box center [286, 425] width 240 height 64
type textarea "h"
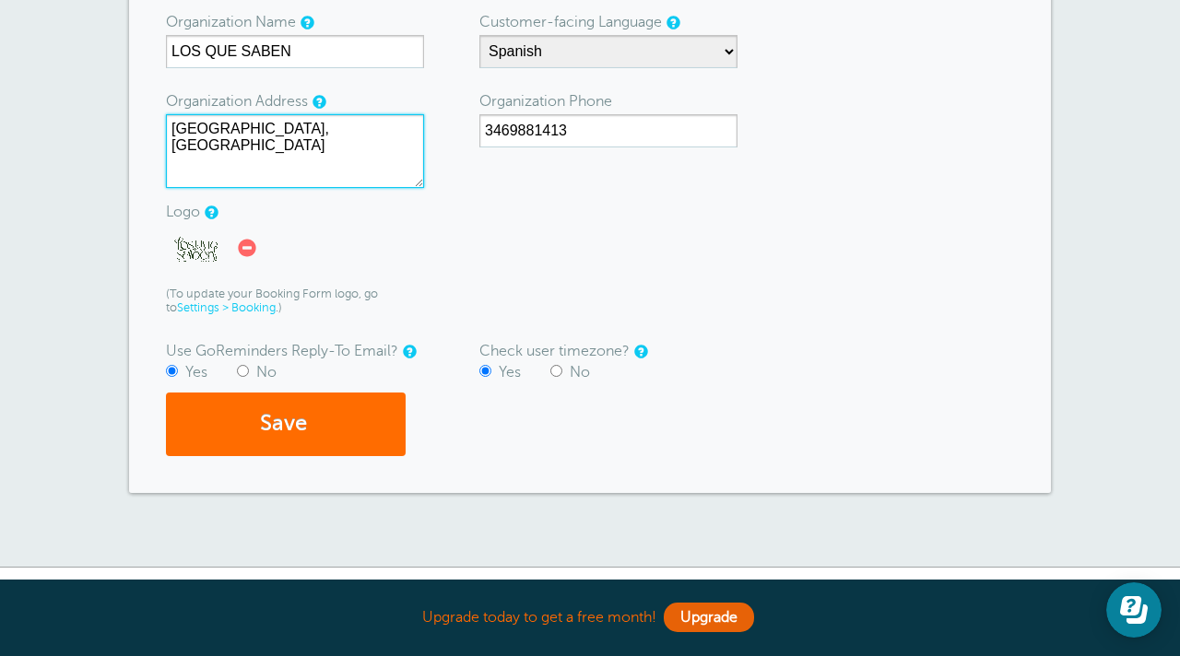
type textarea "HOUSTON, TX"
click at [237, 435] on button "Save" at bounding box center [286, 425] width 240 height 64
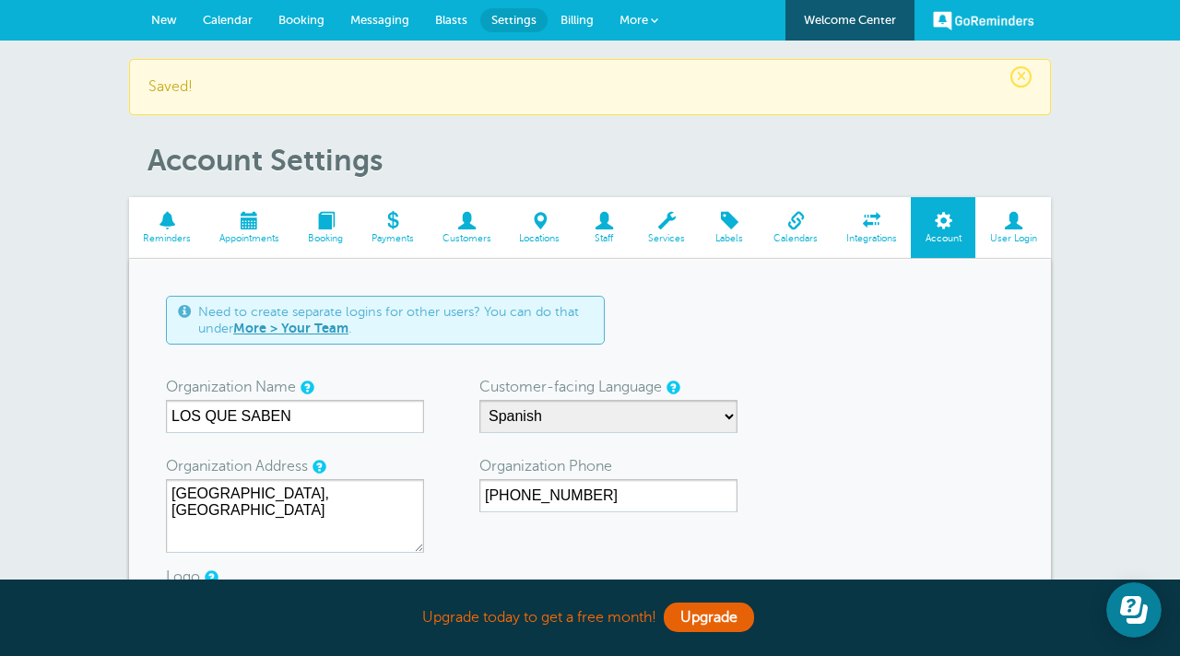
click at [181, 228] on span at bounding box center [167, 221] width 77 height 18
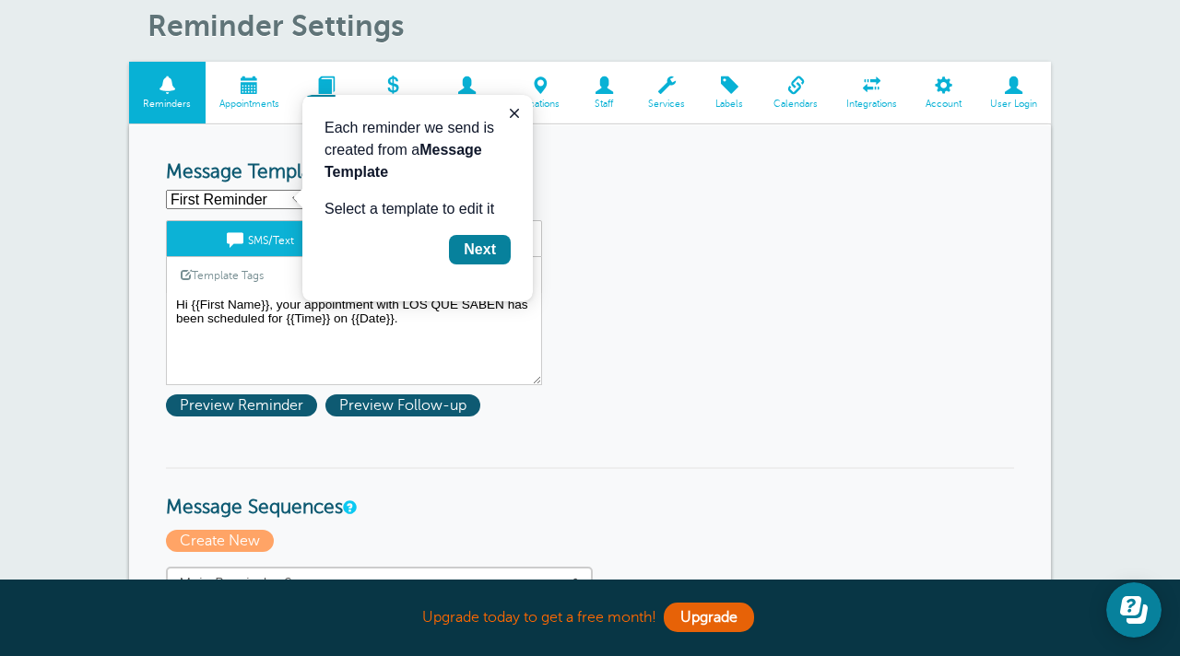
scroll to position [79, 0]
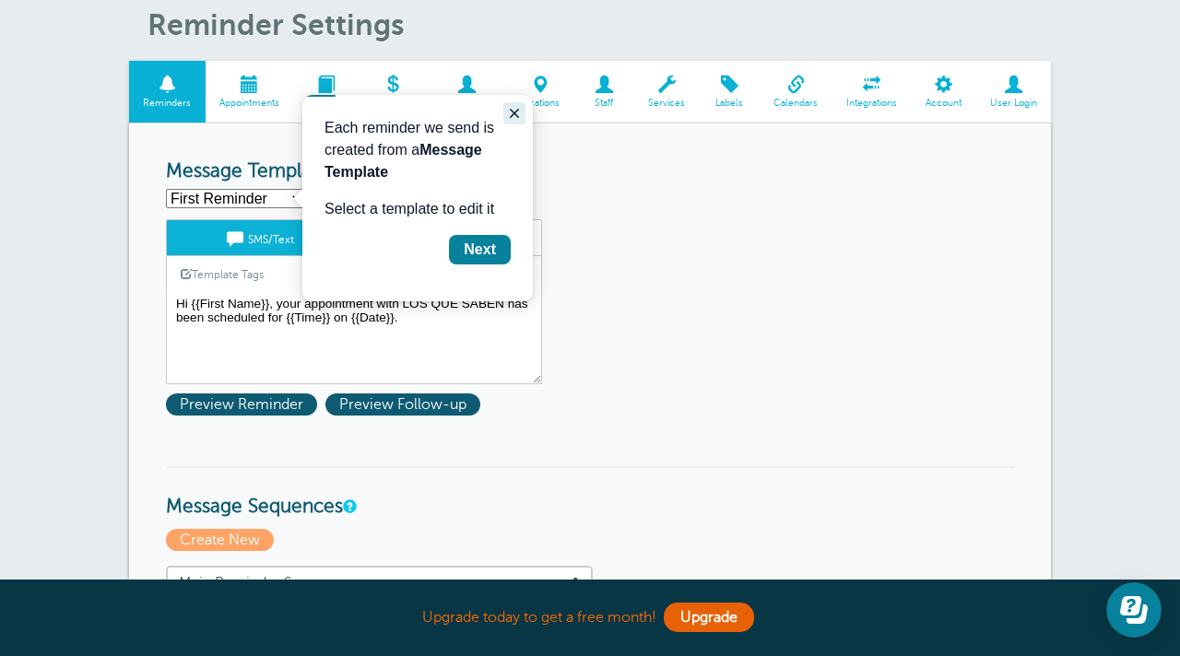
click at [505, 116] on button "Close guide" at bounding box center [514, 113] width 22 height 22
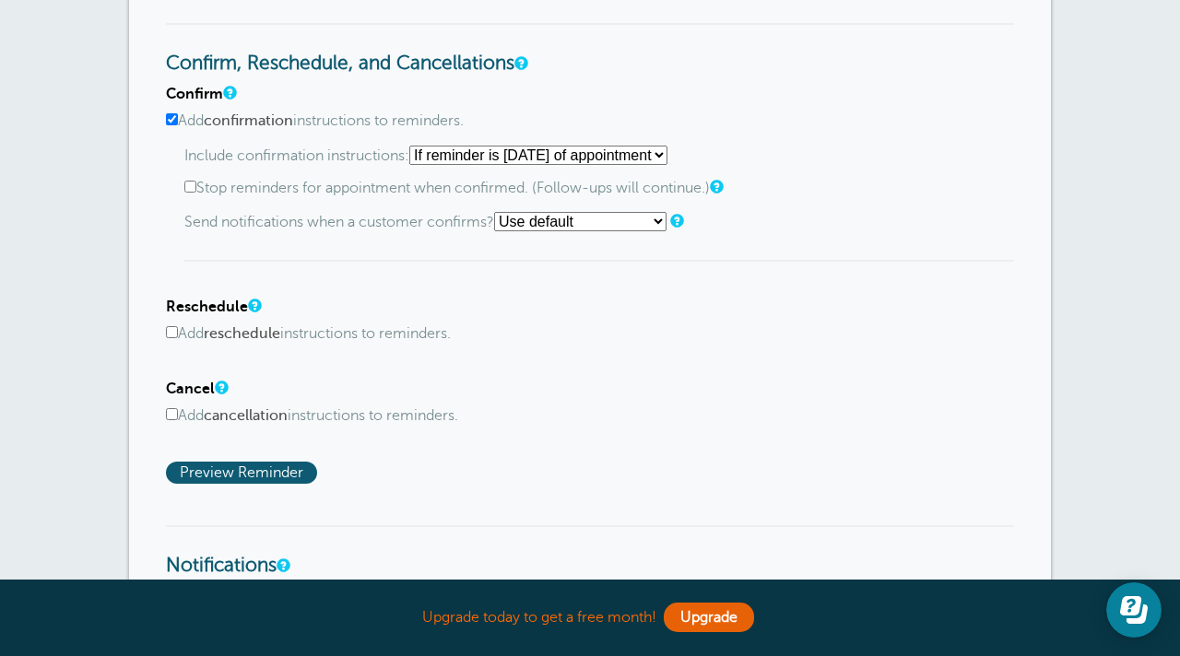
scroll to position [915, 0]
click at [175, 408] on input "Add cancellation instructions to reminders." at bounding box center [172, 414] width 12 height 12
checkbox input "true"
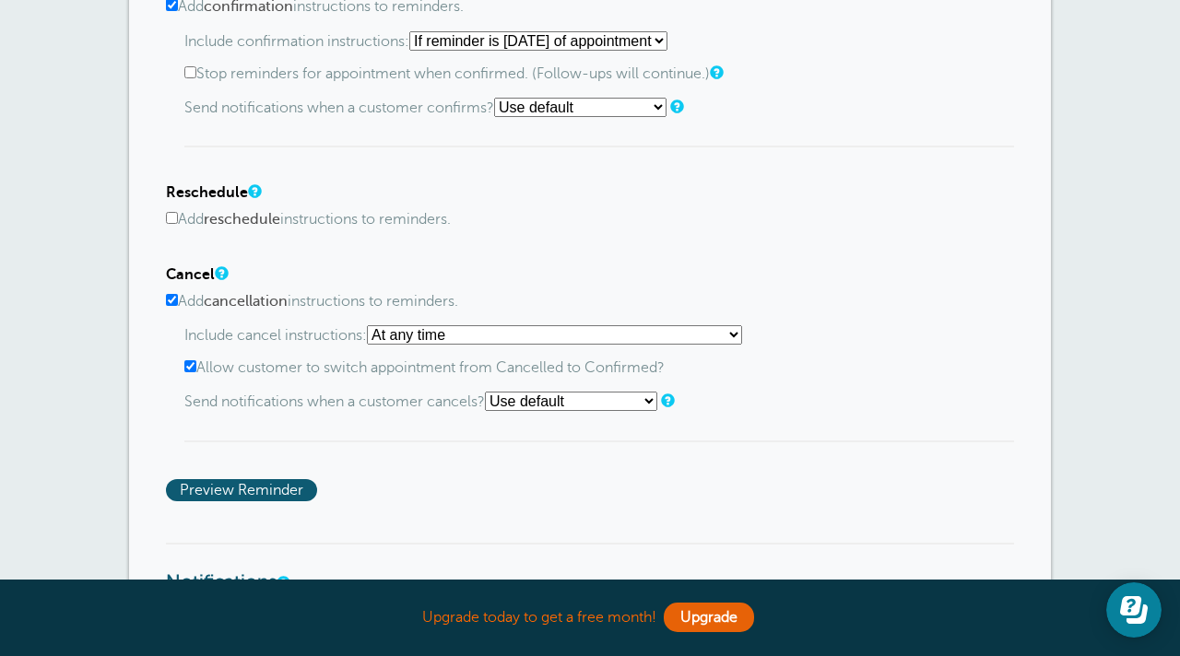
scroll to position [1034, 0]
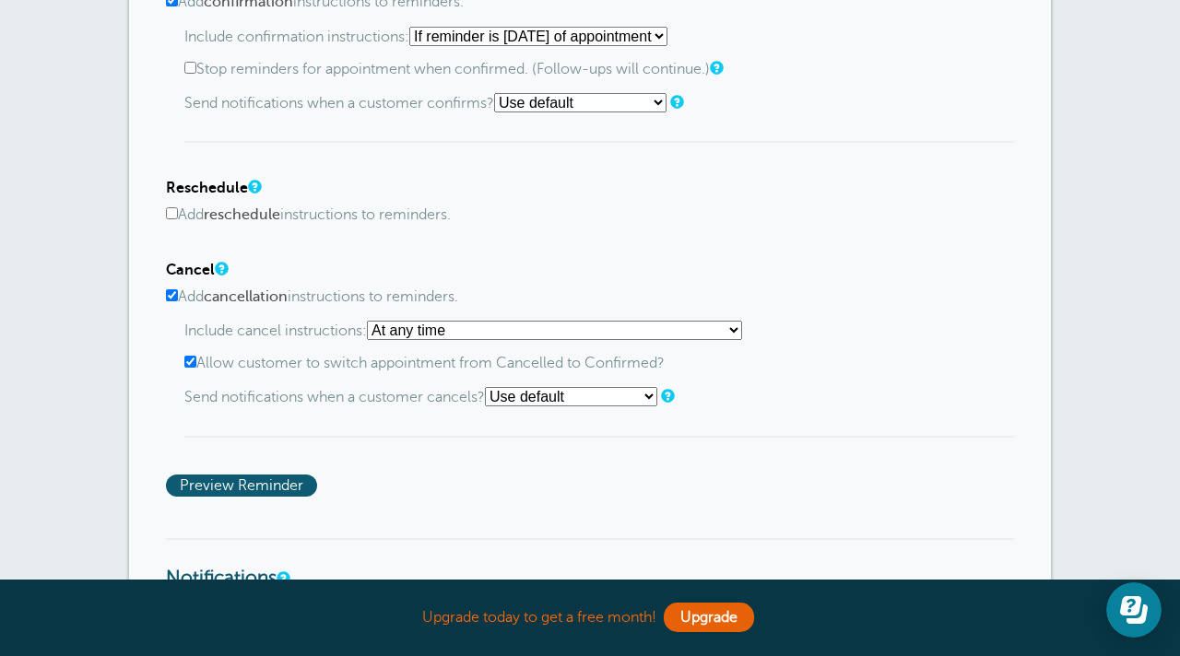
select select "1"
select select "4"
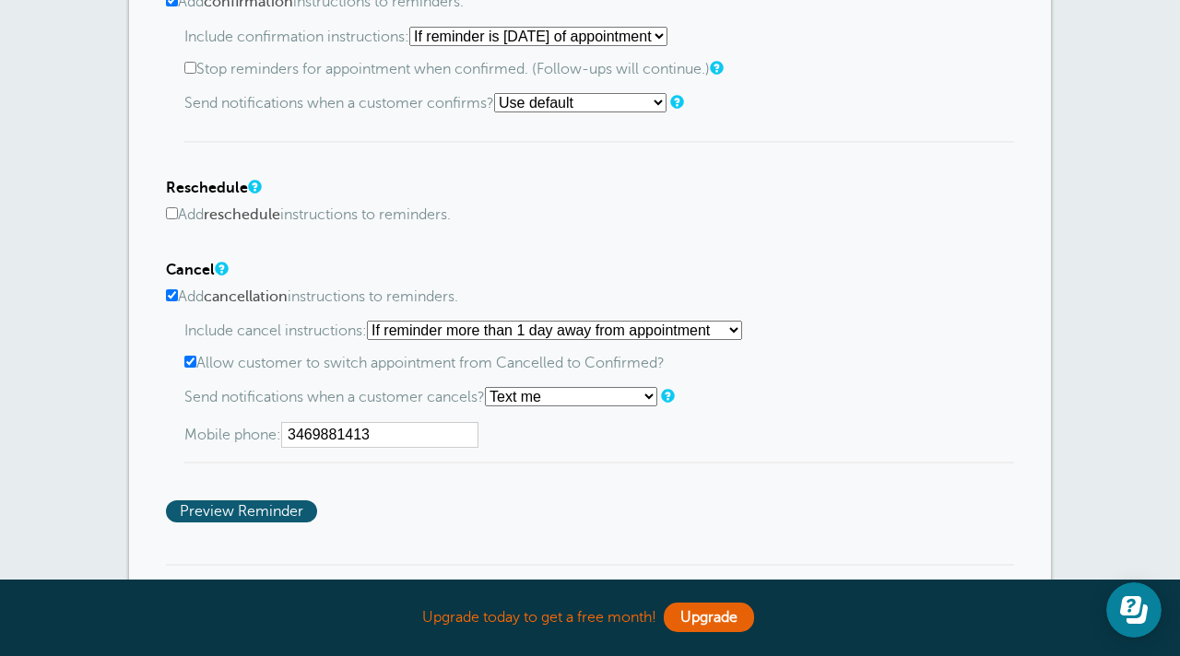
type input "3469881413"
click at [341, 491] on div "Confirm Add confirmation instructions to reminders. Include confirmation instru…" at bounding box center [590, 244] width 848 height 555
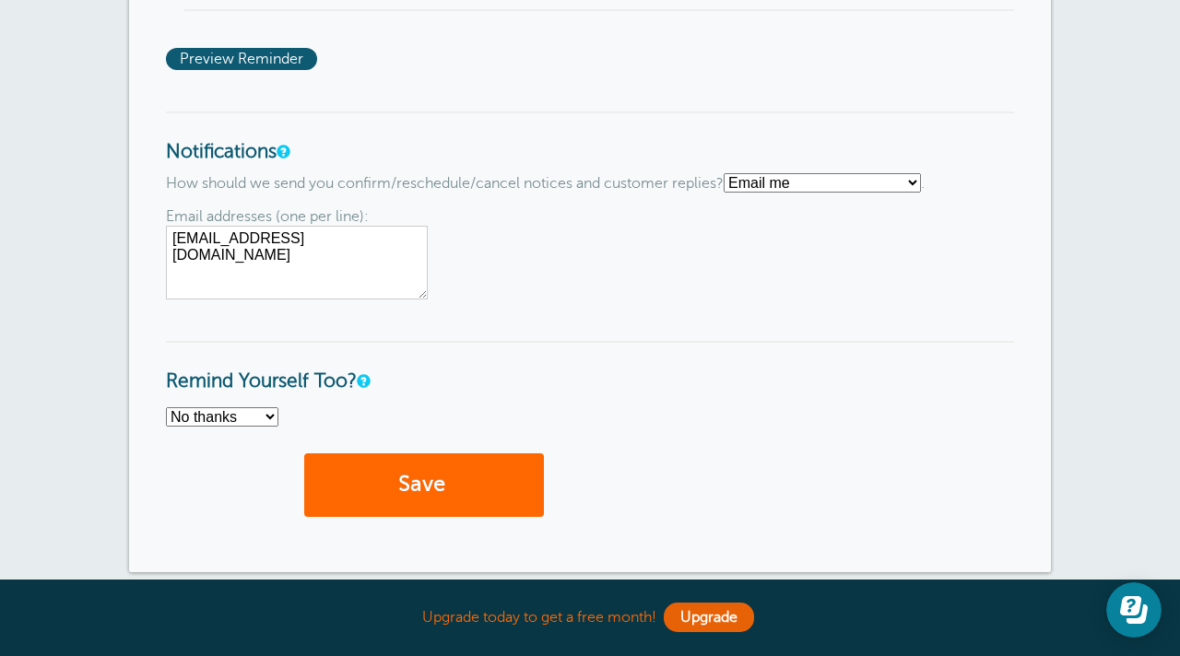
scroll to position [1488, 0]
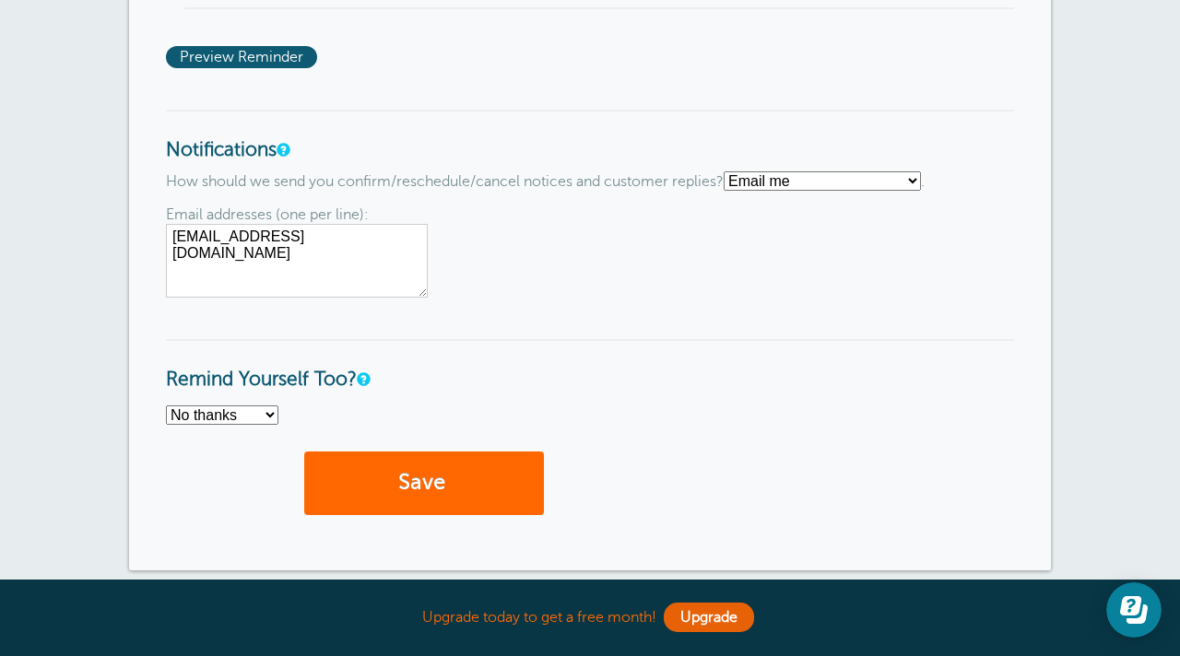
select select "4"
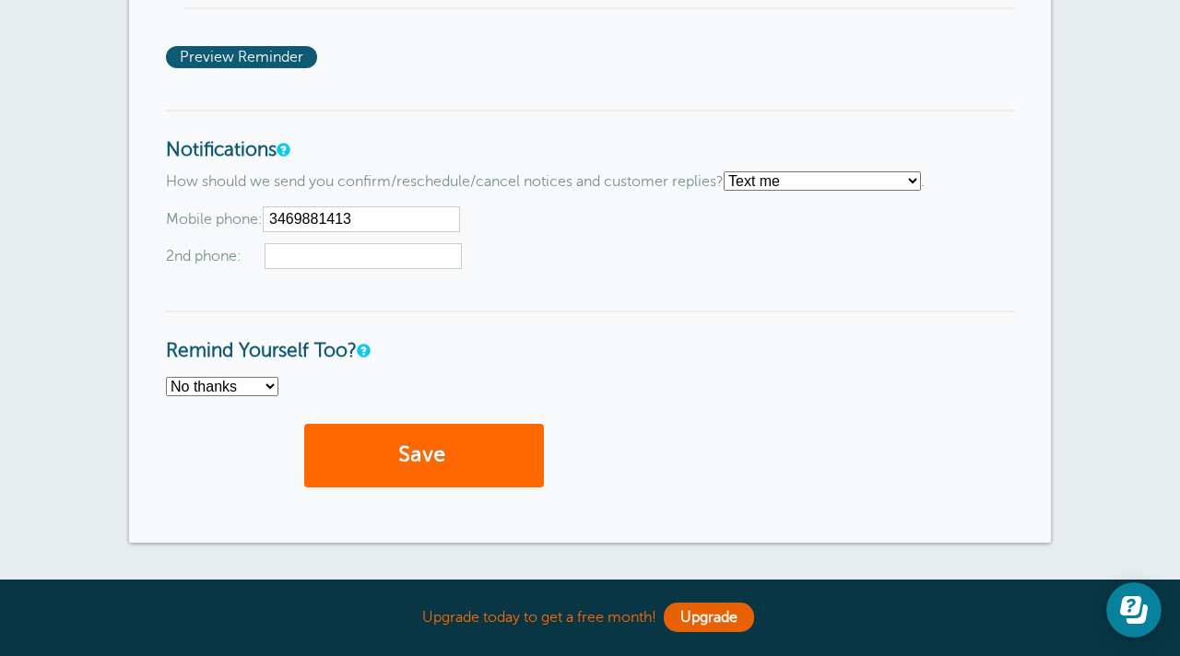
type input "3469881413"
type input "8329654793"
select select "4"
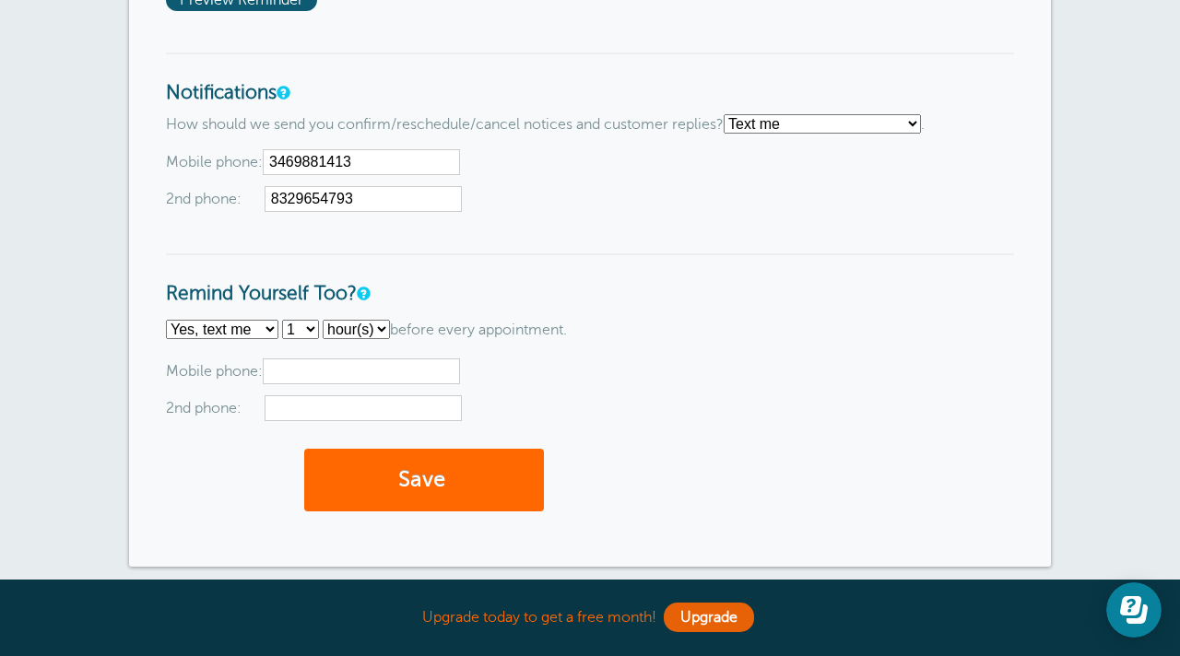
scroll to position [1547, 0]
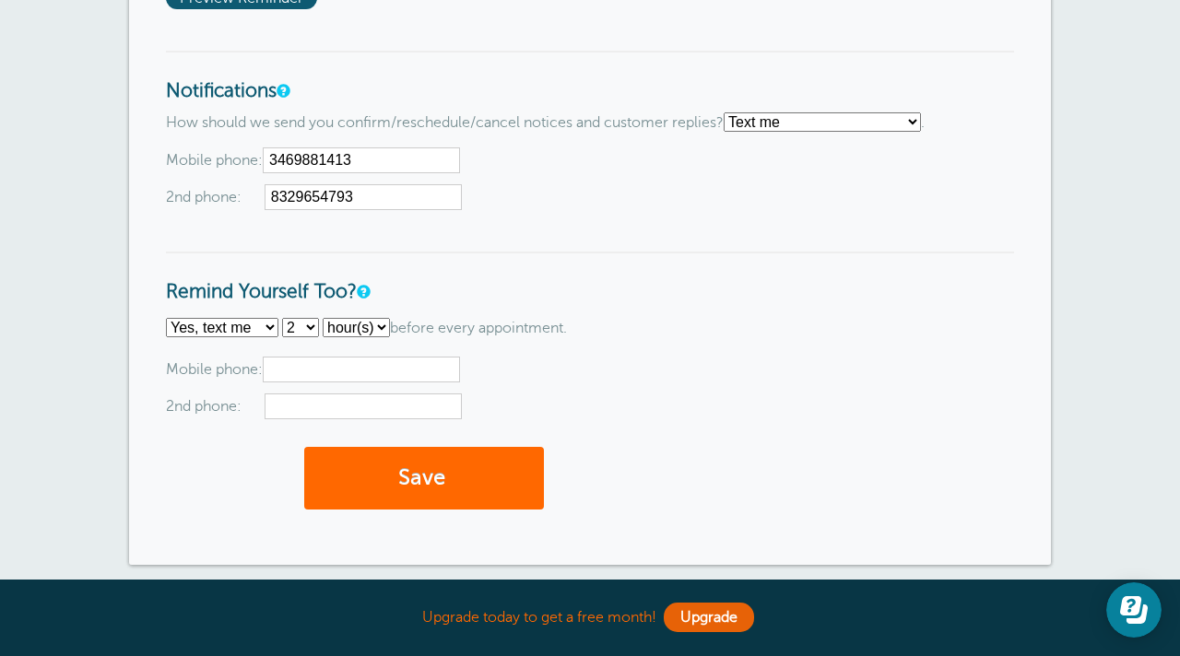
select select "3"
type input "4"
type input "3469881413"
type input "8329654793"
click at [386, 479] on button "Save" at bounding box center [424, 479] width 240 height 64
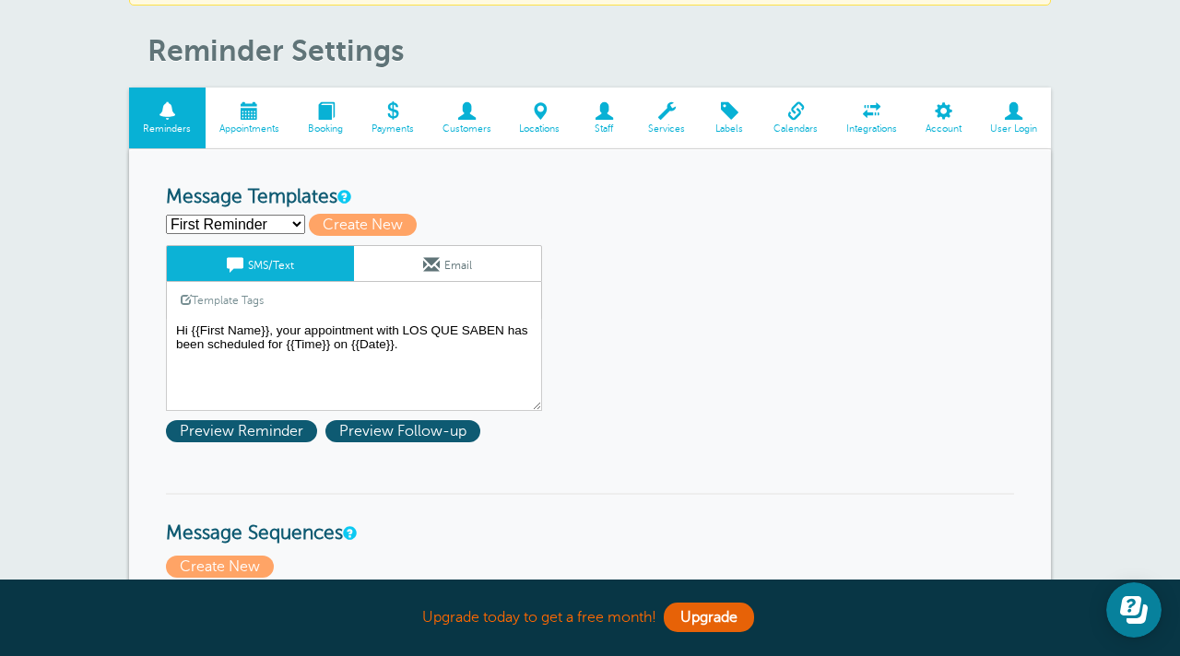
scroll to position [182, 0]
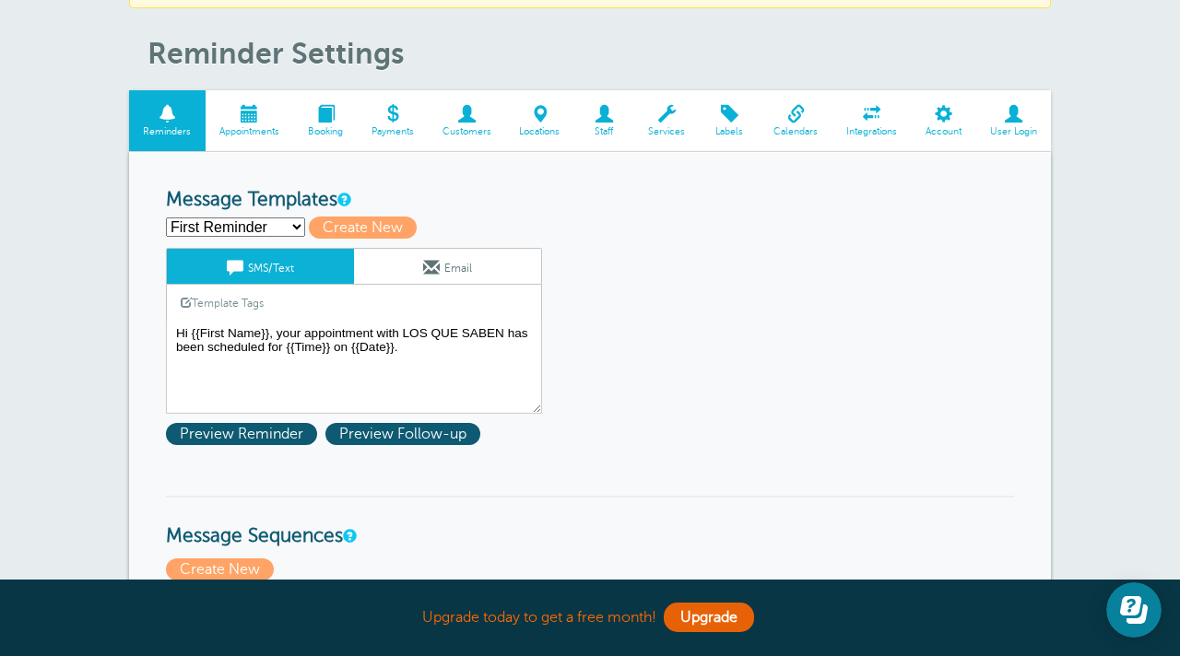
click at [247, 123] on span at bounding box center [250, 114] width 89 height 18
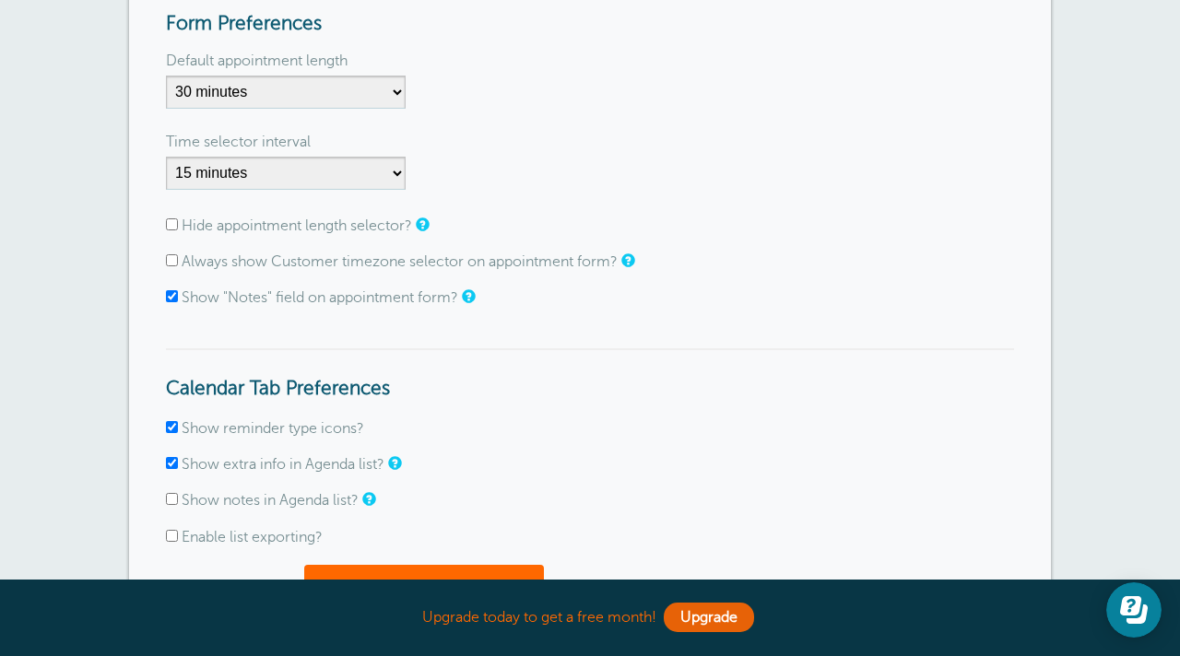
scroll to position [361, 0]
